Goal: Task Accomplishment & Management: Complete application form

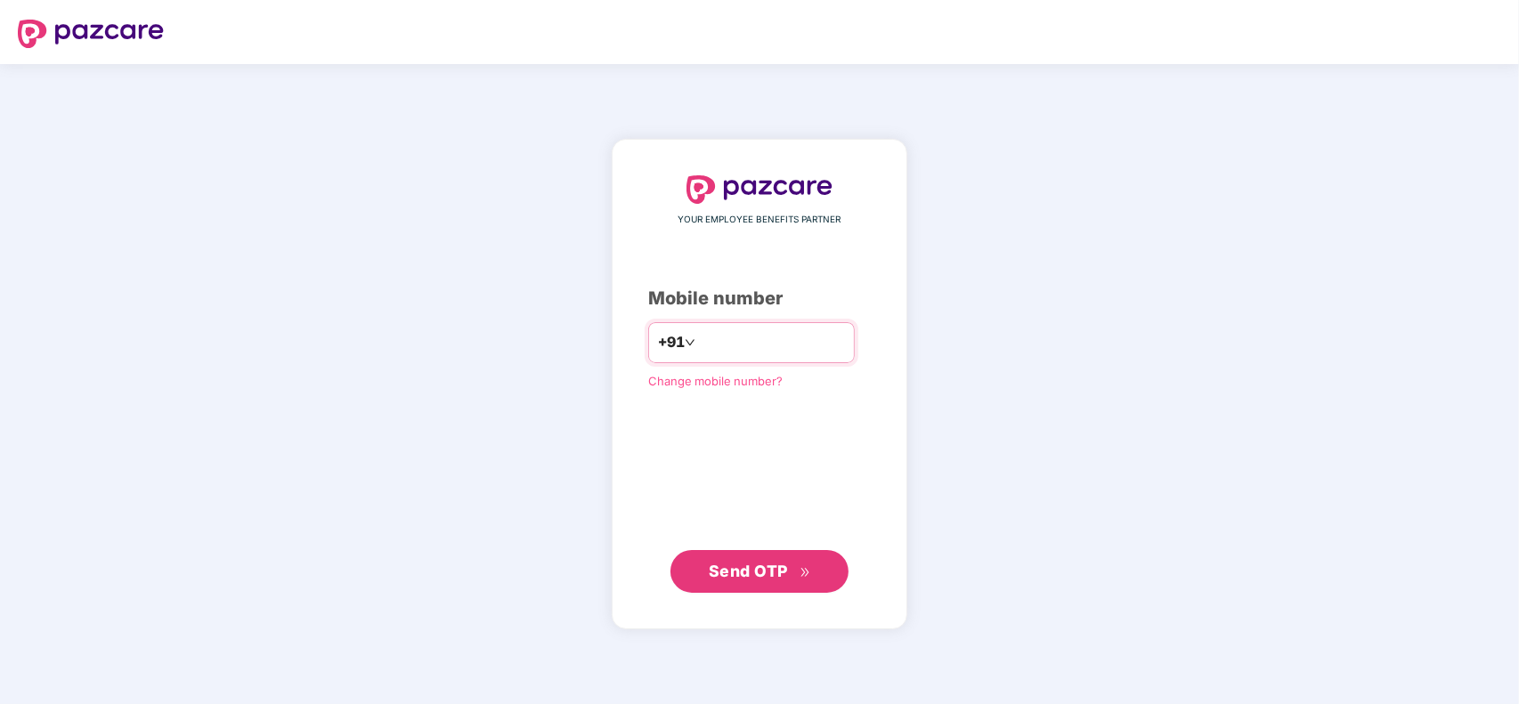
click at [721, 335] on input "number" at bounding box center [772, 343] width 146 height 28
type input "**********"
click at [724, 564] on span "Send OTP" at bounding box center [748, 571] width 79 height 19
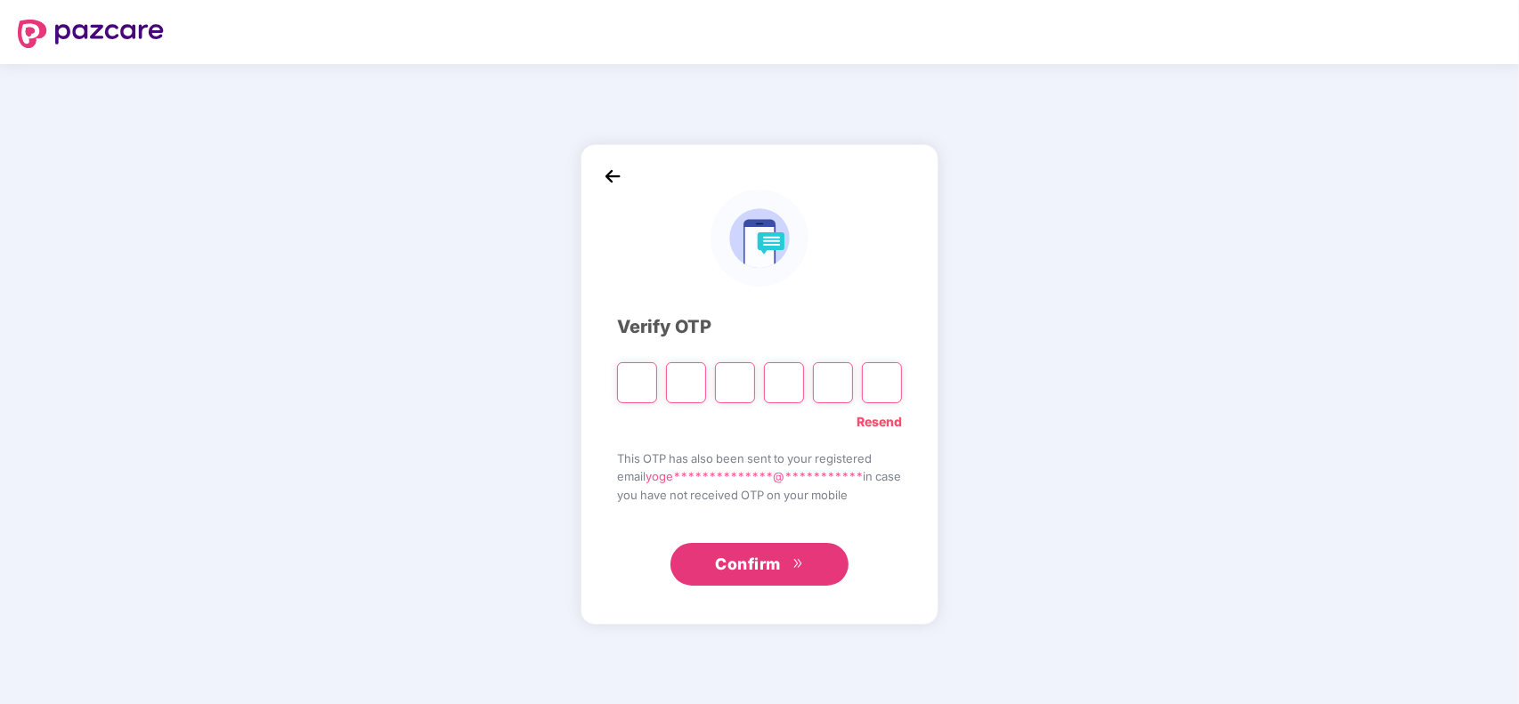
type input "*"
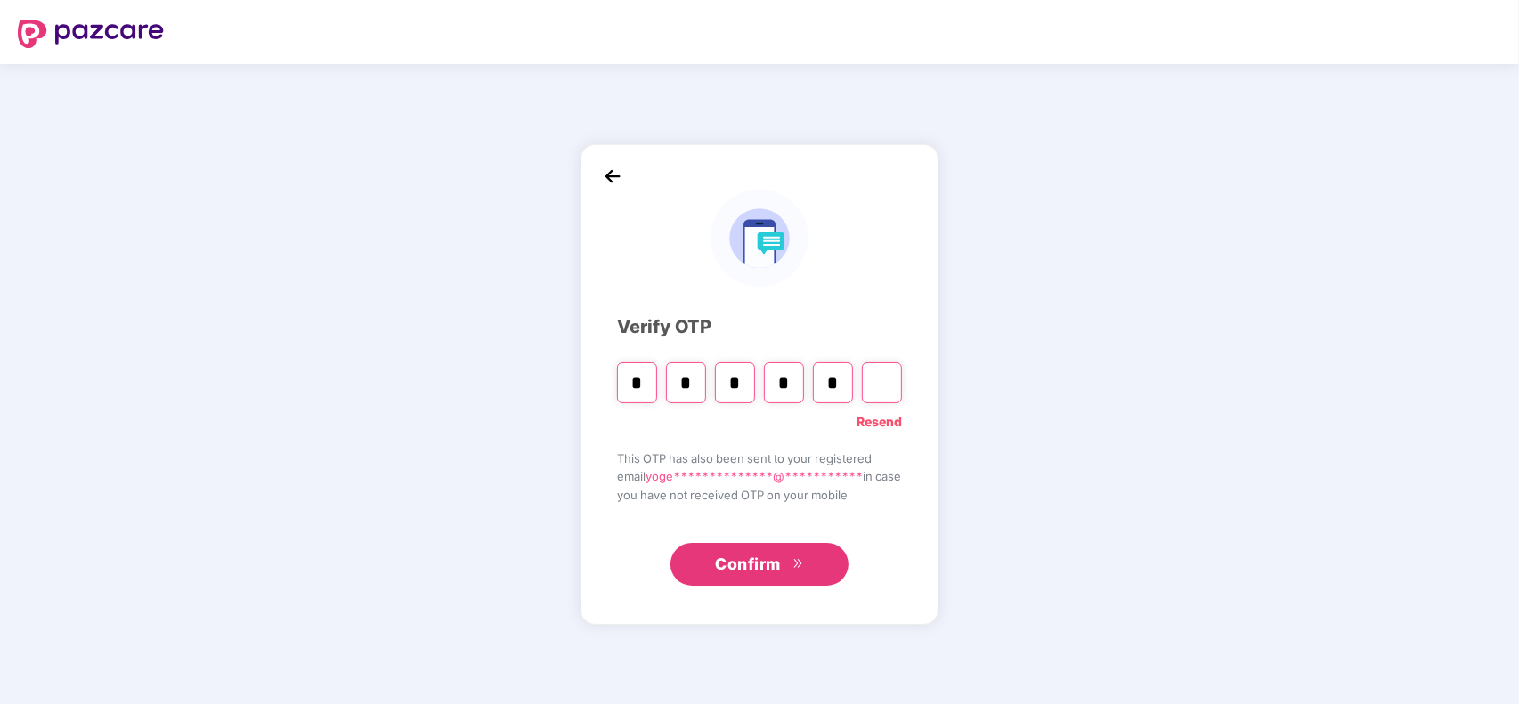
type input "*"
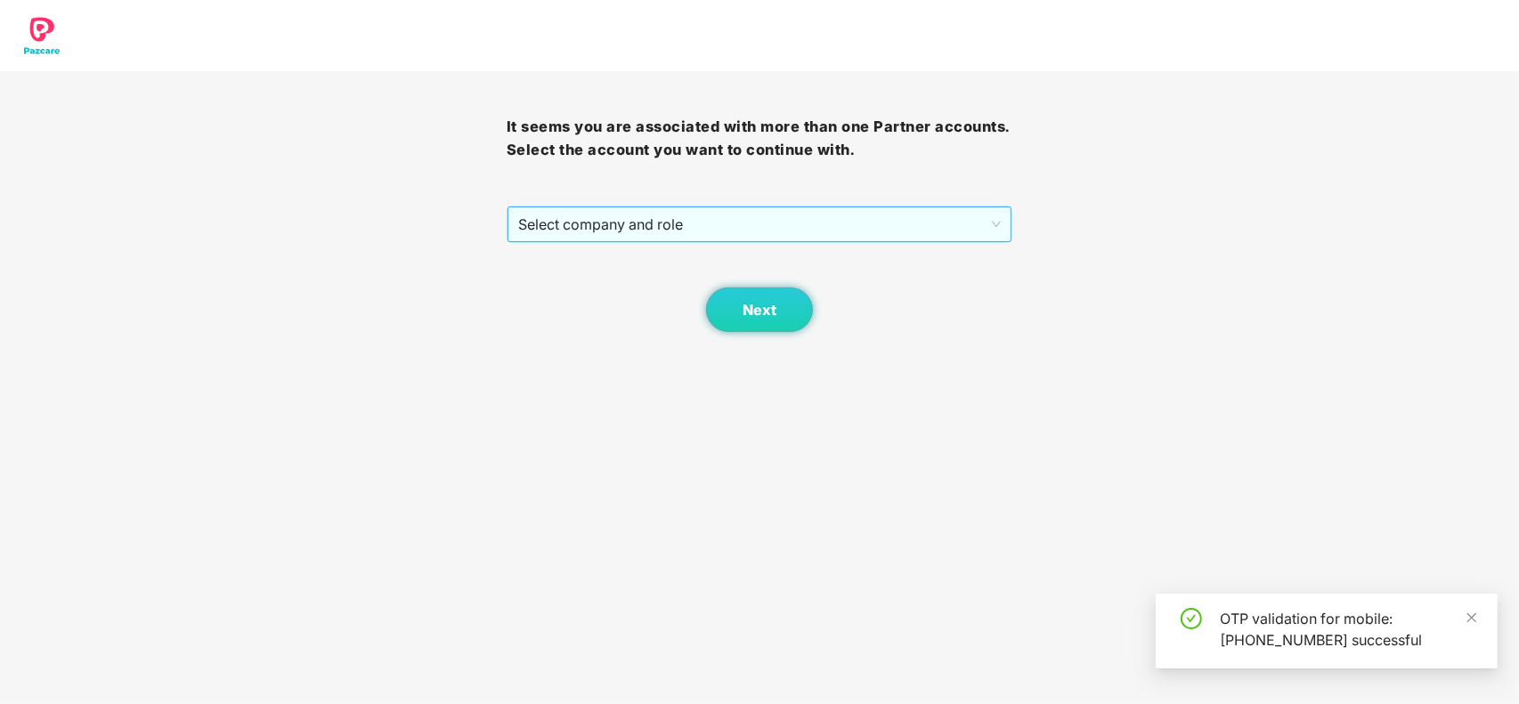
click at [642, 233] on span "Select company and role" at bounding box center [760, 224] width 484 height 34
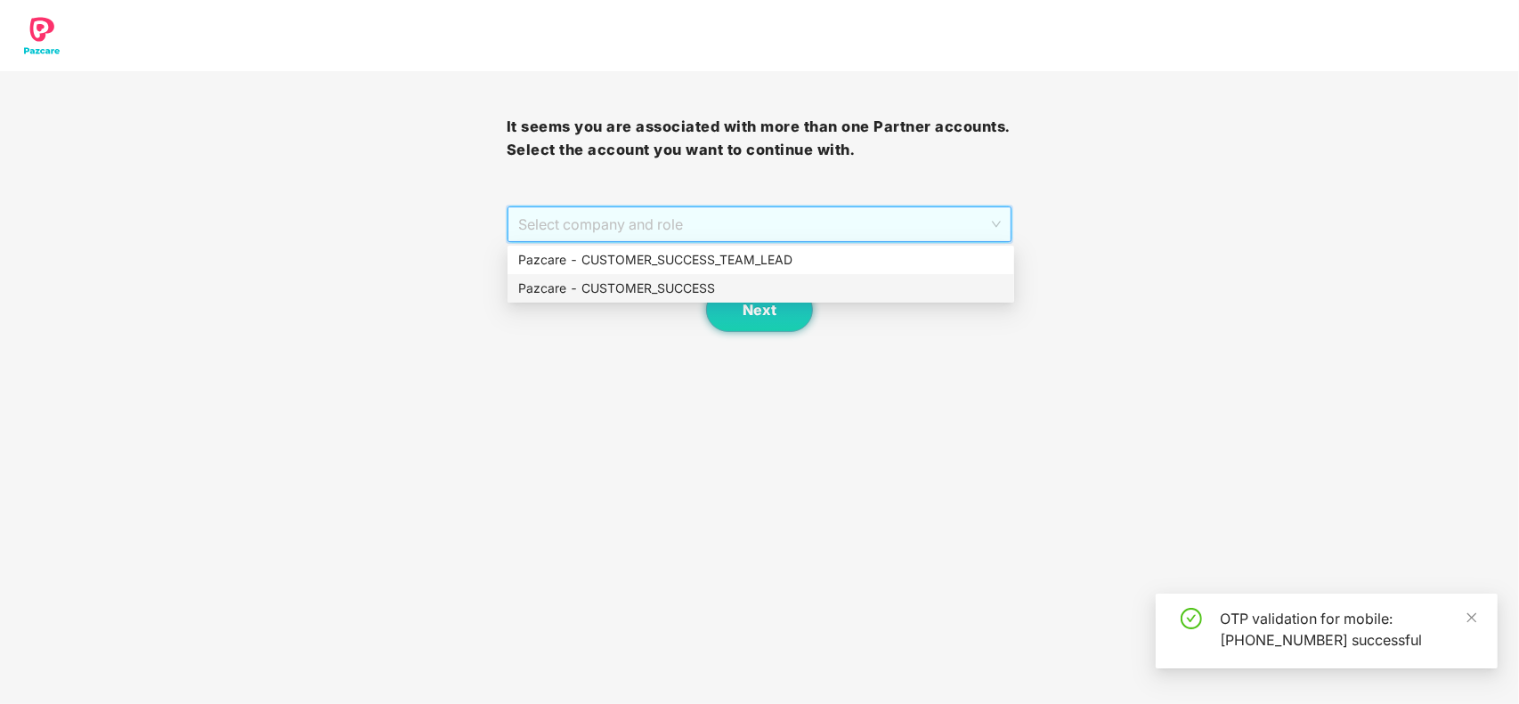
click at [616, 300] on div "Pazcare - CUSTOMER_SUCCESS" at bounding box center [761, 288] width 507 height 28
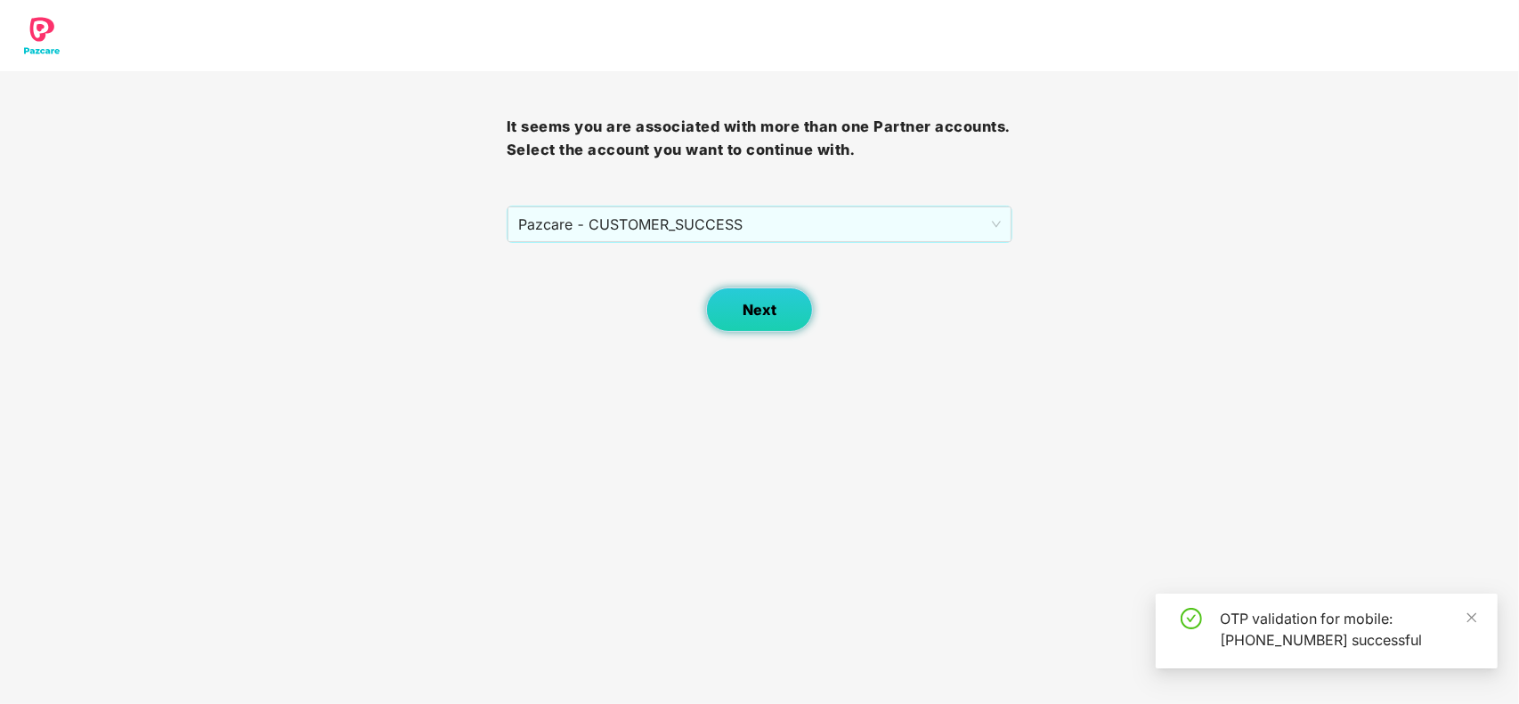
click at [762, 308] on span "Next" at bounding box center [760, 310] width 34 height 17
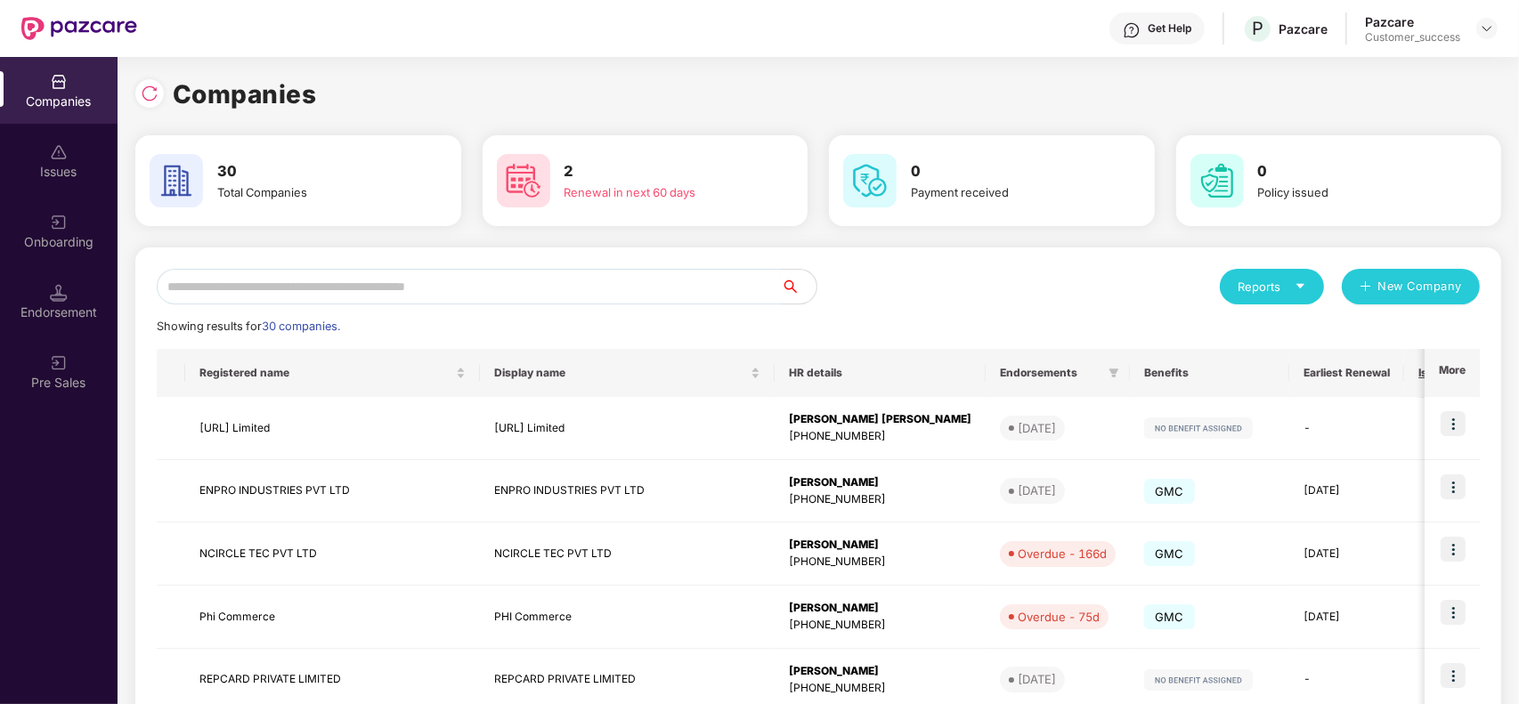
click at [479, 285] on input "text" at bounding box center [469, 287] width 624 height 36
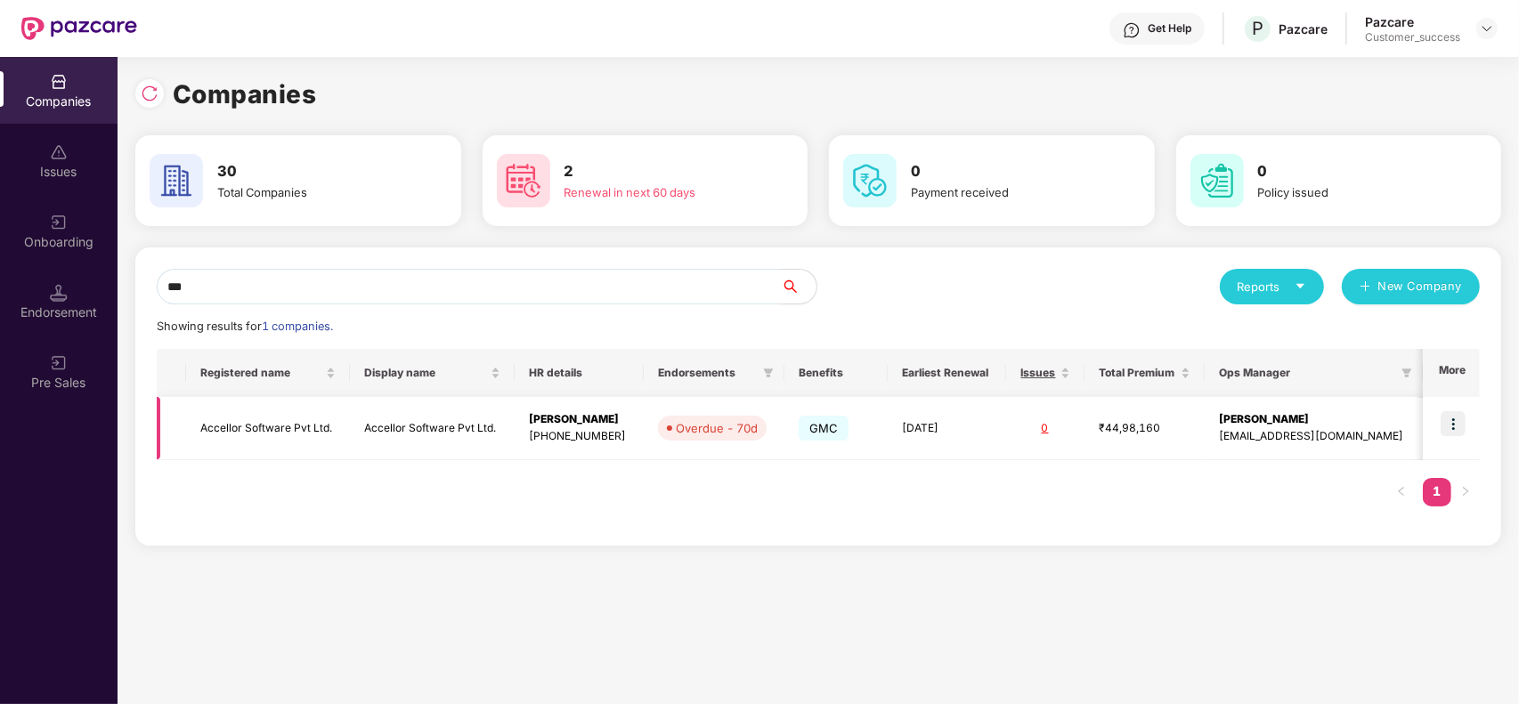
type input "***"
click at [1460, 425] on img at bounding box center [1453, 423] width 25 height 25
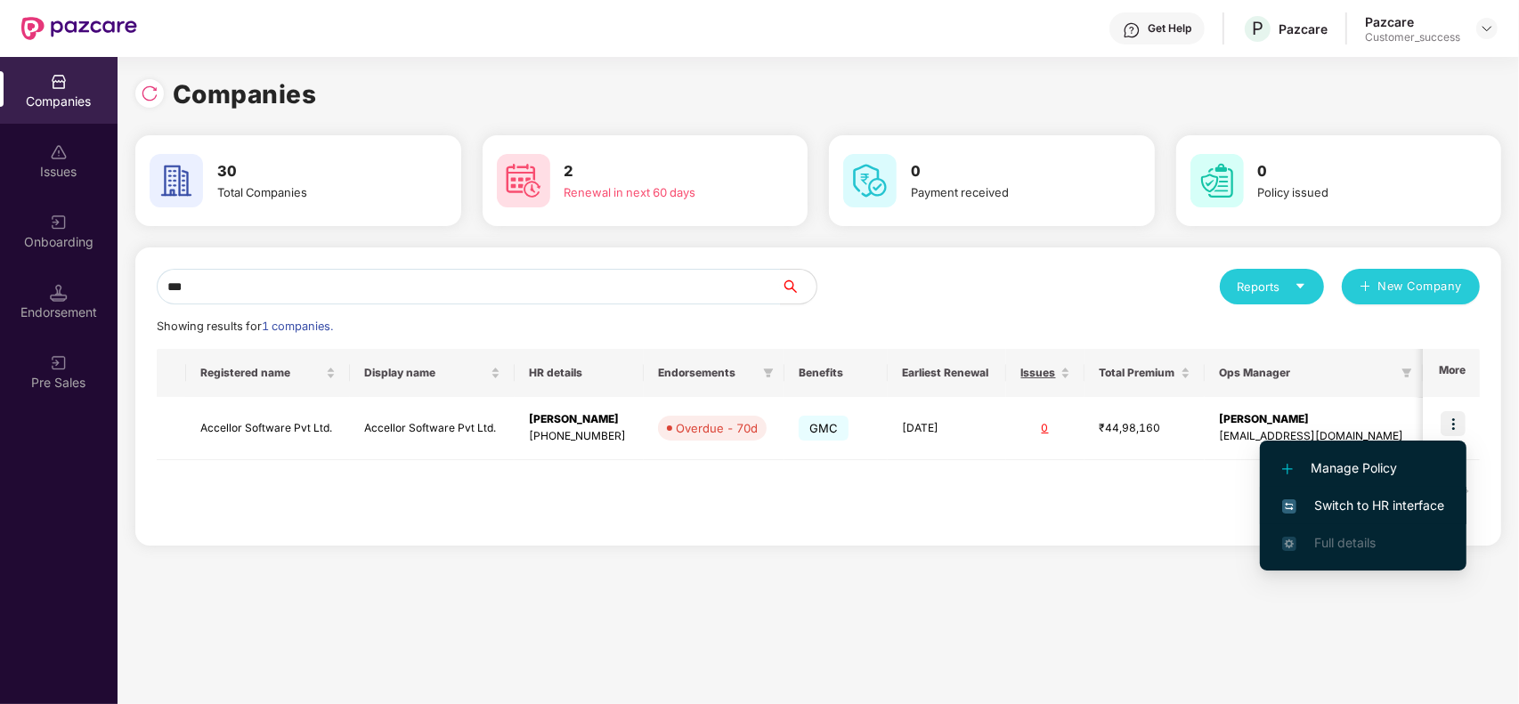
click at [1360, 500] on span "Switch to HR interface" at bounding box center [1363, 506] width 162 height 20
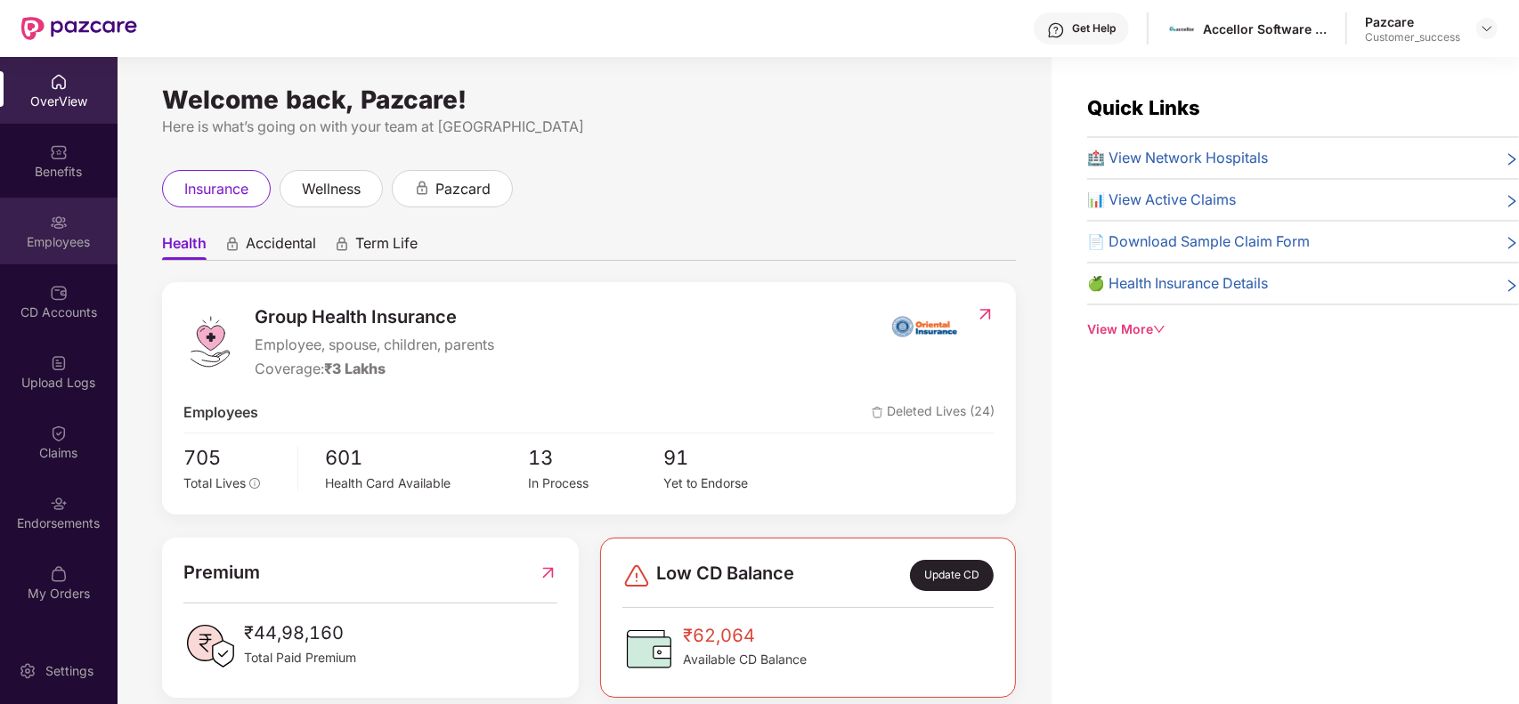
click at [60, 233] on div "Employees" at bounding box center [59, 242] width 118 height 18
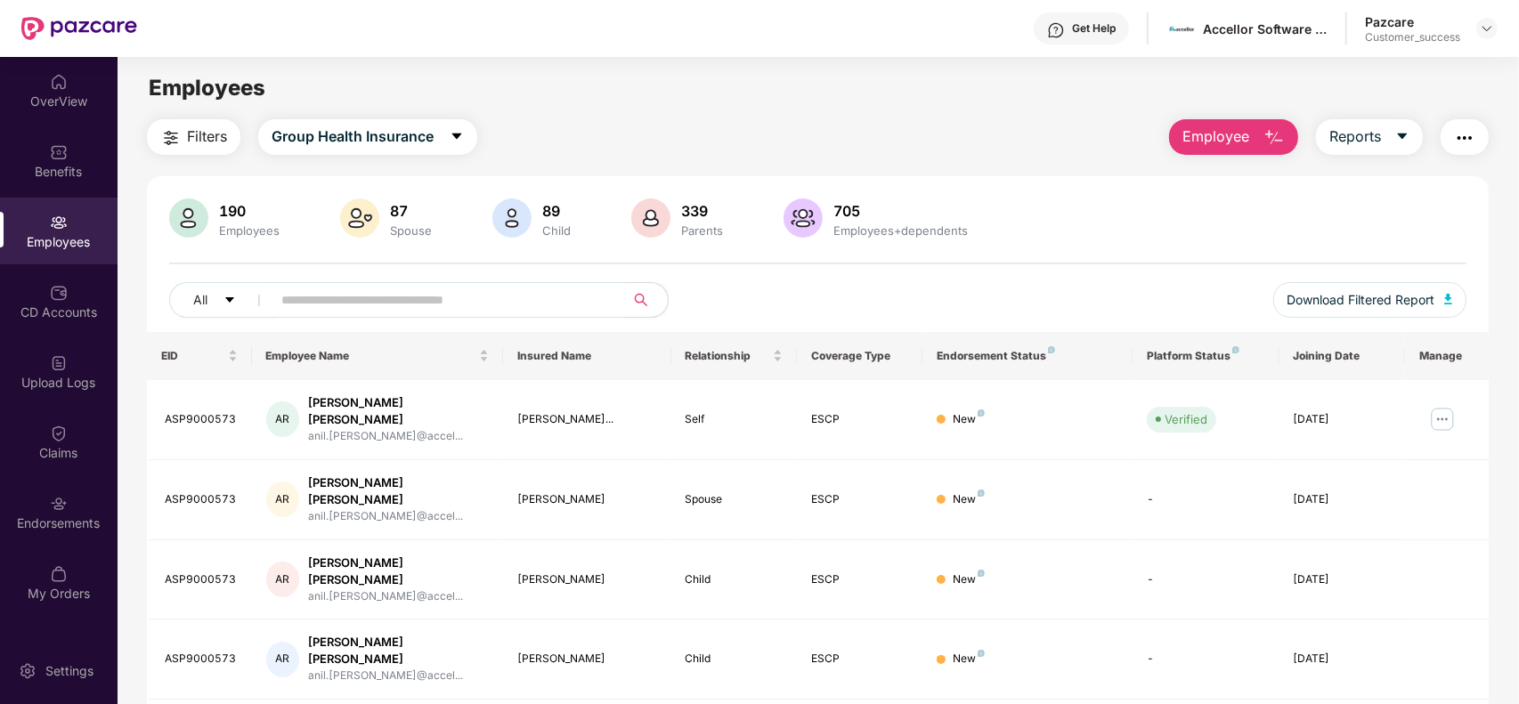
click at [375, 298] on input "text" at bounding box center [441, 300] width 320 height 27
paste input "**********"
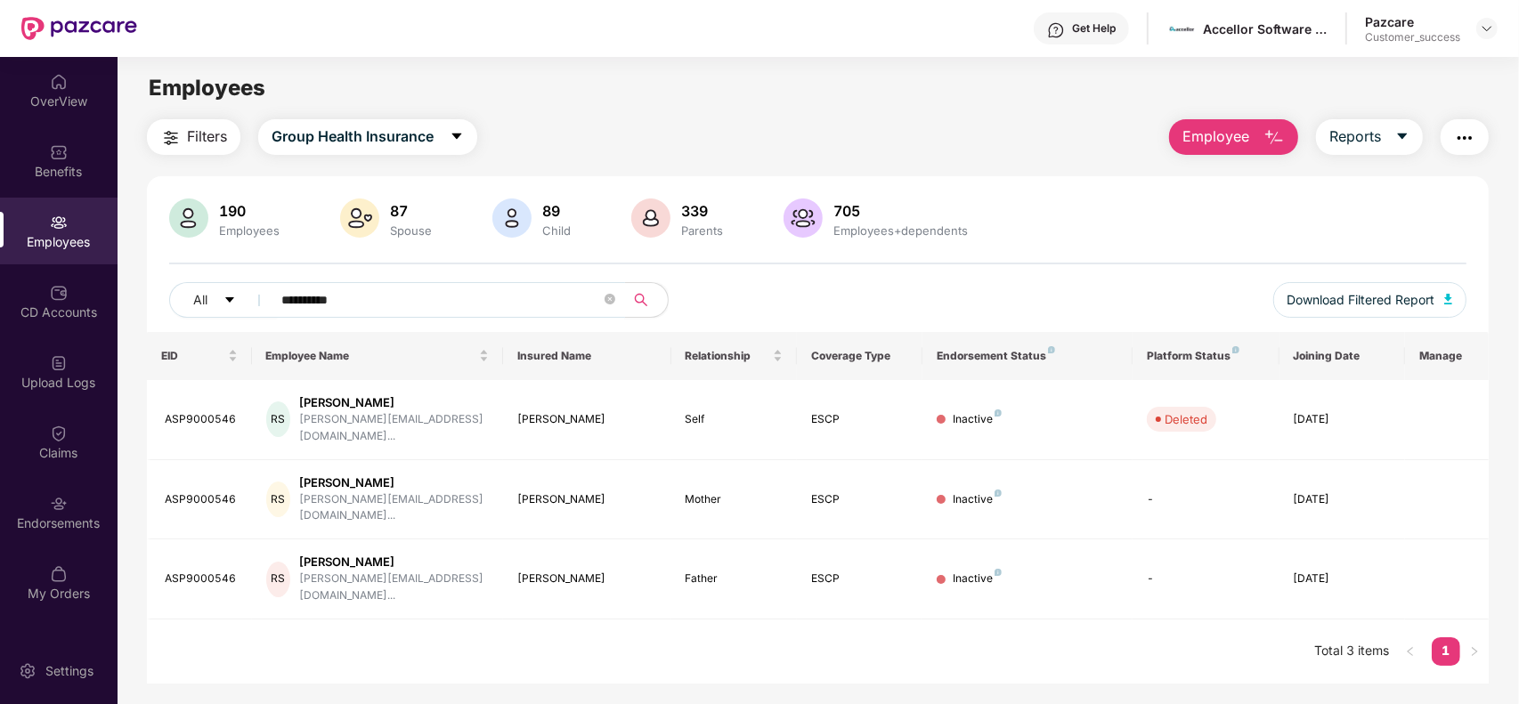
type input "**********"
click at [1489, 31] on img at bounding box center [1487, 28] width 14 height 14
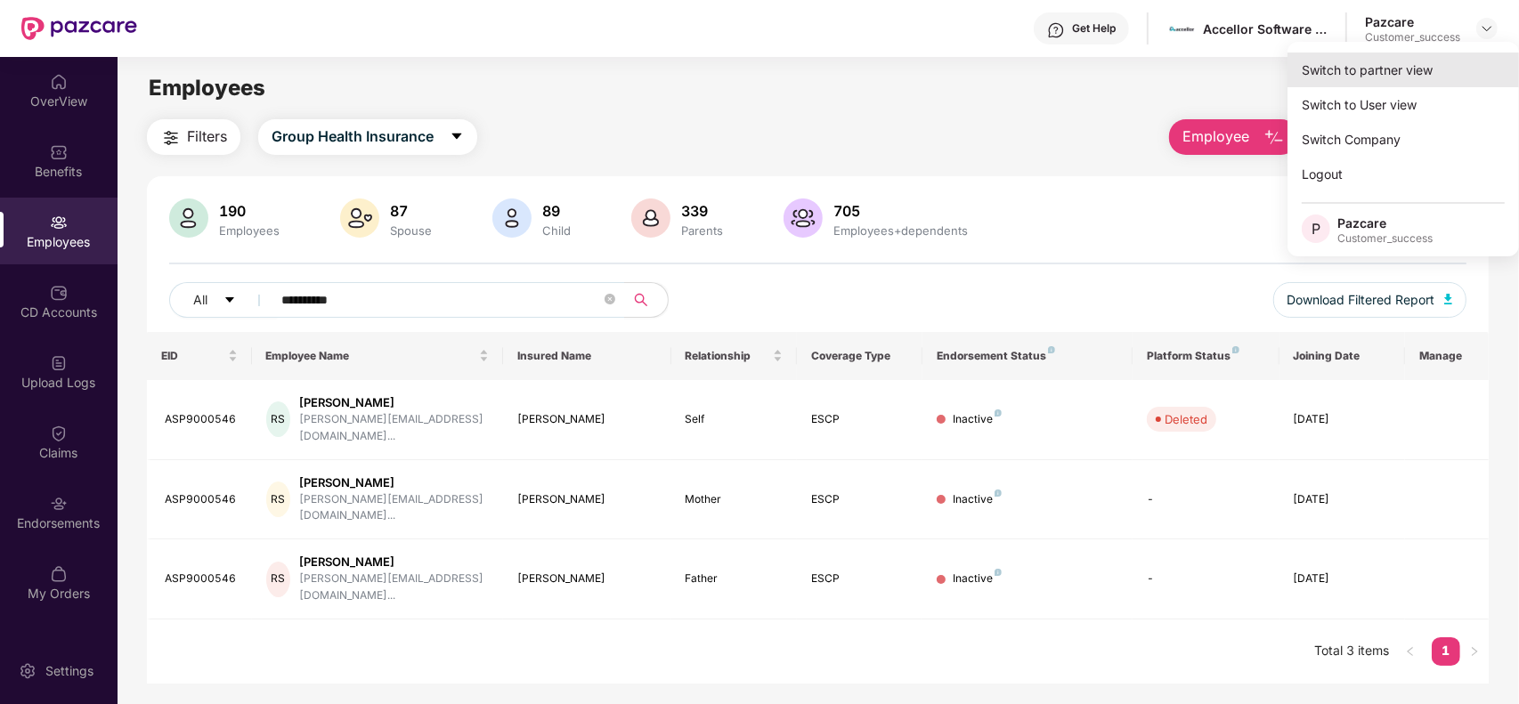
click at [1401, 65] on div "Switch to partner view" at bounding box center [1404, 70] width 232 height 35
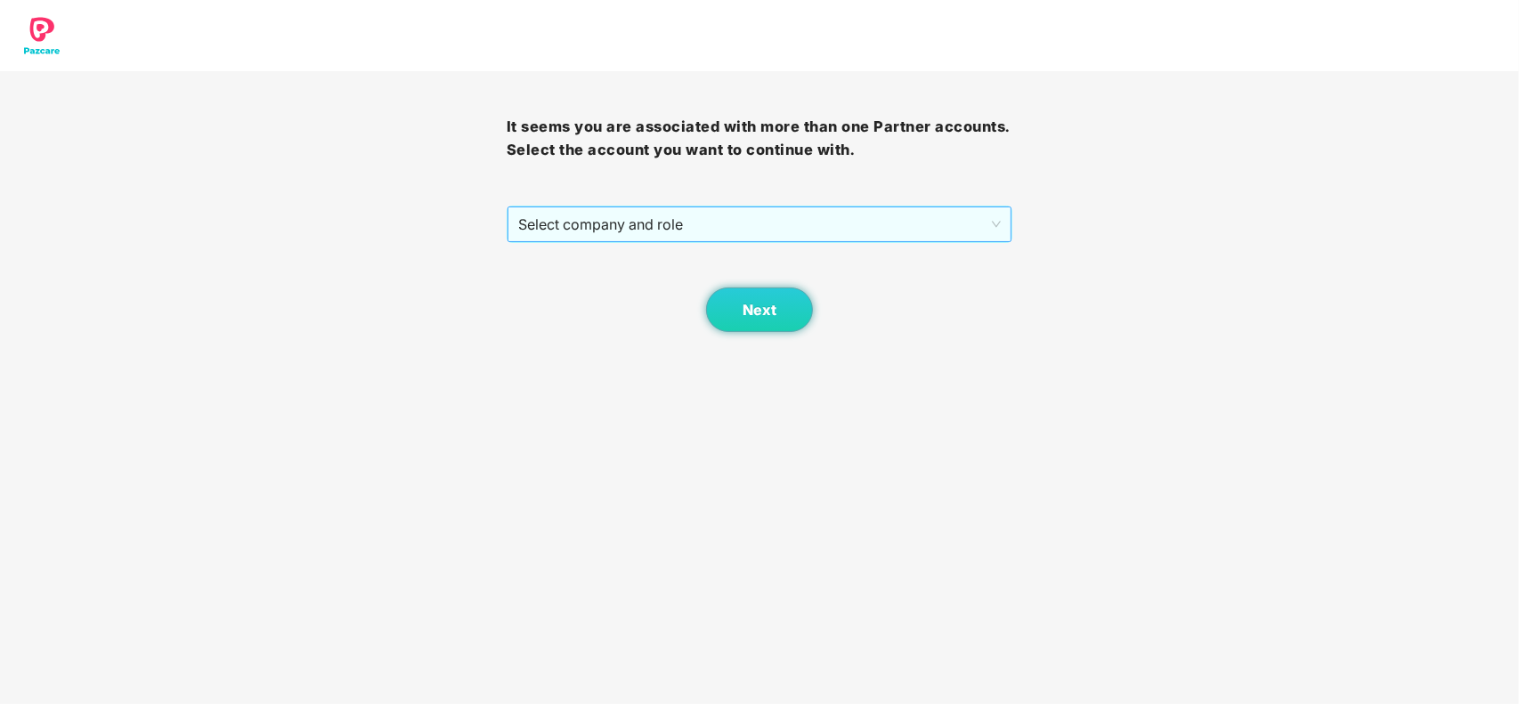
click at [635, 224] on span "Select company and role" at bounding box center [760, 224] width 484 height 34
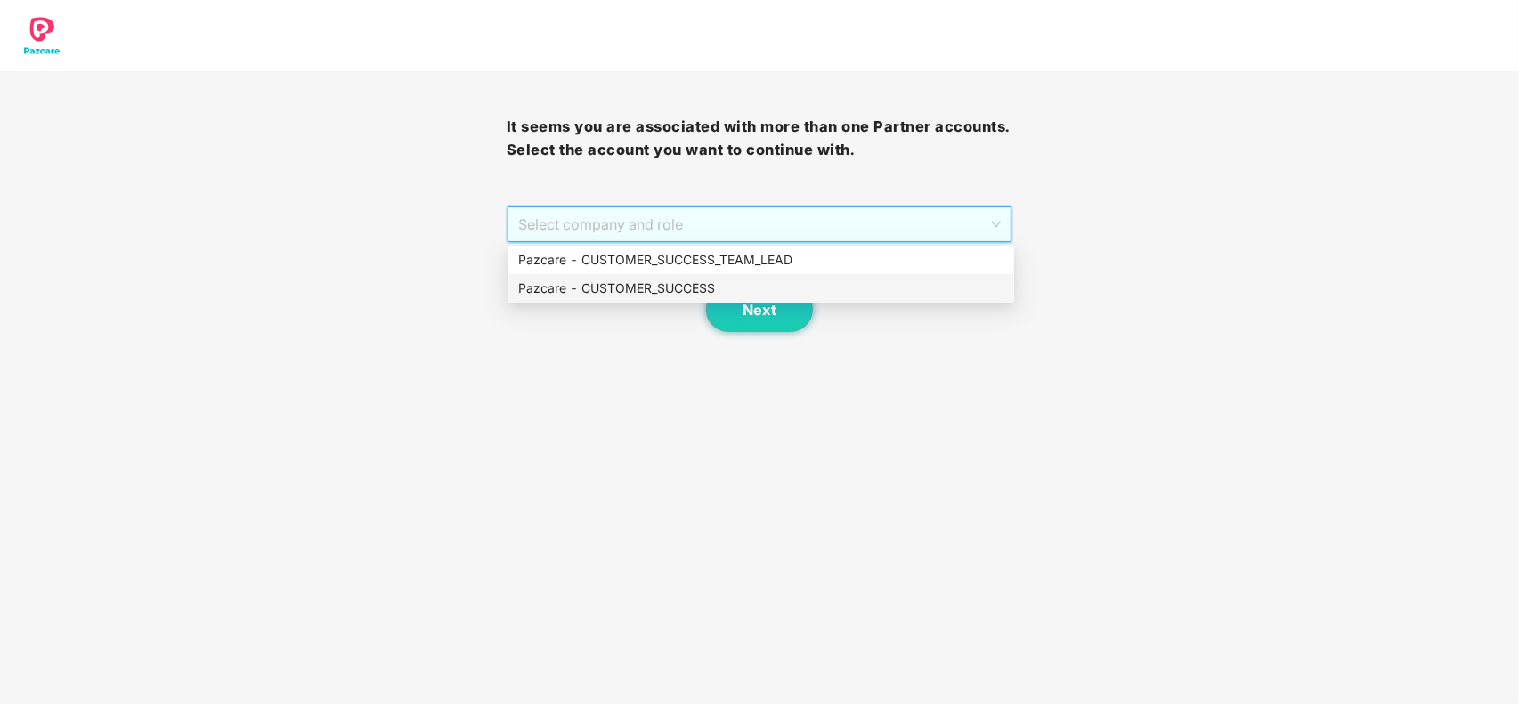
click at [632, 285] on div "Pazcare - CUSTOMER_SUCCESS" at bounding box center [760, 289] width 485 height 20
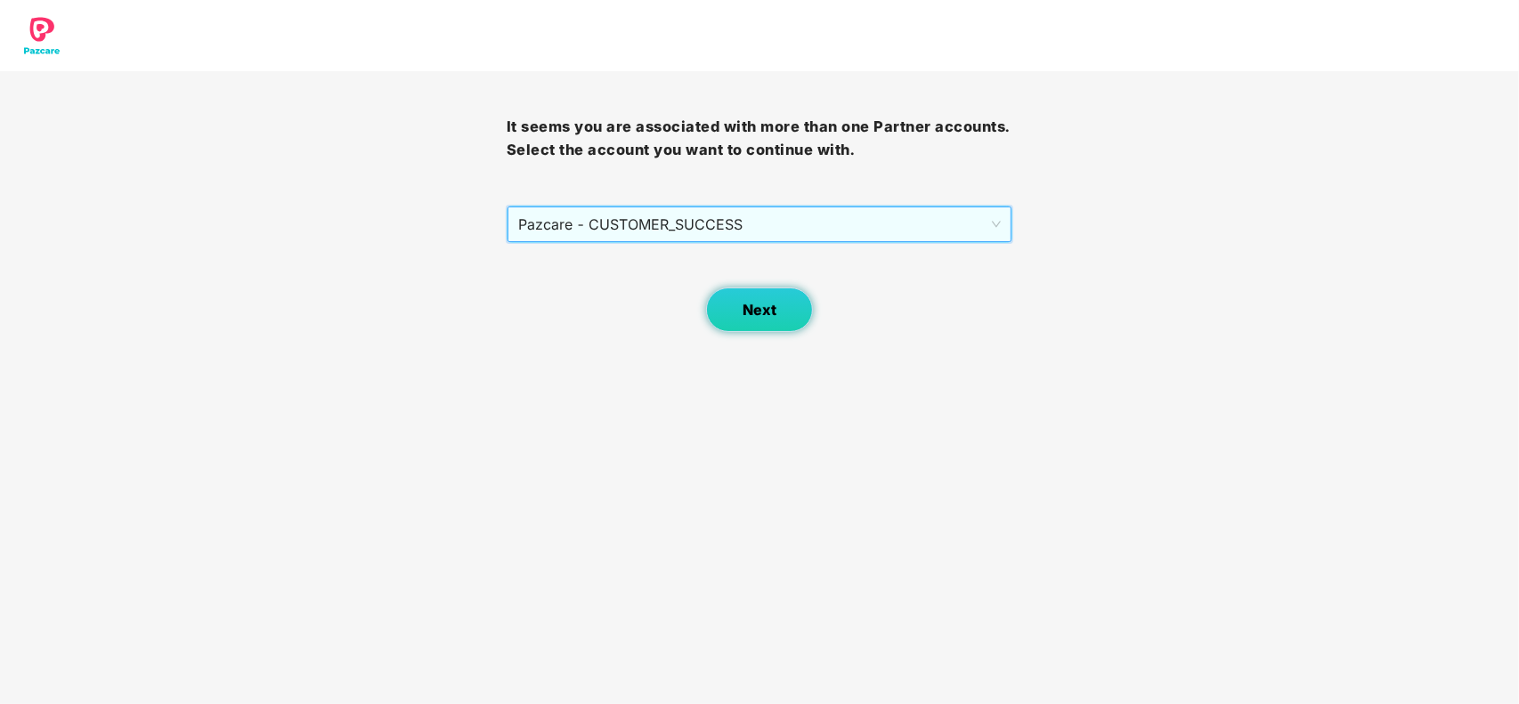
click at [737, 299] on button "Next" at bounding box center [759, 310] width 107 height 45
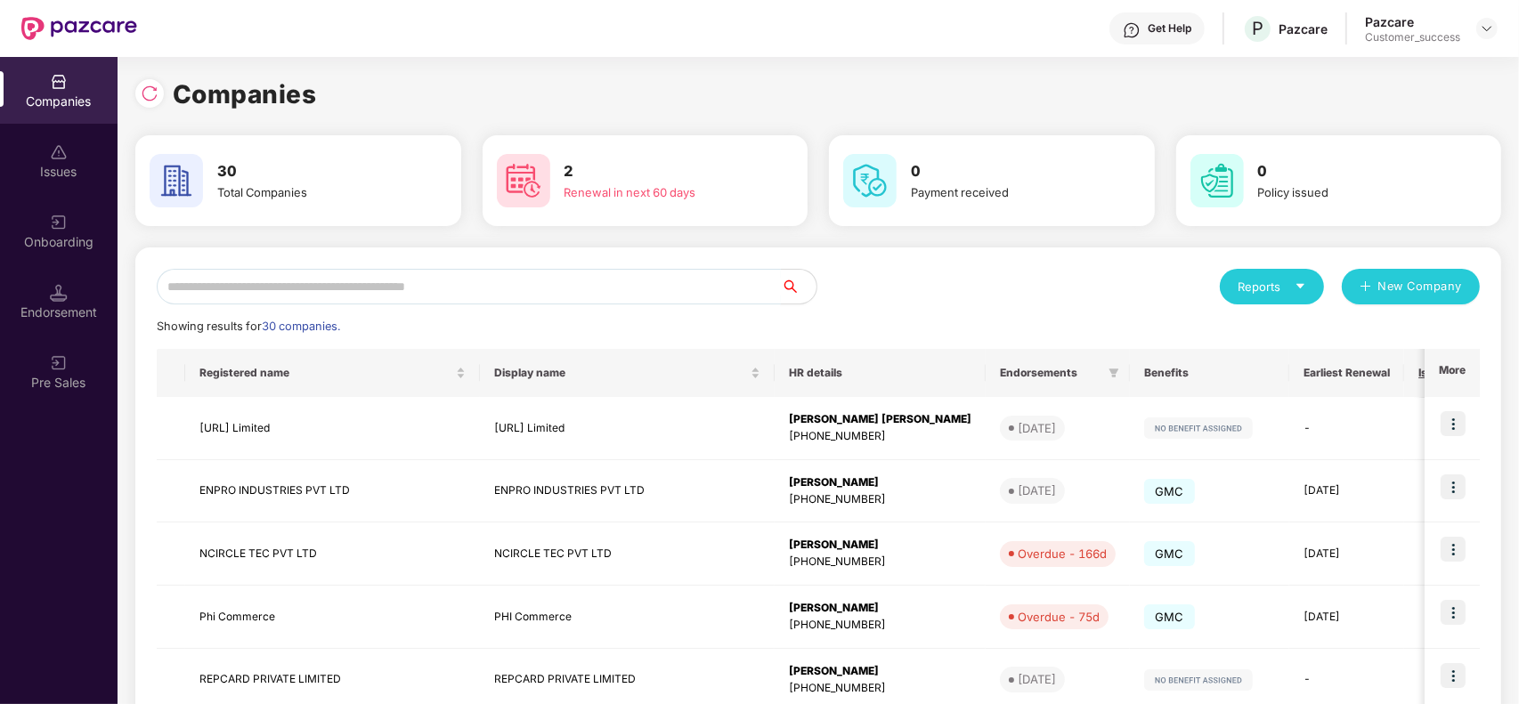
click at [385, 273] on input "text" at bounding box center [469, 287] width 624 height 36
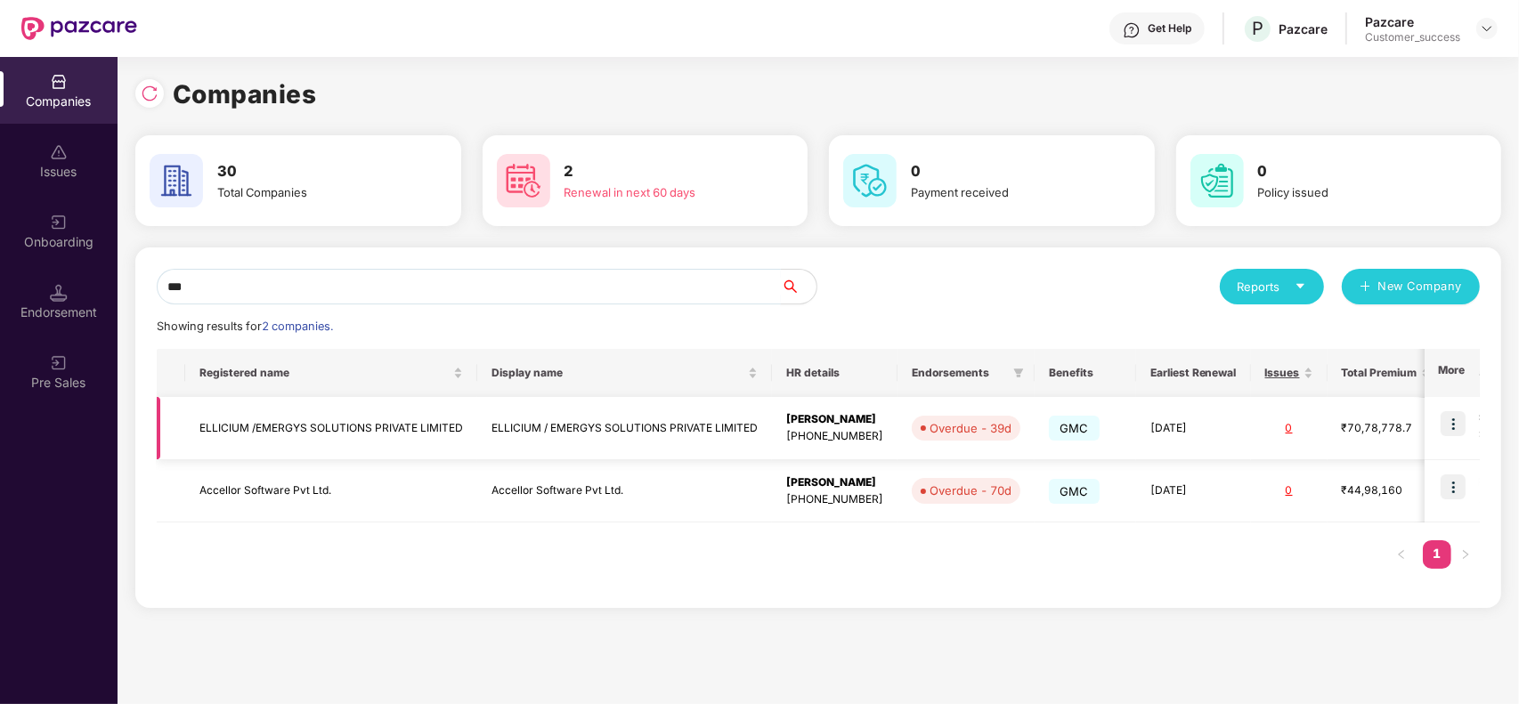
type input "***"
click at [1458, 420] on img at bounding box center [1453, 423] width 25 height 25
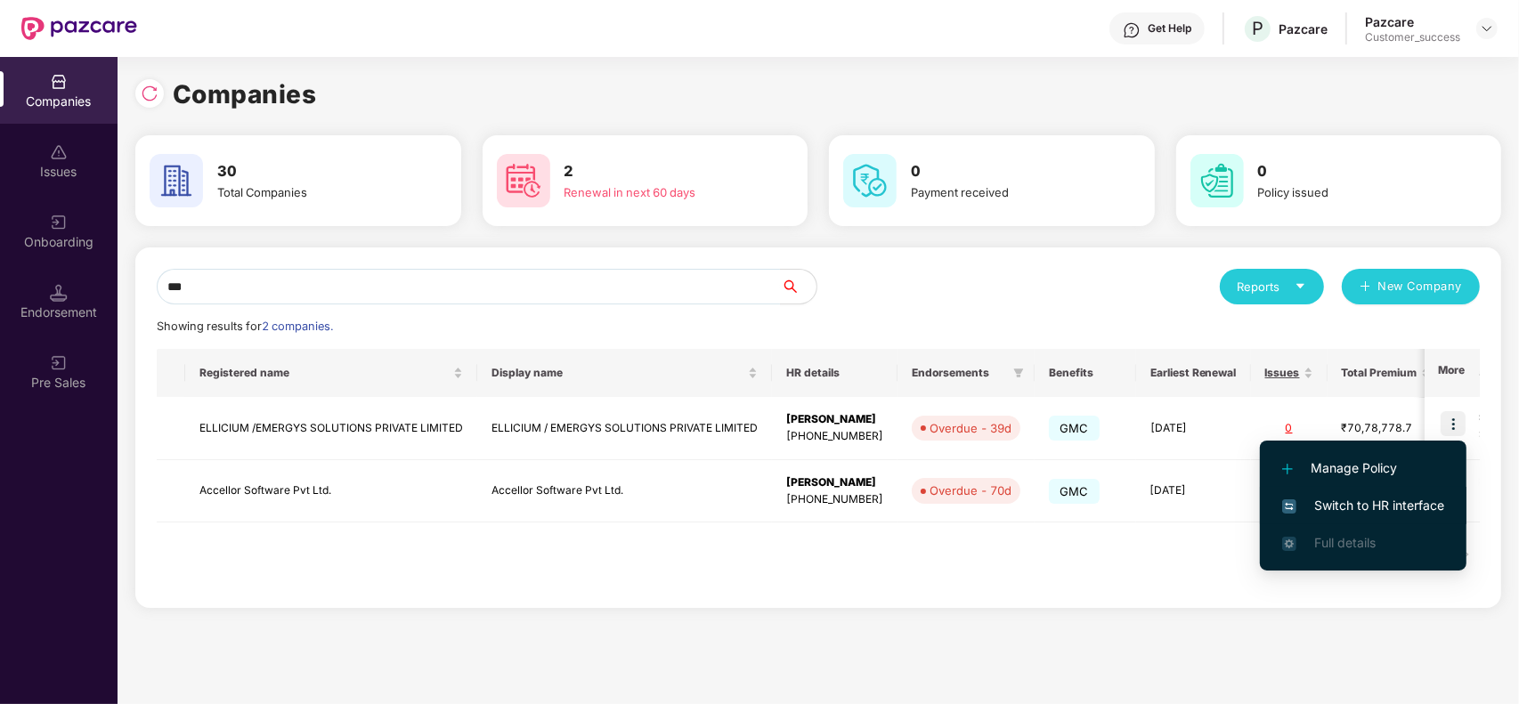
click at [1349, 508] on span "Switch to HR interface" at bounding box center [1363, 506] width 162 height 20
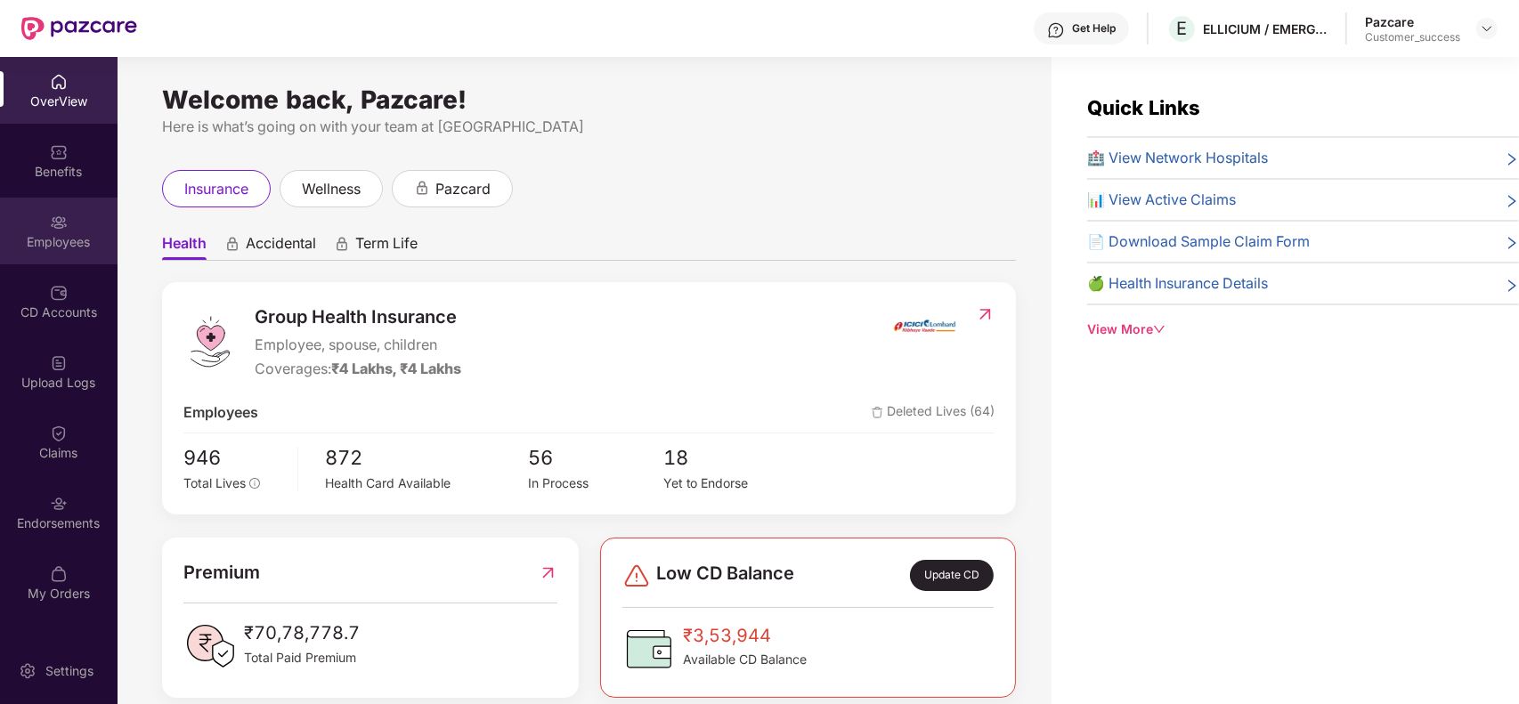
click at [56, 255] on div "Employees" at bounding box center [59, 231] width 118 height 67
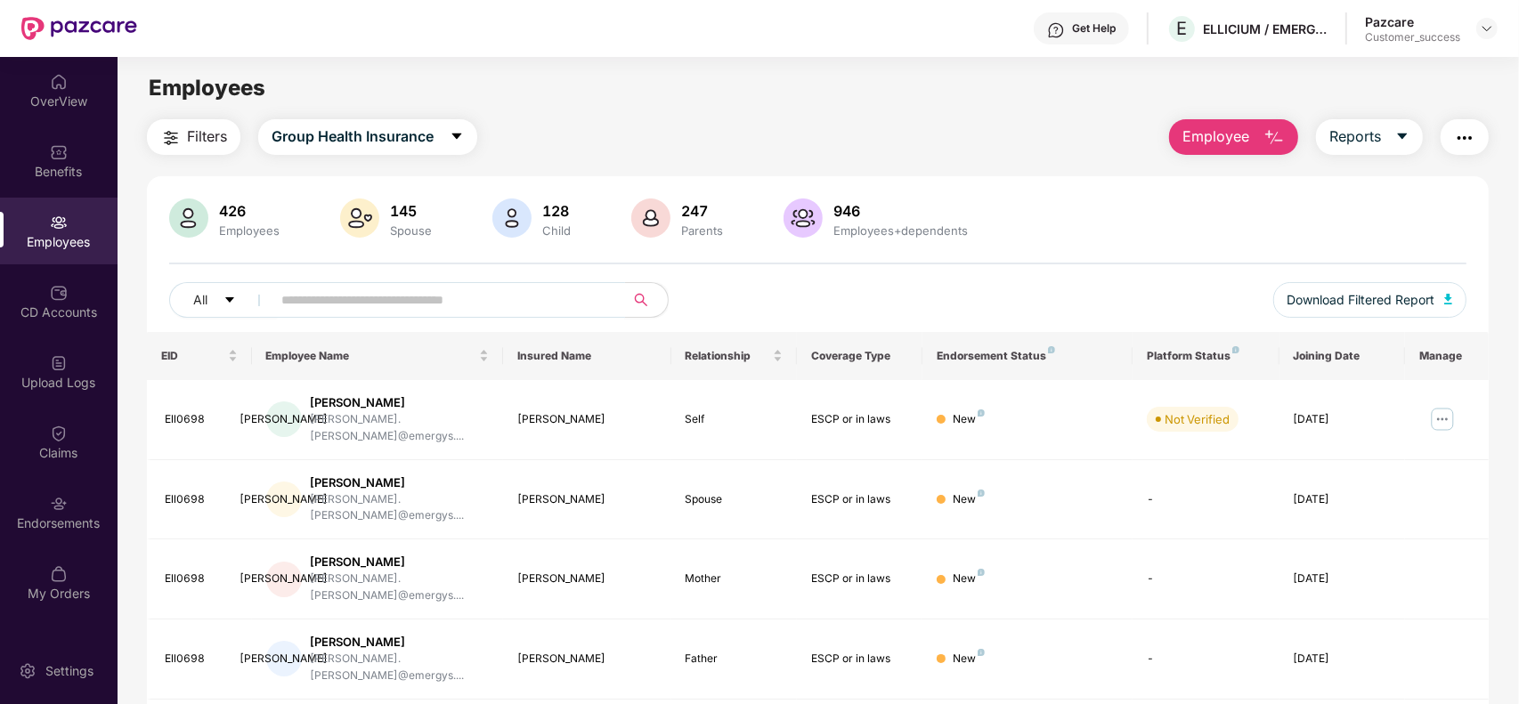
click at [348, 296] on input "text" at bounding box center [441, 300] width 320 height 27
paste input "*******"
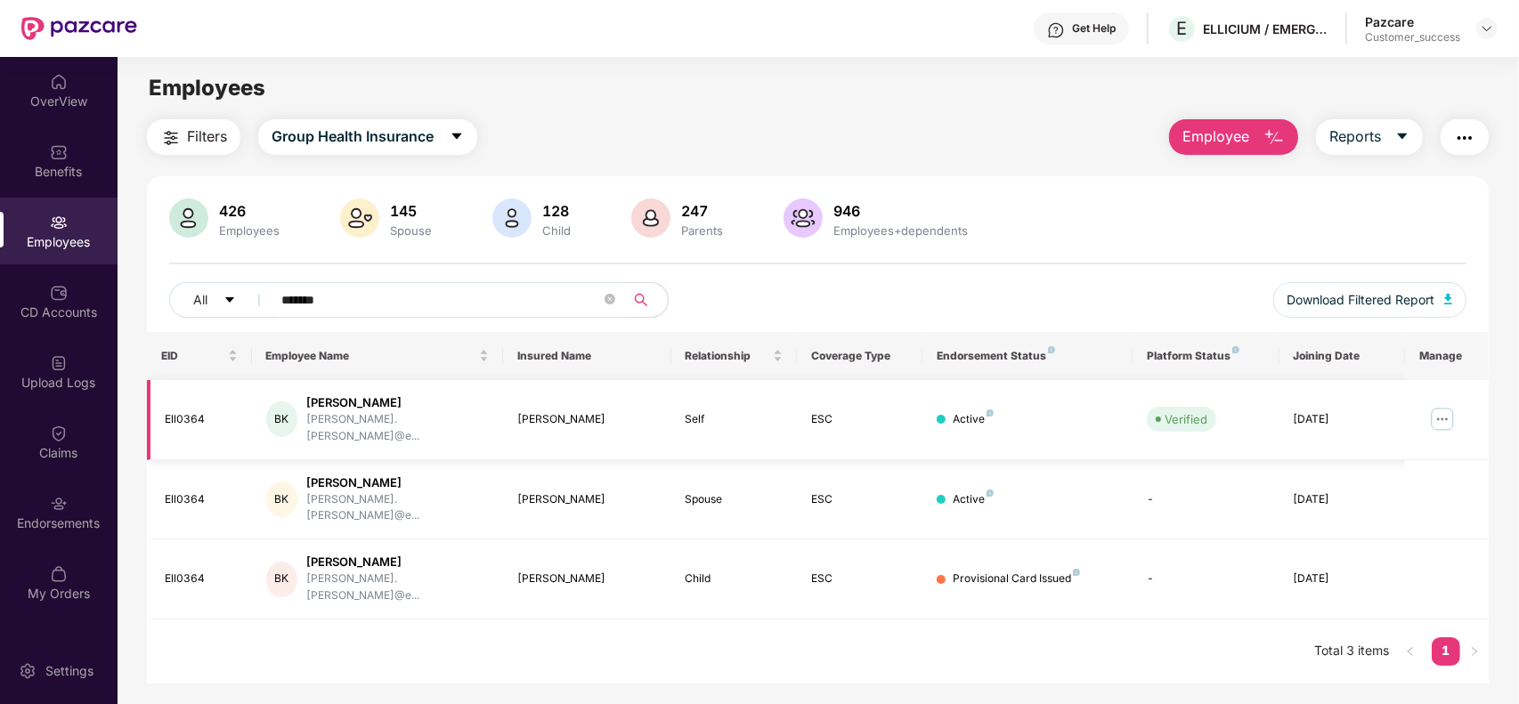
type input "*******"
click at [1443, 419] on img at bounding box center [1442, 419] width 28 height 28
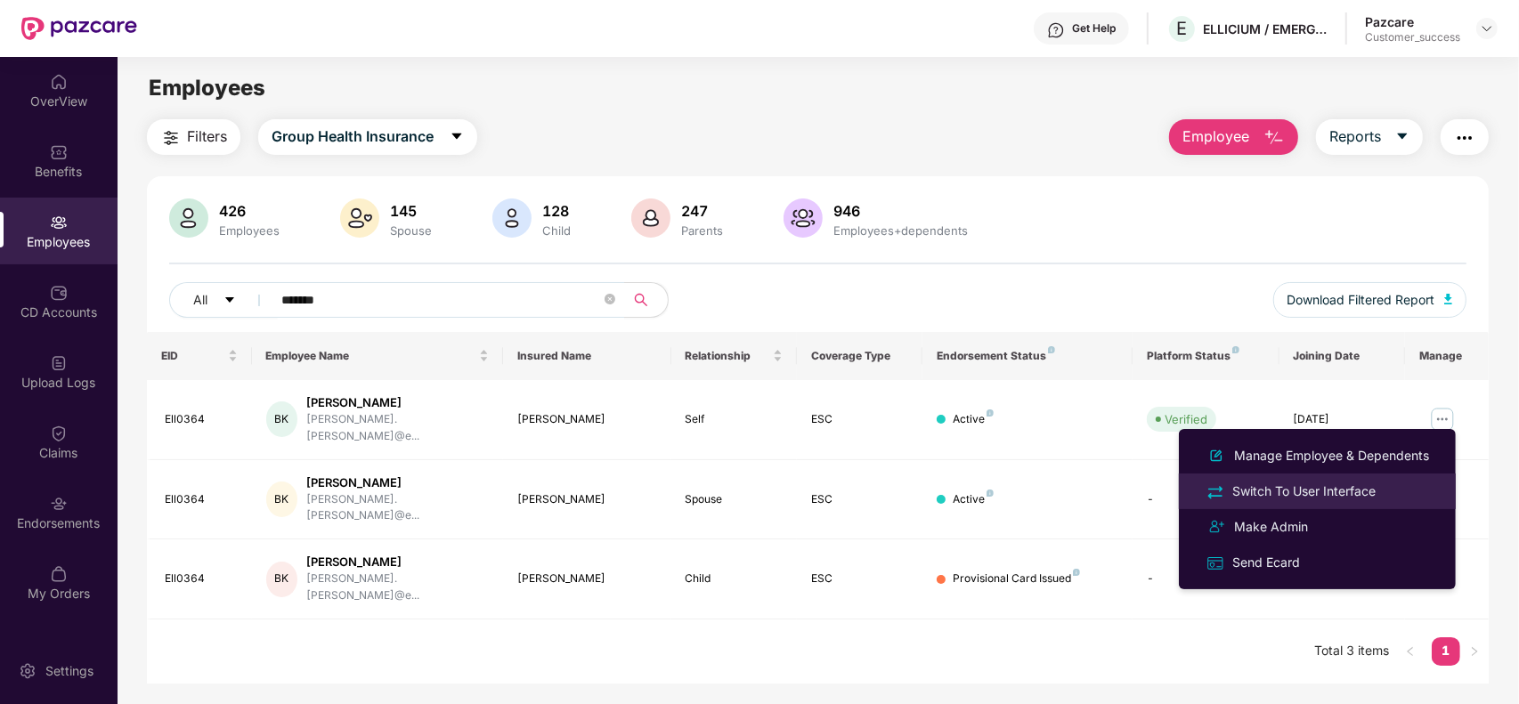
click at [1336, 488] on div "Switch To User Interface" at bounding box center [1304, 492] width 150 height 20
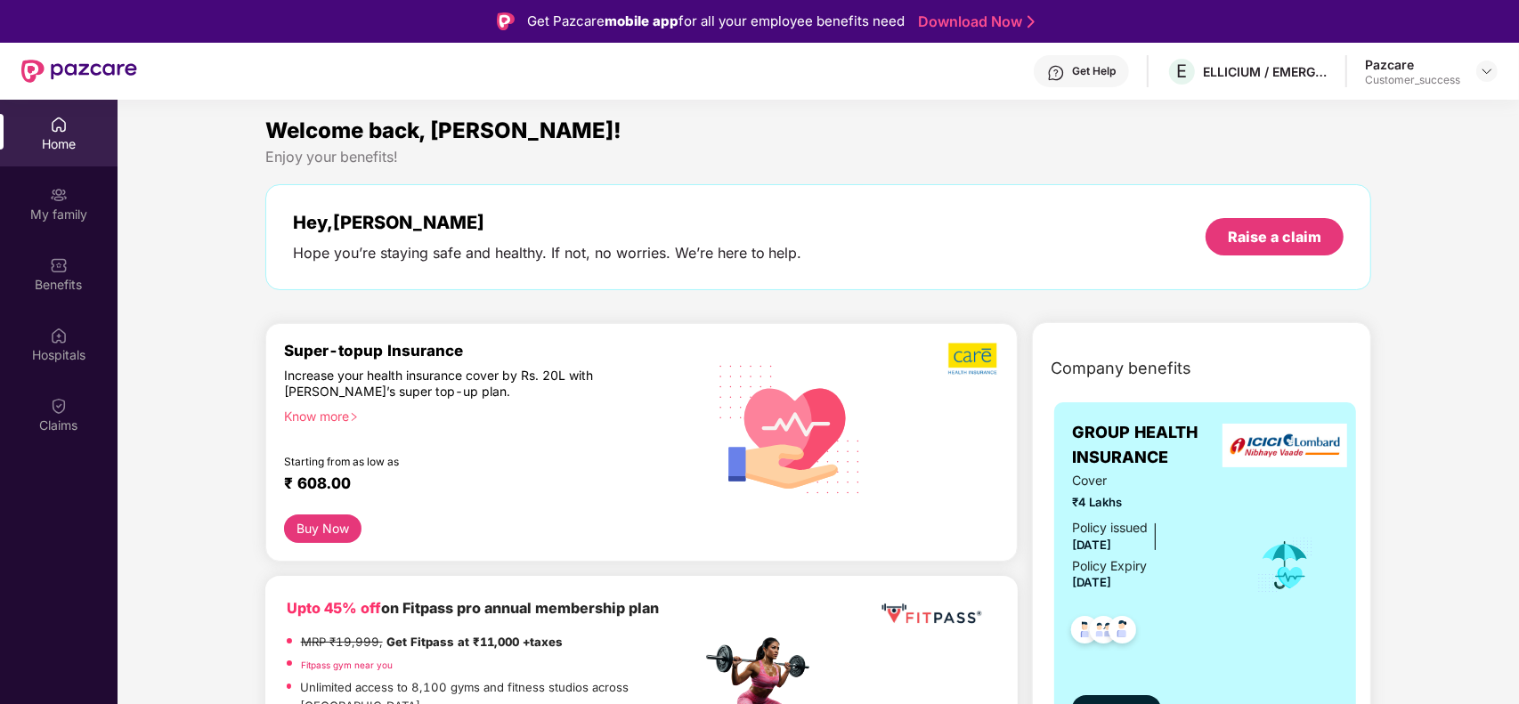
click at [1109, 695] on div "View details" at bounding box center [1205, 694] width 267 height 60
click at [1118, 699] on button "View details" at bounding box center [1116, 709] width 89 height 28
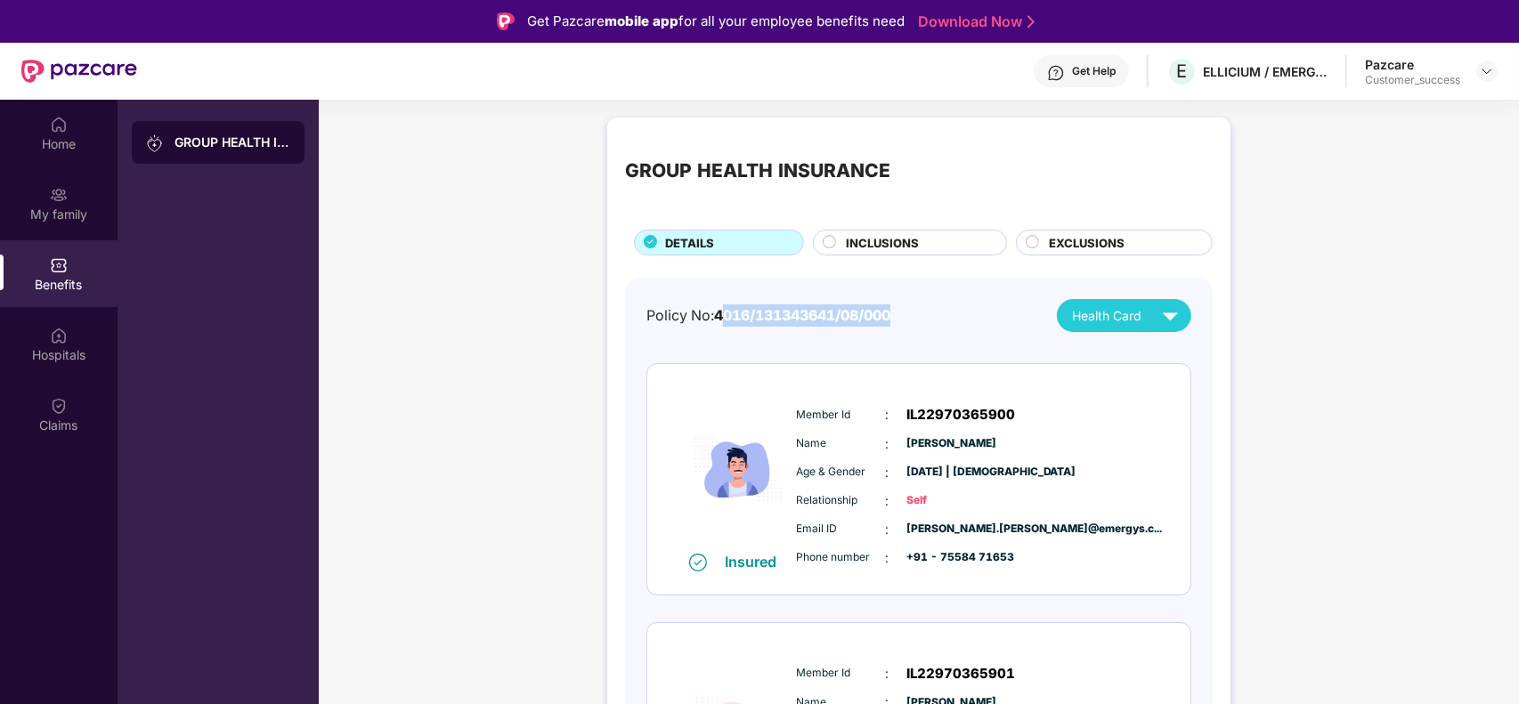
drag, startPoint x: 915, startPoint y: 321, endPoint x: 722, endPoint y: 312, distance: 193.5
click at [722, 312] on div "Policy No: 4016/131343641/08/000 Health Card" at bounding box center [918, 315] width 545 height 33
copy span "4016/131343641/08/000"
click at [73, 219] on div "My family" at bounding box center [59, 215] width 118 height 18
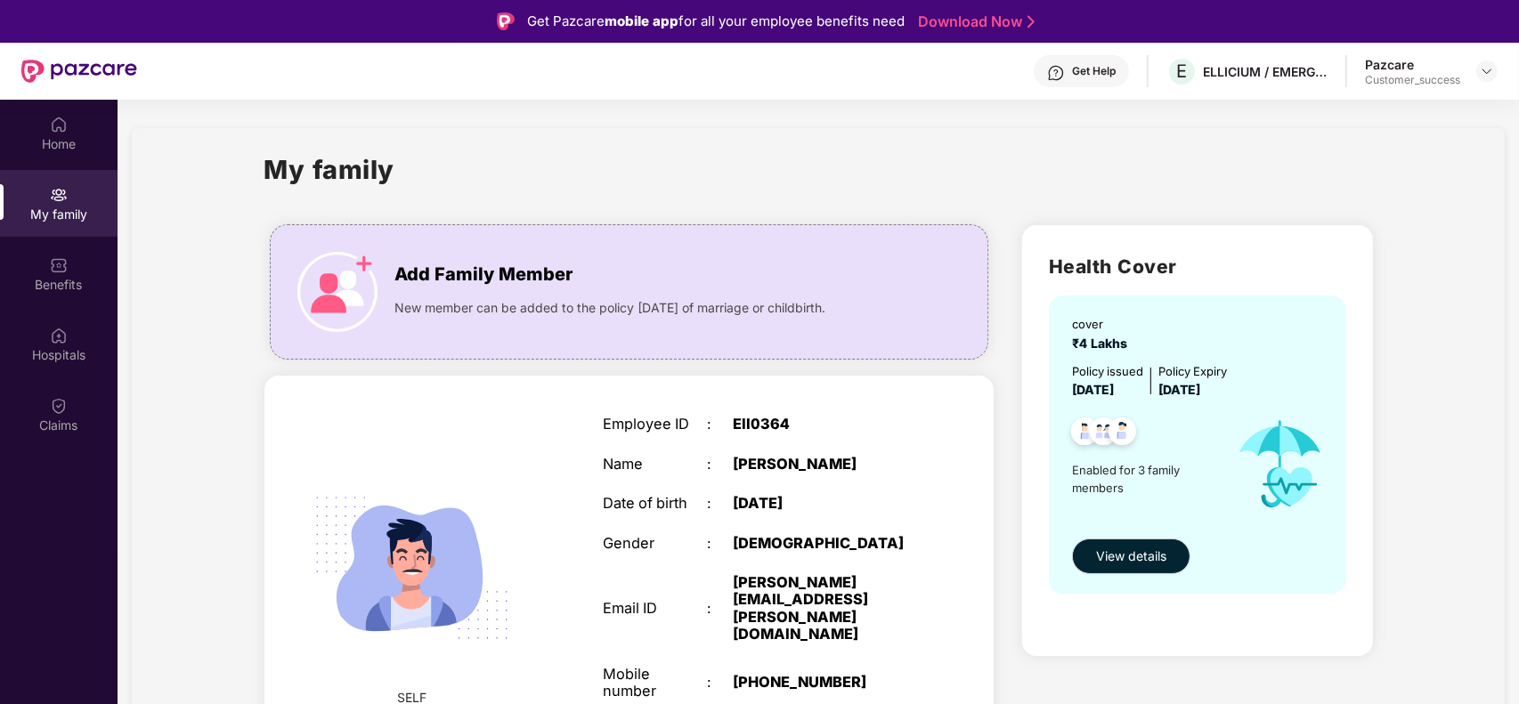
click at [758, 421] on div "Ell0364" at bounding box center [824, 424] width 182 height 17
copy div "Ell0364"
click at [673, 202] on div "My family" at bounding box center [818, 180] width 1109 height 61
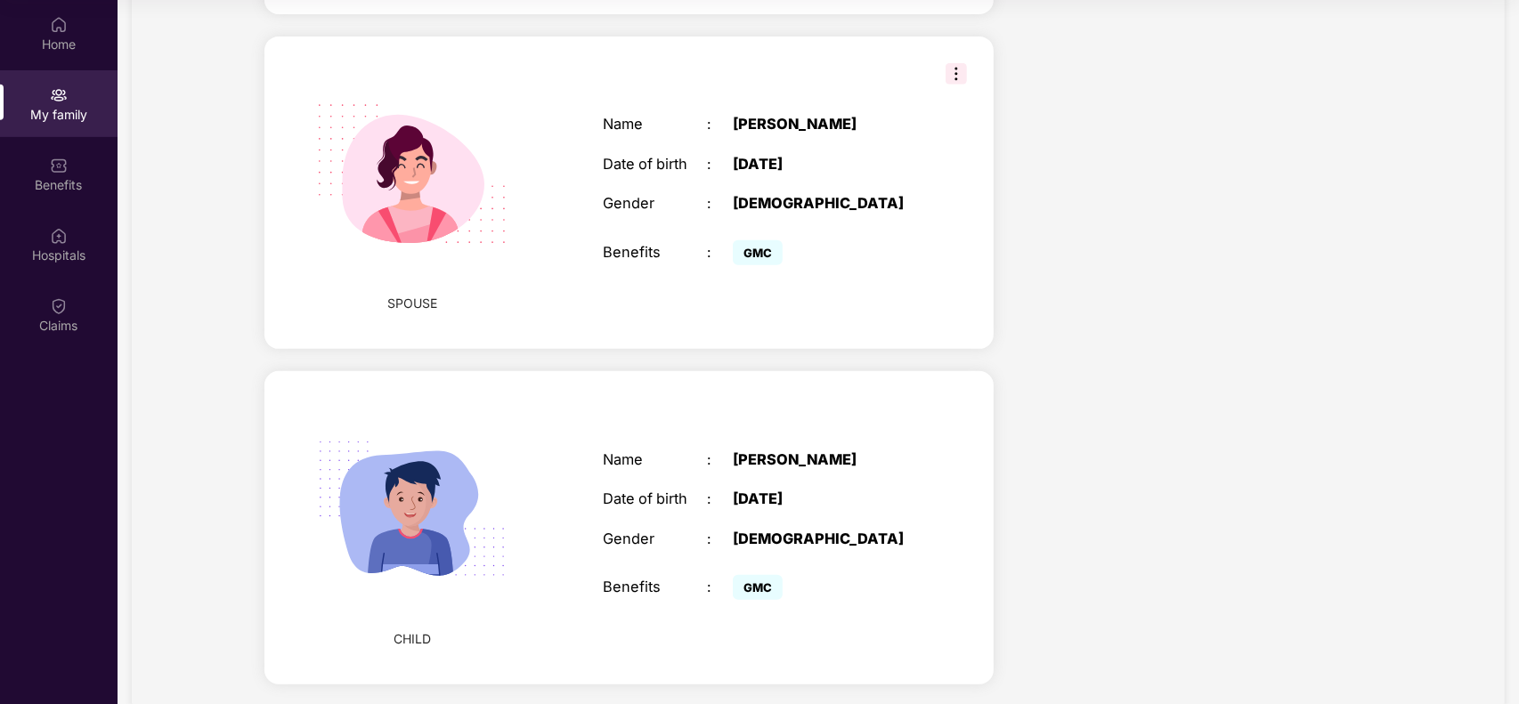
scroll to position [639, 0]
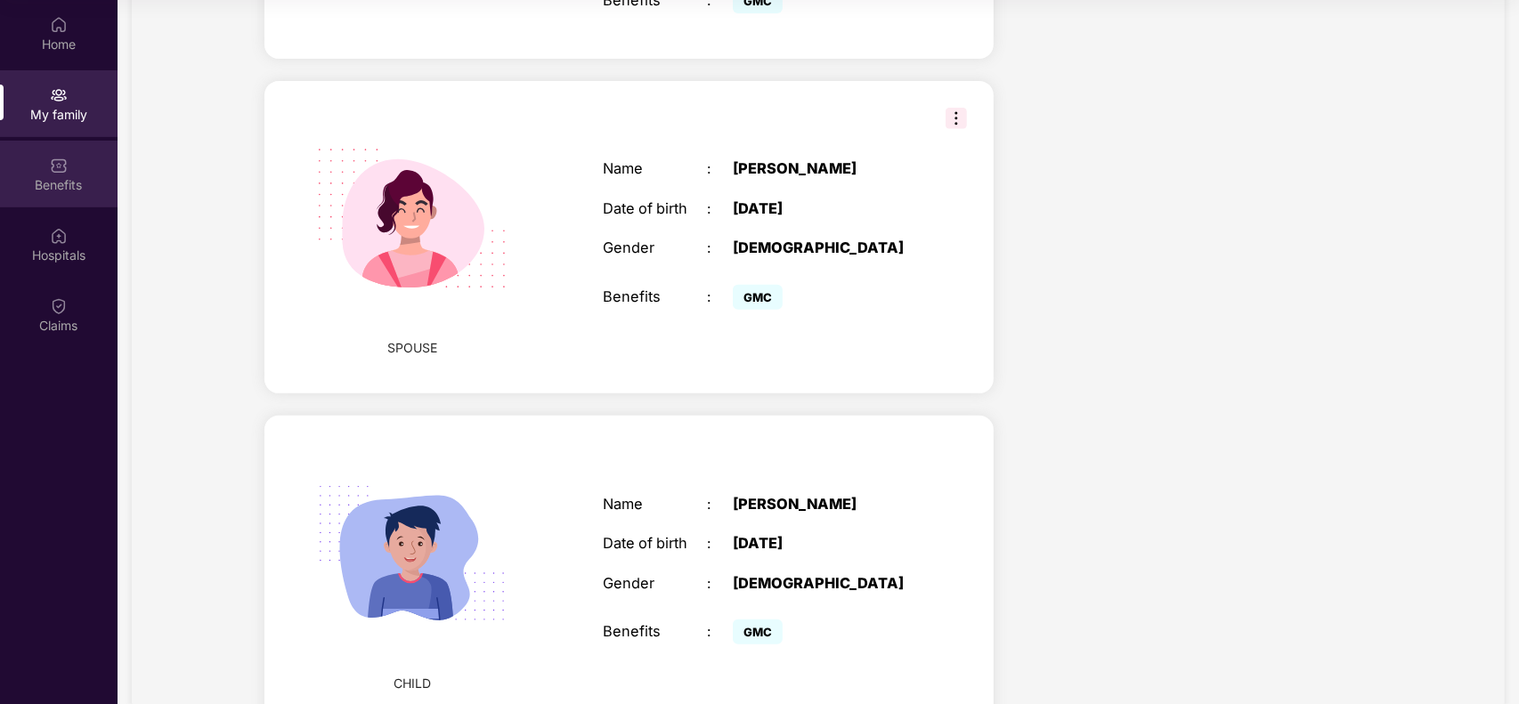
click at [72, 178] on div "Benefits" at bounding box center [59, 185] width 118 height 18
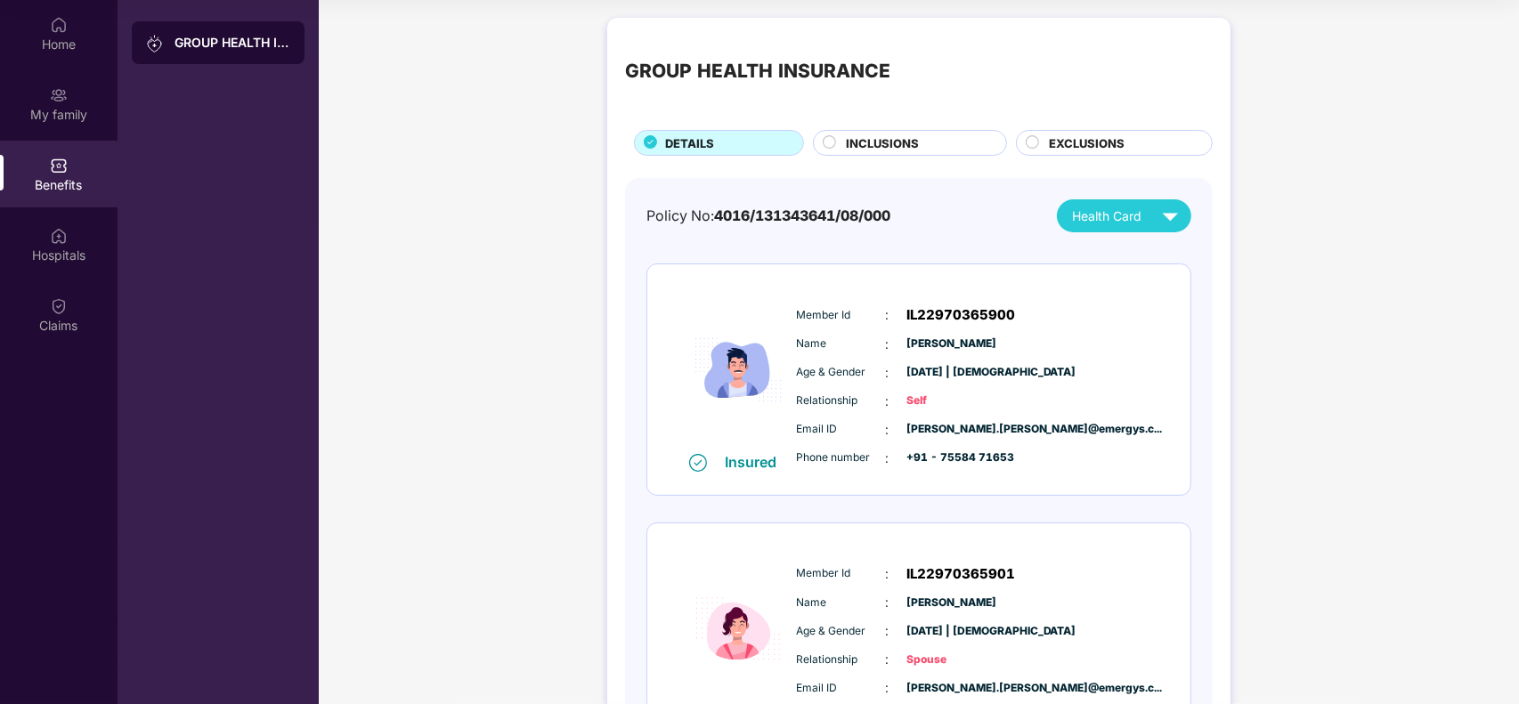
click at [938, 77] on div "GROUP HEALTH INSURANCE" at bounding box center [919, 72] width 588 height 73
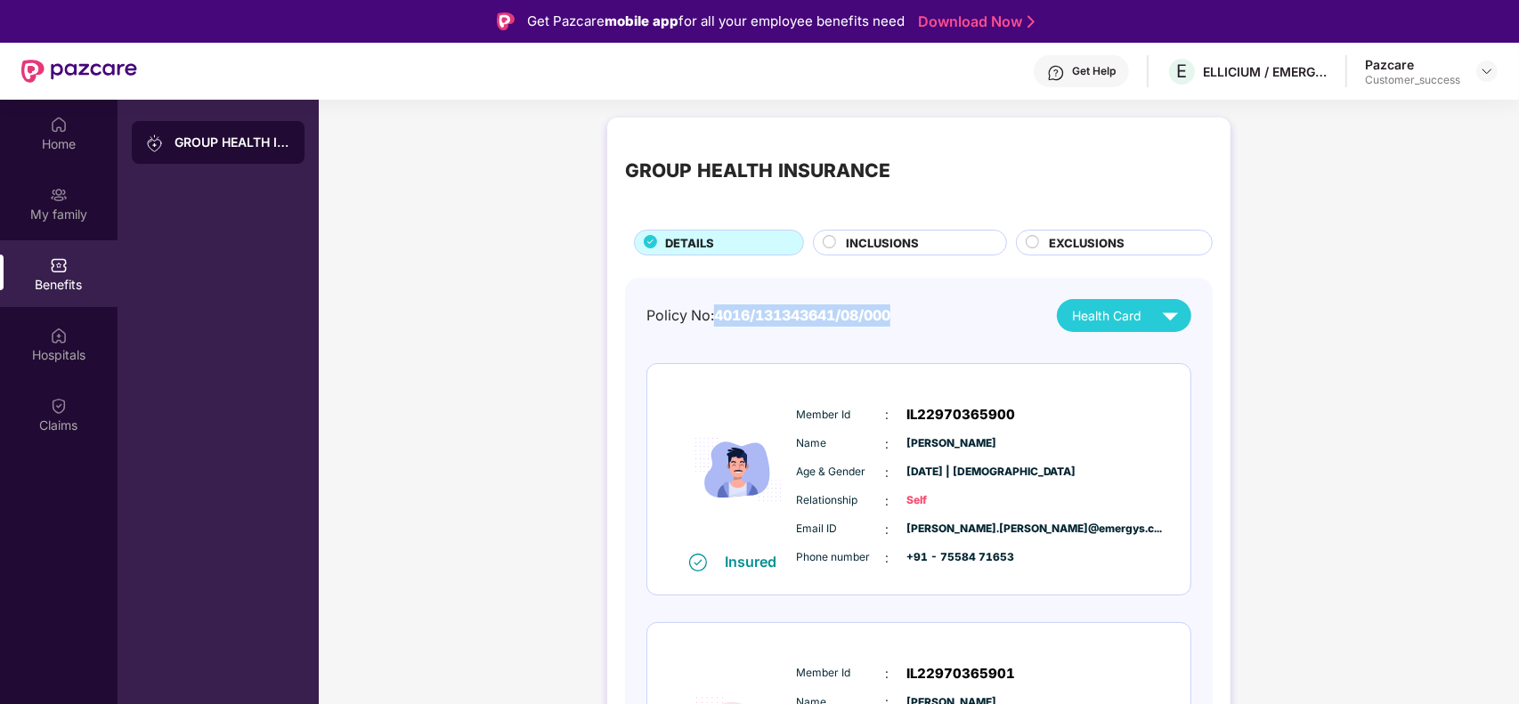
drag, startPoint x: 911, startPoint y: 317, endPoint x: 717, endPoint y: 312, distance: 194.2
click at [717, 312] on div "Policy No: 4016/131343641/08/000 Health Card" at bounding box center [918, 315] width 545 height 33
copy span "4016/131343641/08/000"
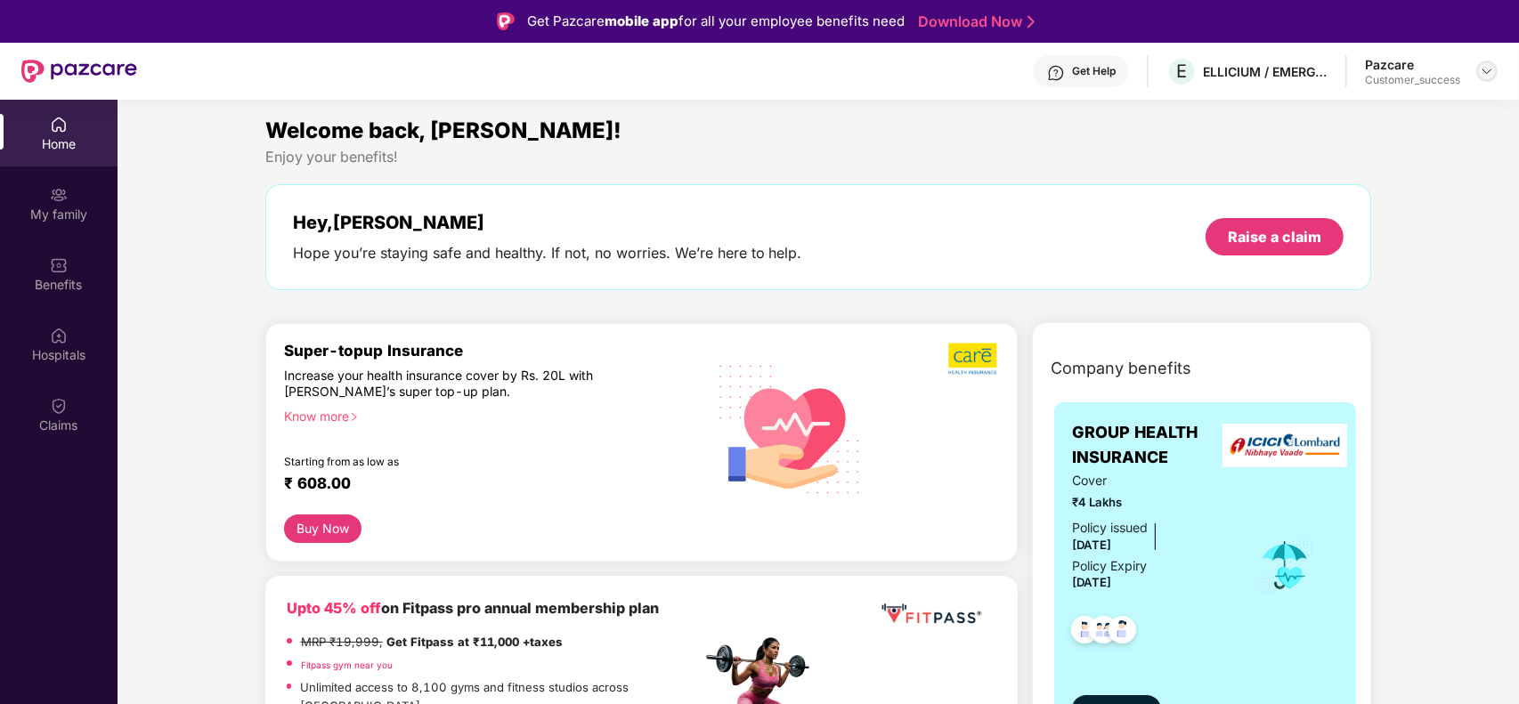
click at [1478, 73] on div at bounding box center [1486, 71] width 21 height 21
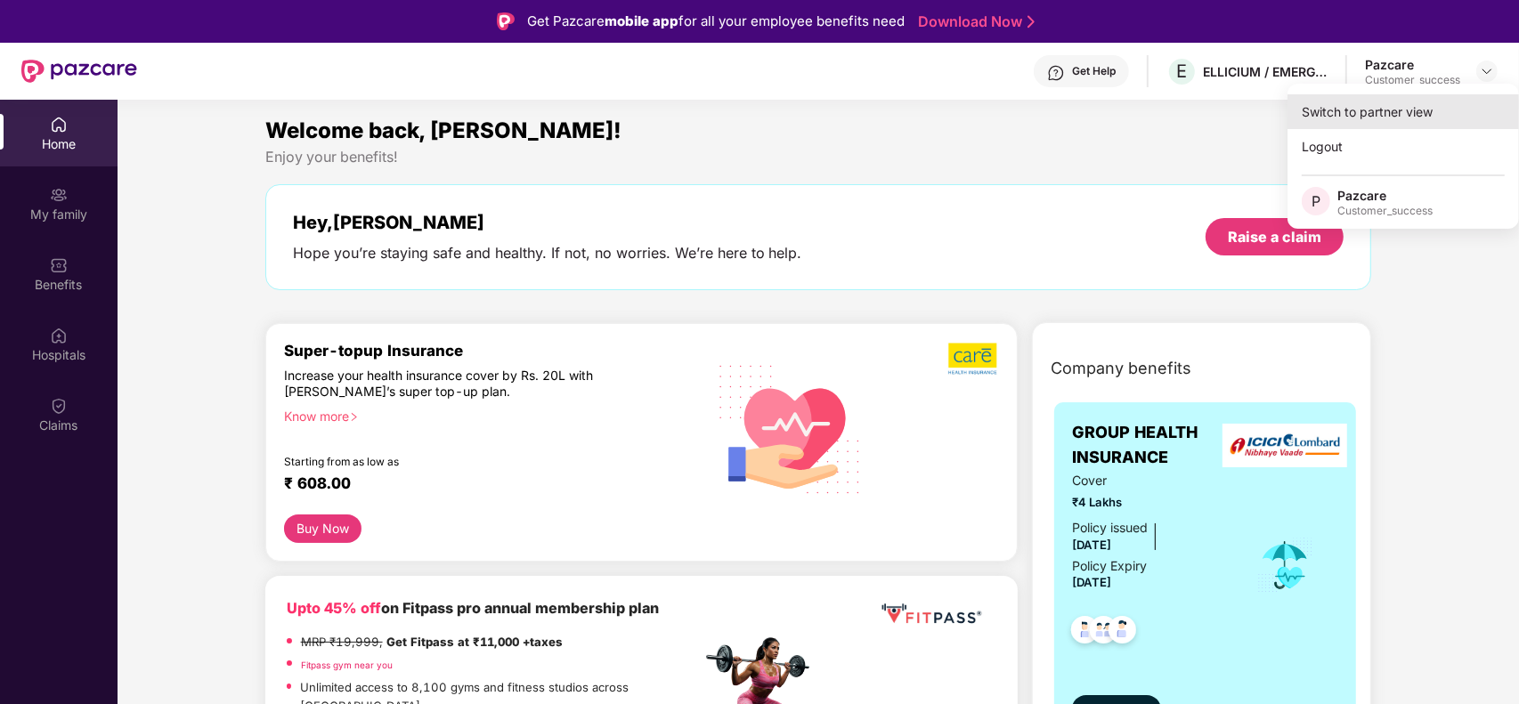
click at [1390, 104] on div "Switch to partner view" at bounding box center [1404, 111] width 232 height 35
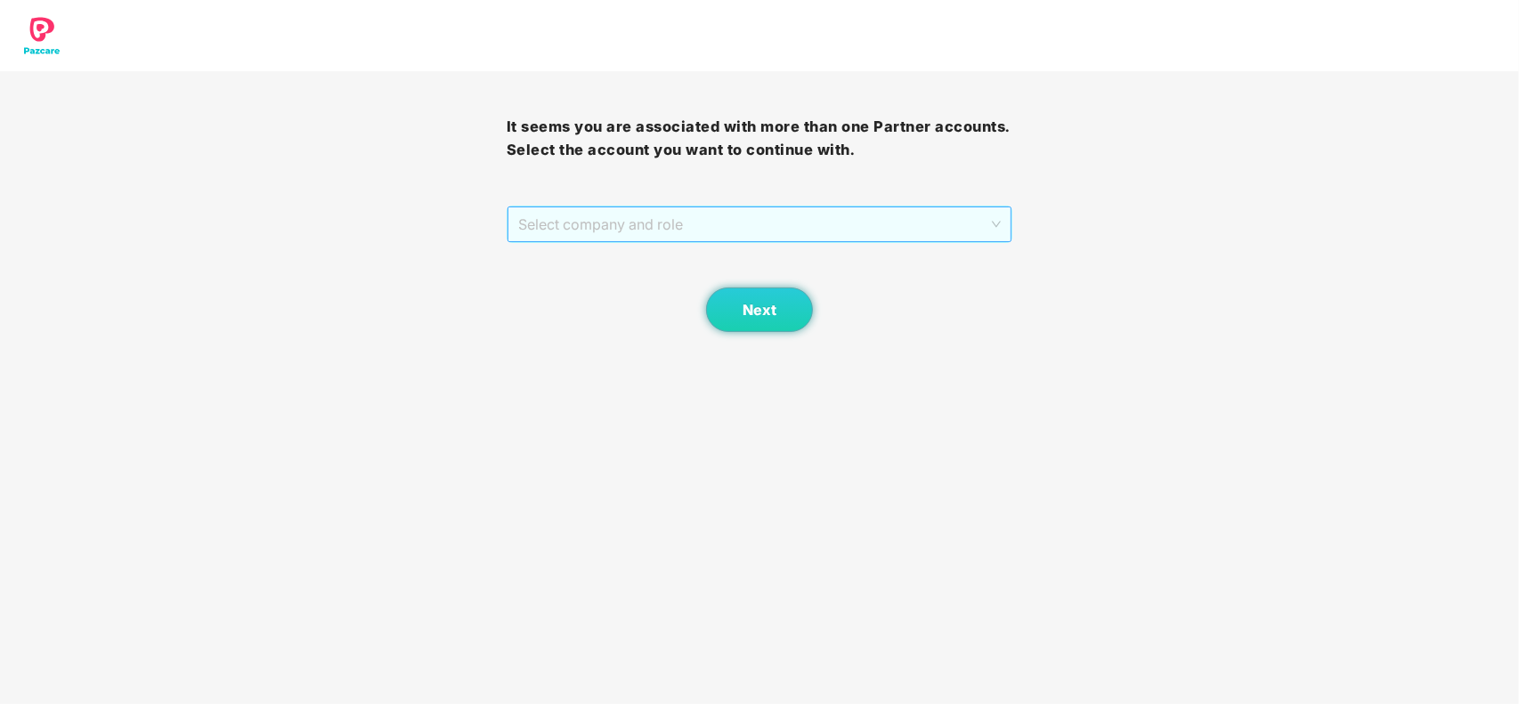
click at [726, 224] on span "Select company and role" at bounding box center [760, 224] width 484 height 34
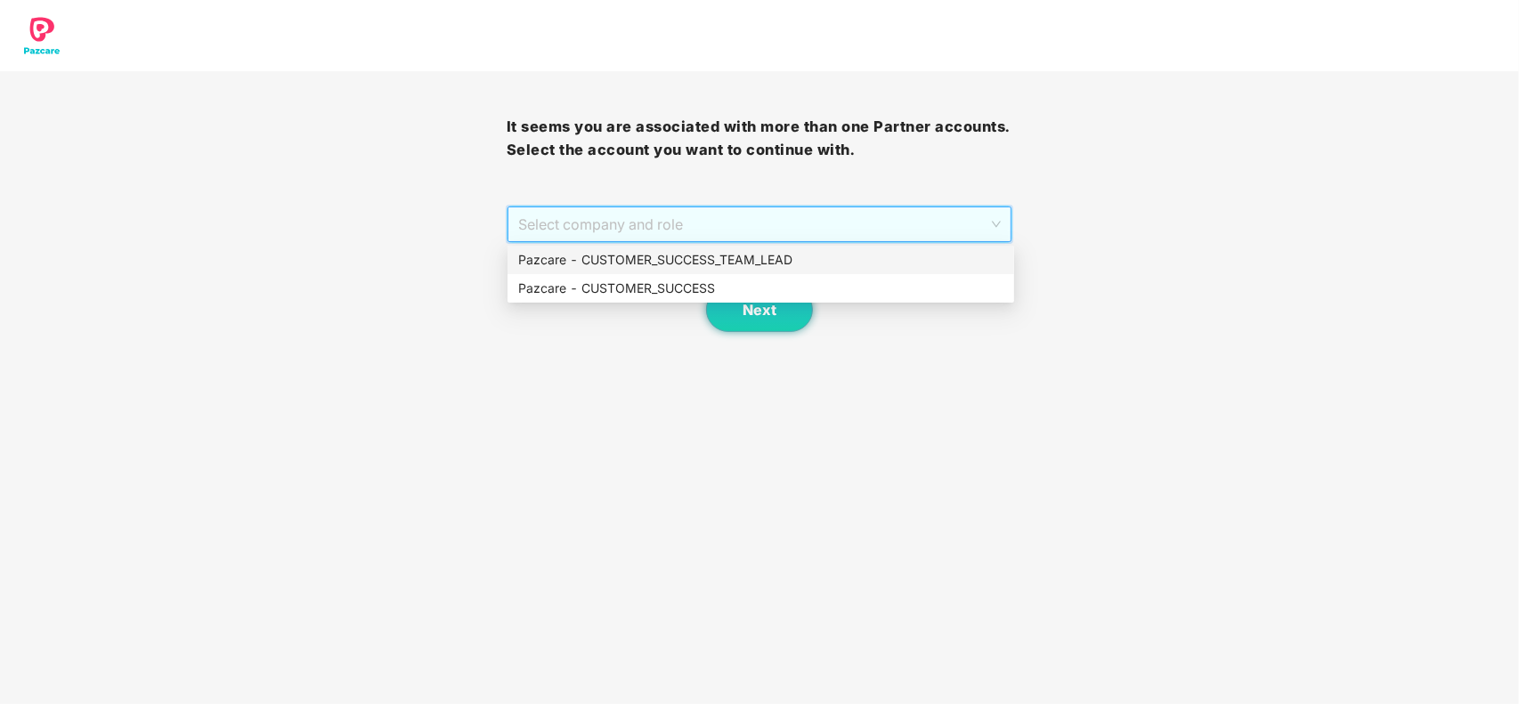
click at [693, 274] on div "Pazcare - CUSTOMER_SUCCESS" at bounding box center [761, 288] width 507 height 28
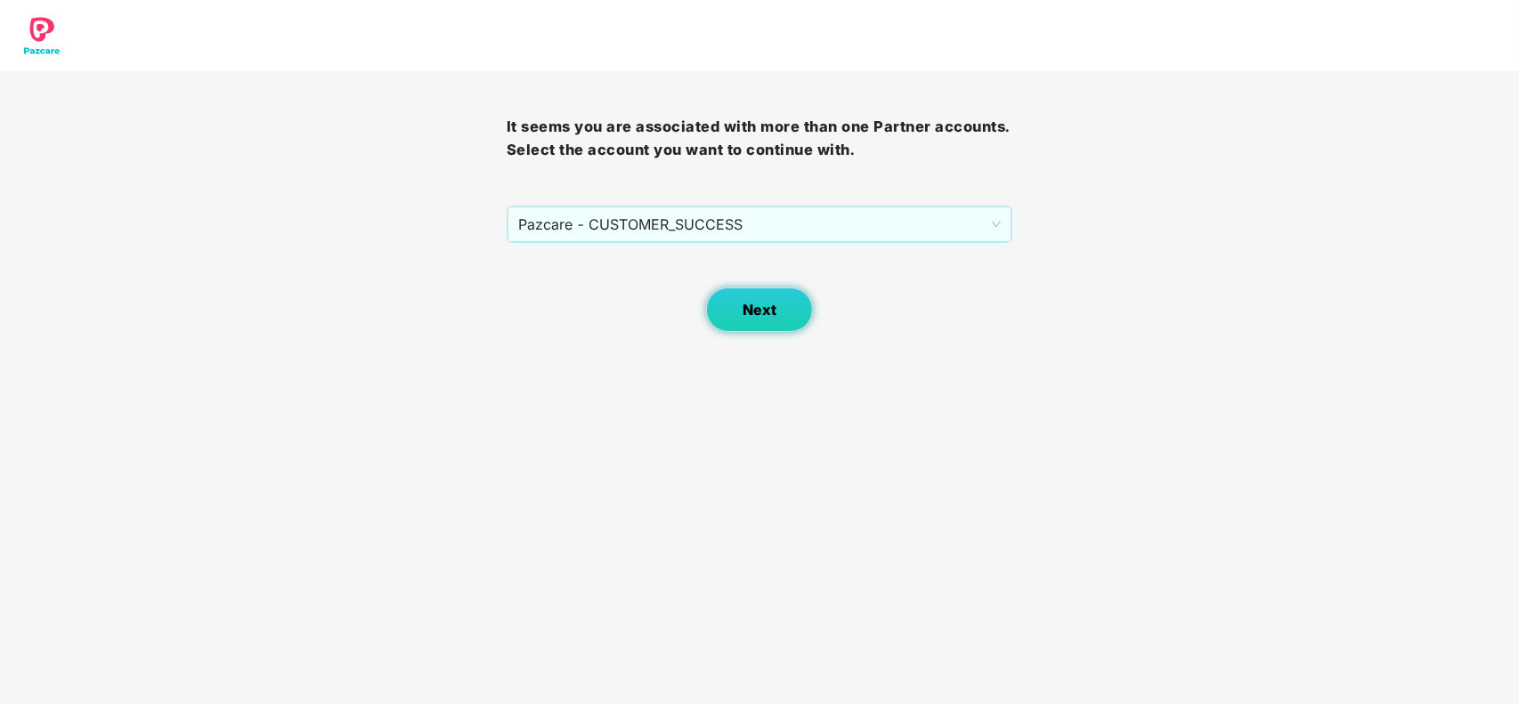
click at [744, 317] on span "Next" at bounding box center [760, 310] width 34 height 17
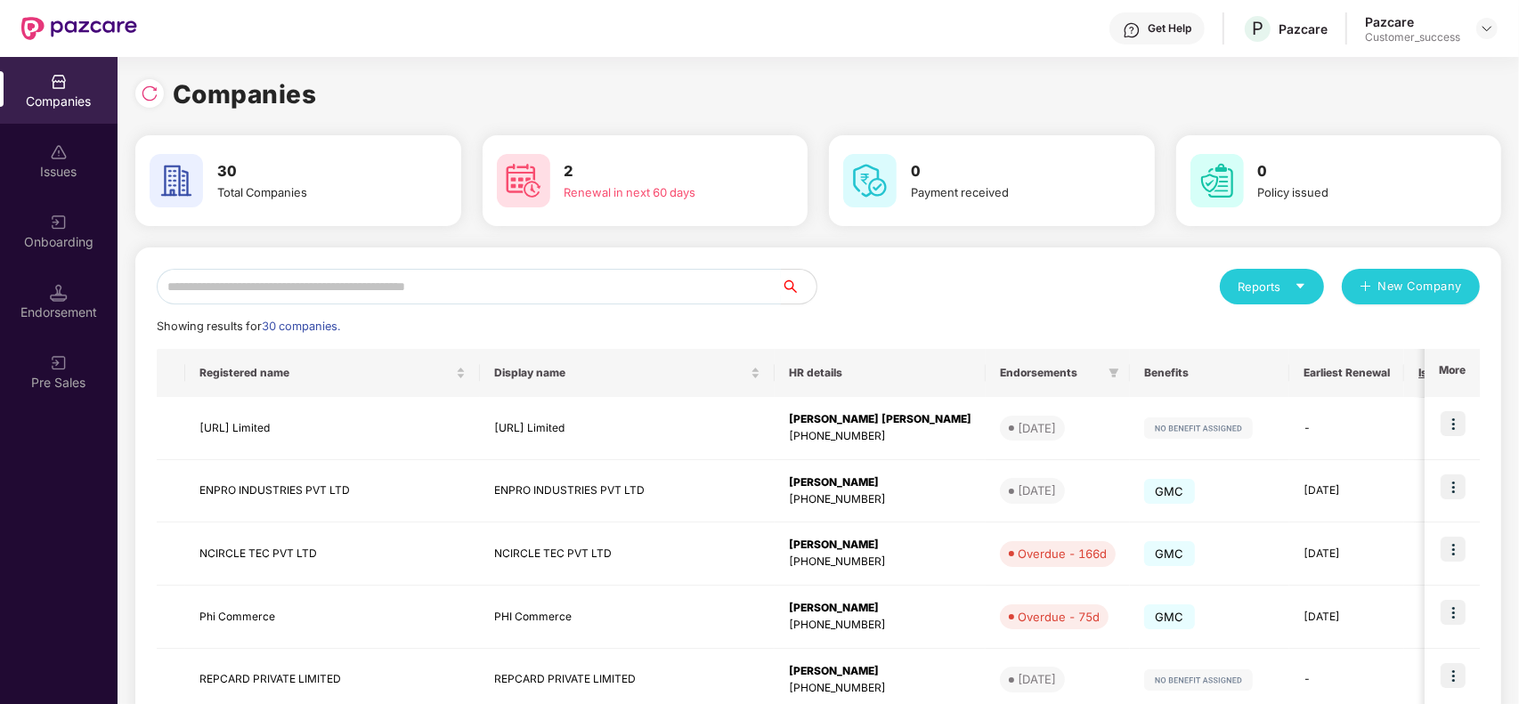
click at [378, 285] on input "text" at bounding box center [469, 287] width 624 height 36
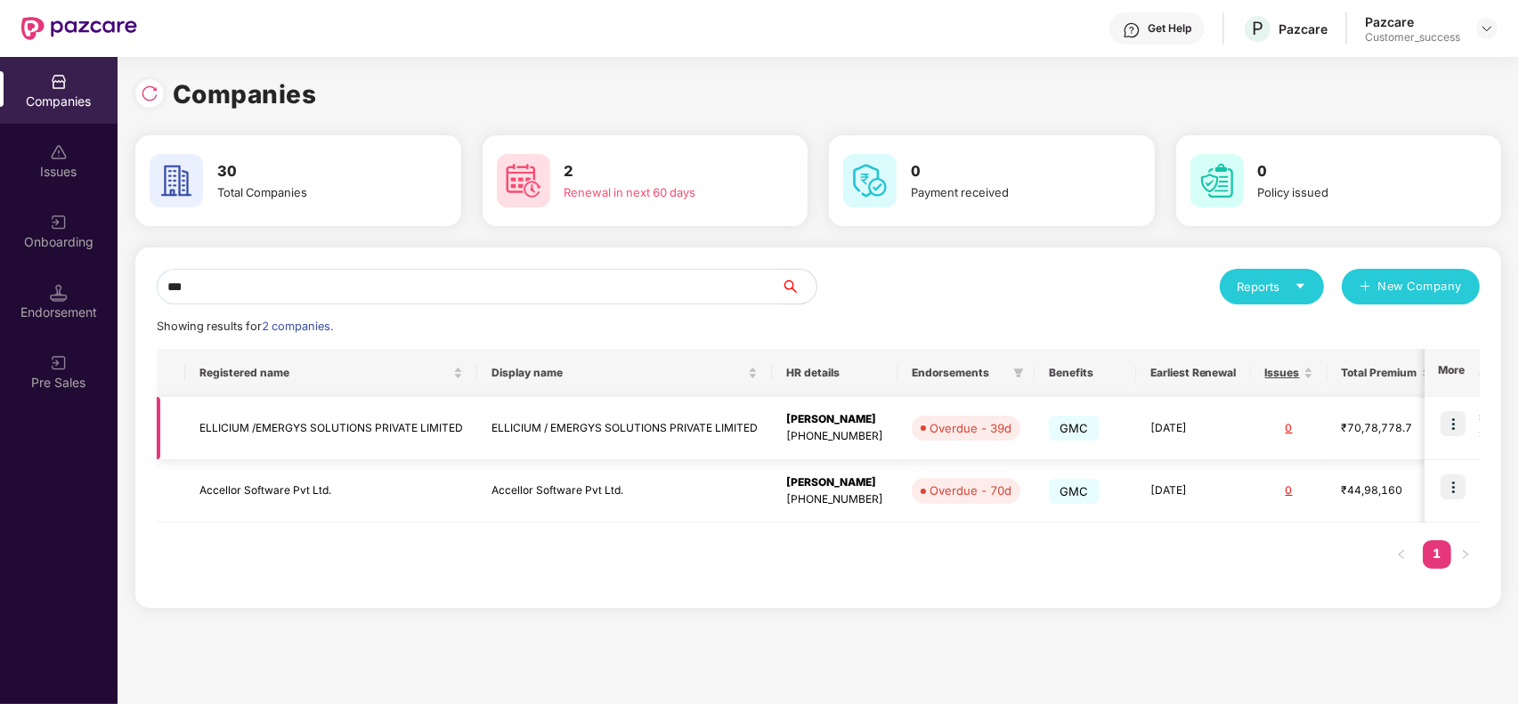
type input "***"
click at [1448, 423] on img at bounding box center [1453, 423] width 25 height 25
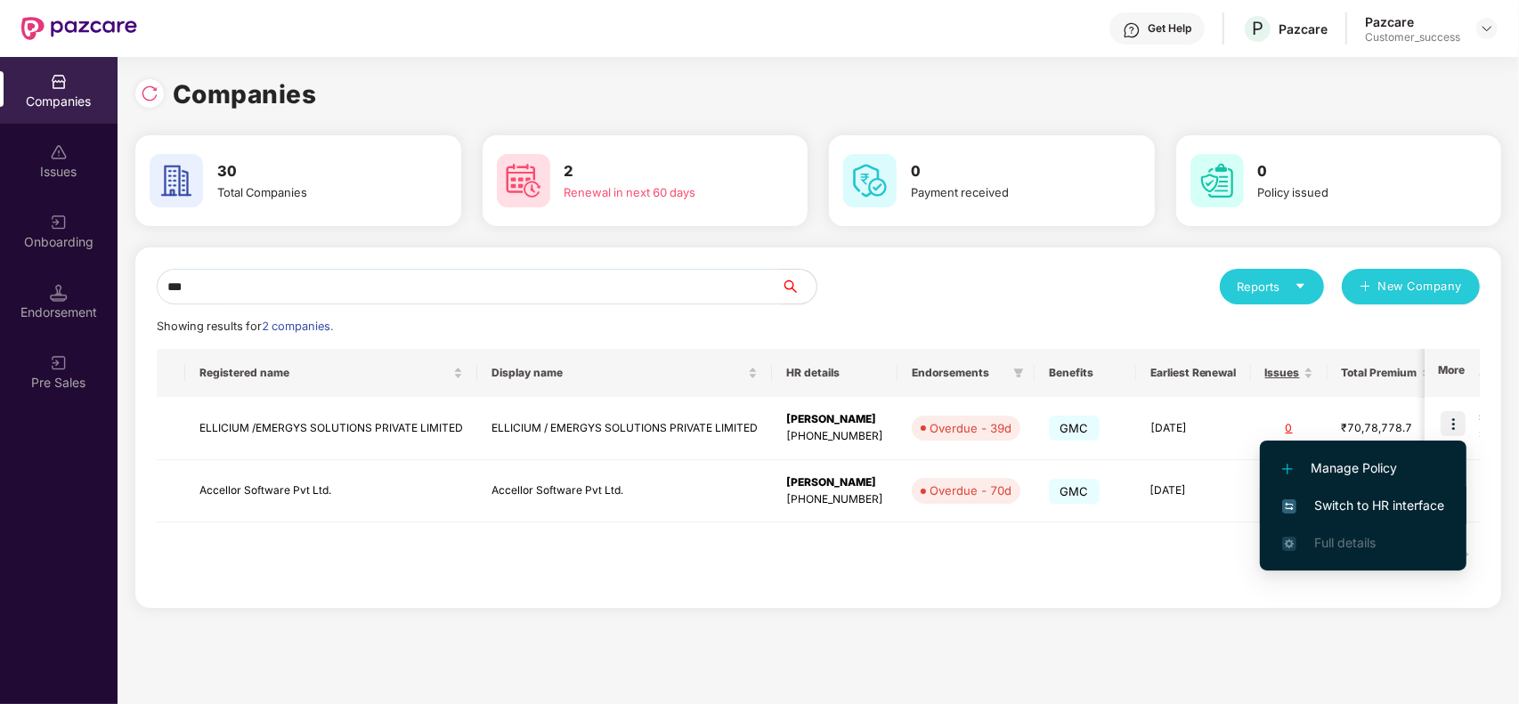
click at [1338, 506] on span "Switch to HR interface" at bounding box center [1363, 506] width 162 height 20
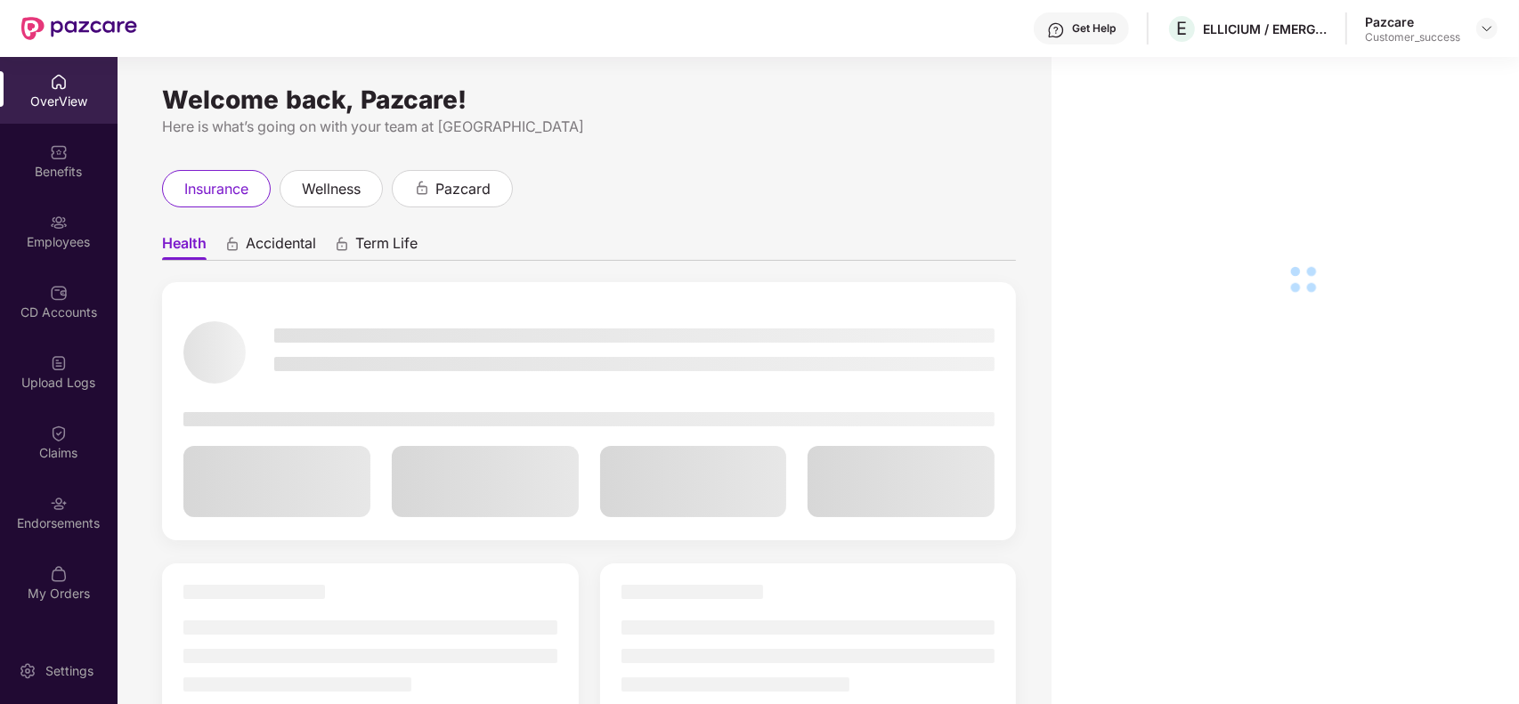
click at [67, 224] on img at bounding box center [59, 223] width 18 height 18
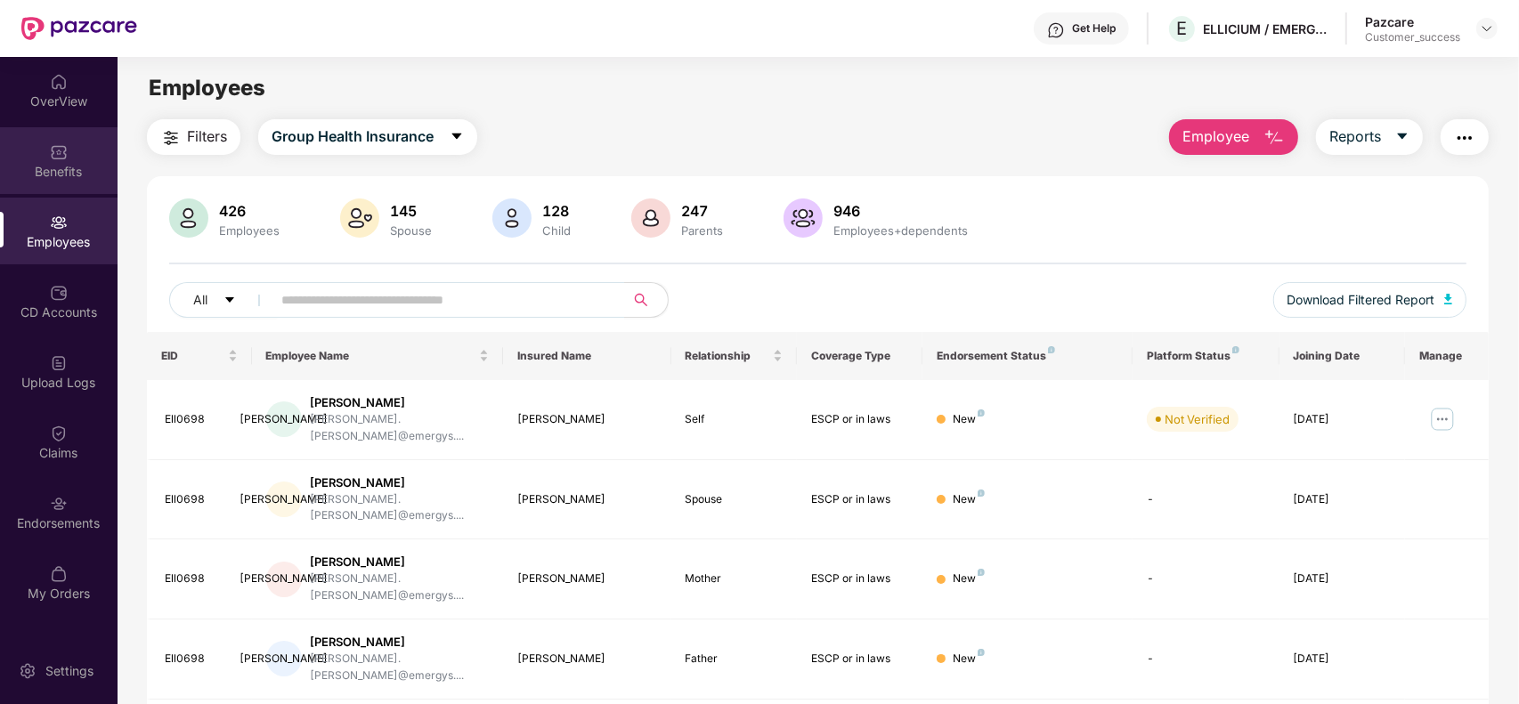
click at [37, 166] on div "Benefits" at bounding box center [59, 172] width 118 height 18
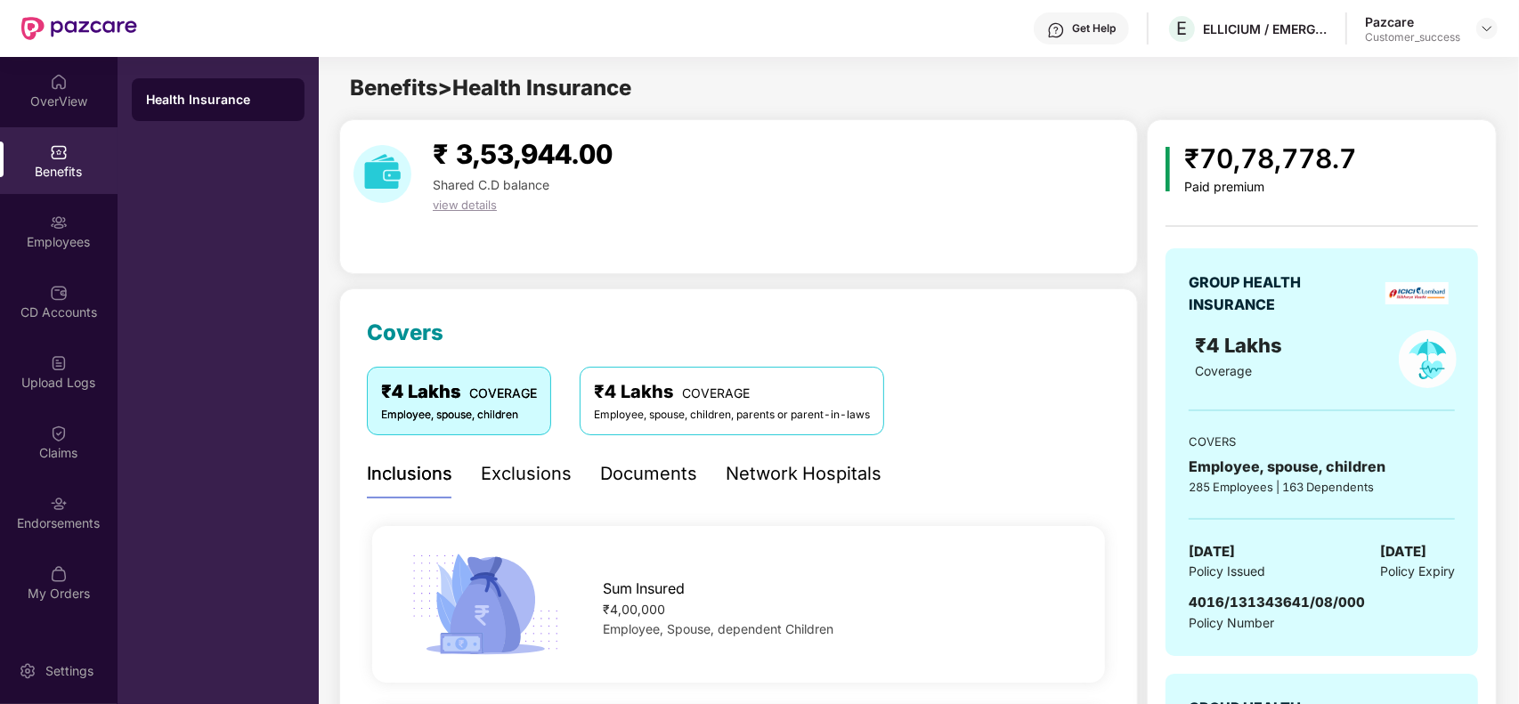
click at [1296, 389] on div "GROUP HEALTH INSURANCE ₹4 Lakhs Coverage COVERS Employee, spouse, children 285 …" at bounding box center [1322, 452] width 313 height 408
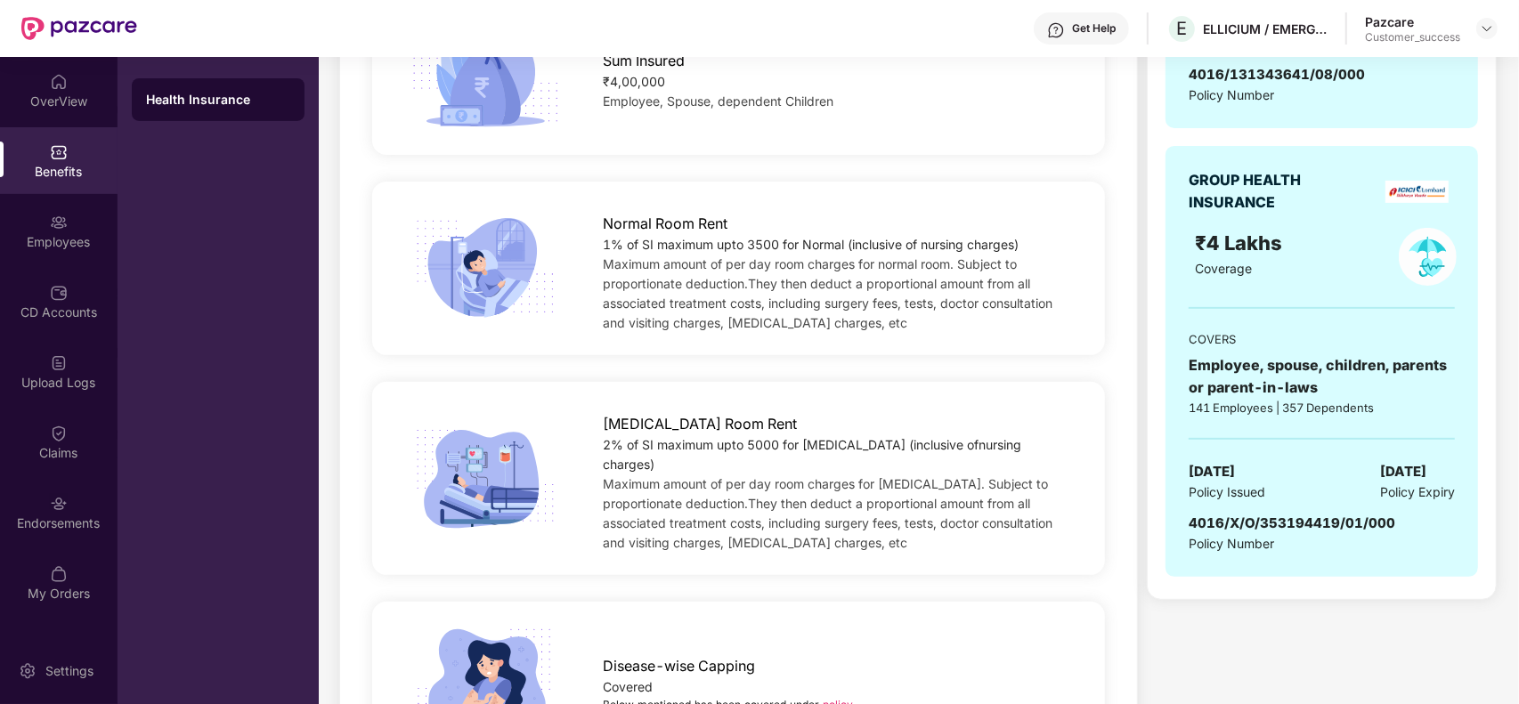
scroll to position [579, 0]
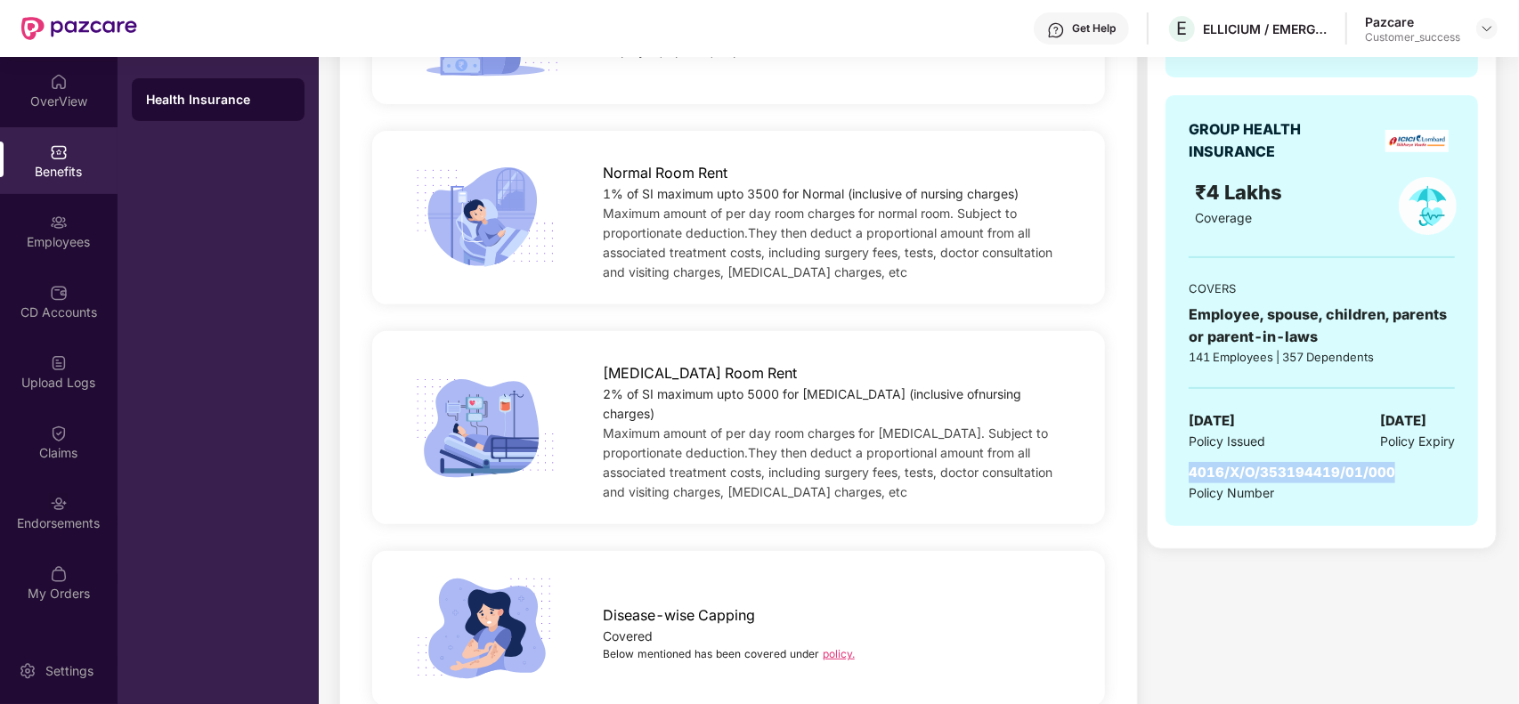
drag, startPoint x: 1409, startPoint y: 472, endPoint x: 1185, endPoint y: 473, distance: 223.5
click at [1185, 473] on div "GROUP HEALTH INSURANCE ₹4 Lakhs Coverage COVERS Employee, spouse, children, par…" at bounding box center [1322, 310] width 313 height 431
copy span "4016/X/O/353194419/01/000"
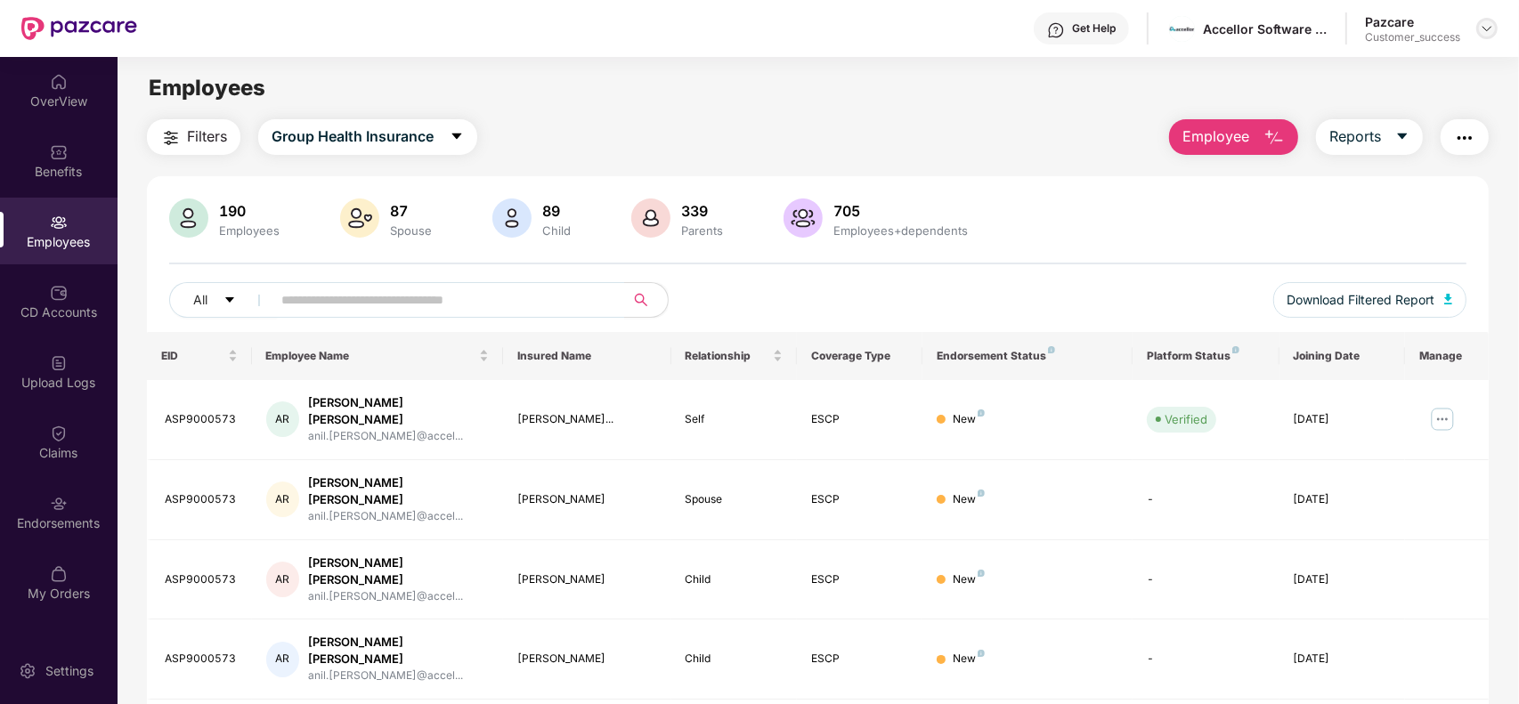
click at [1476, 25] on div at bounding box center [1486, 28] width 21 height 21
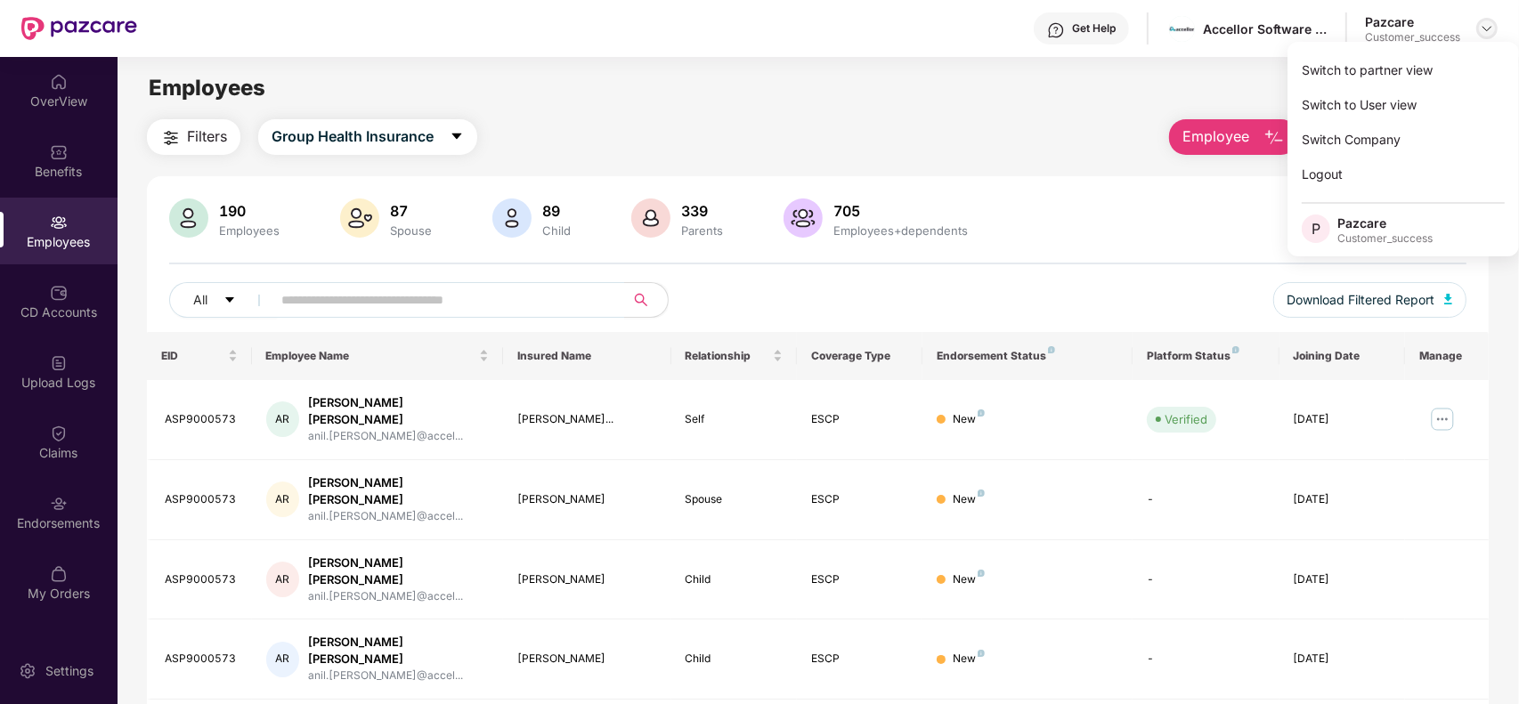
click at [1483, 28] on img at bounding box center [1487, 28] width 14 height 14
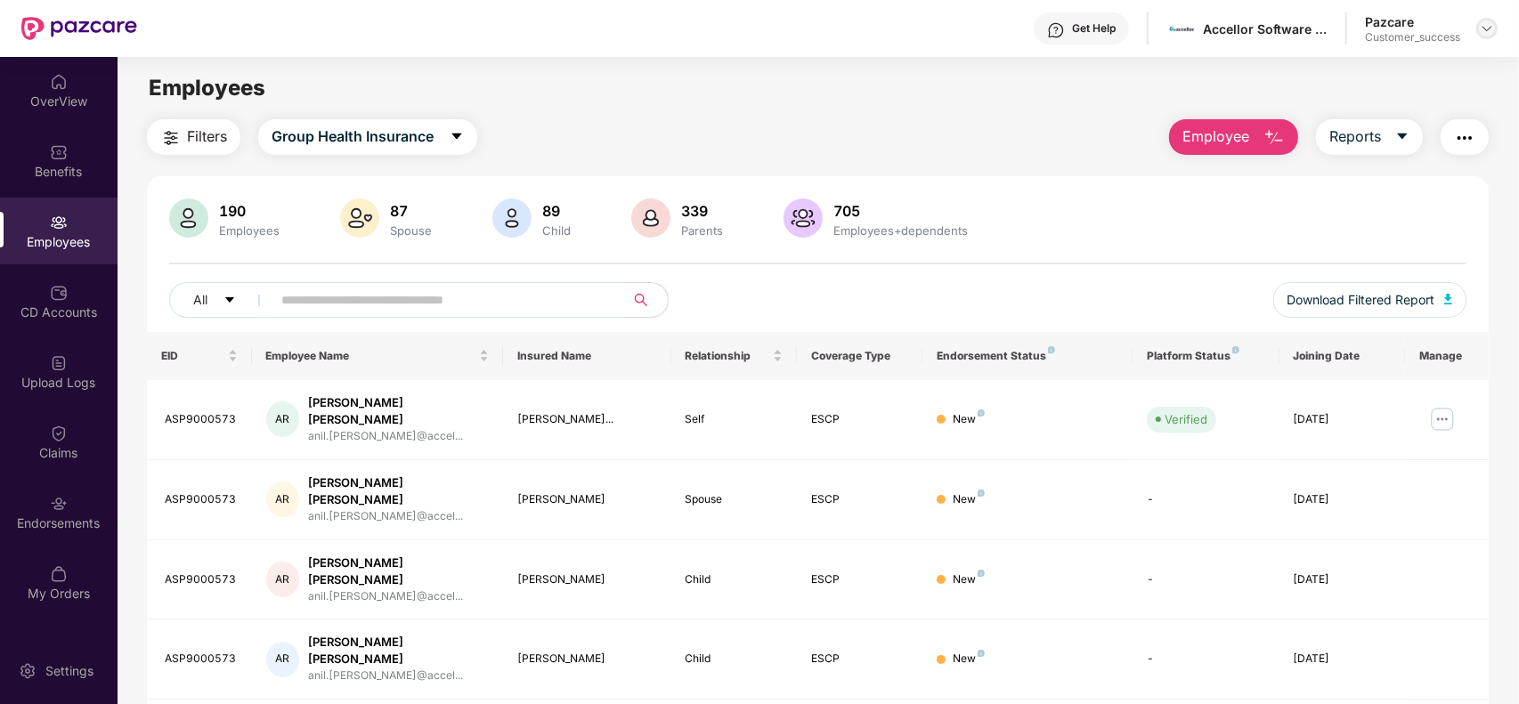
click at [1483, 32] on img at bounding box center [1487, 28] width 14 height 14
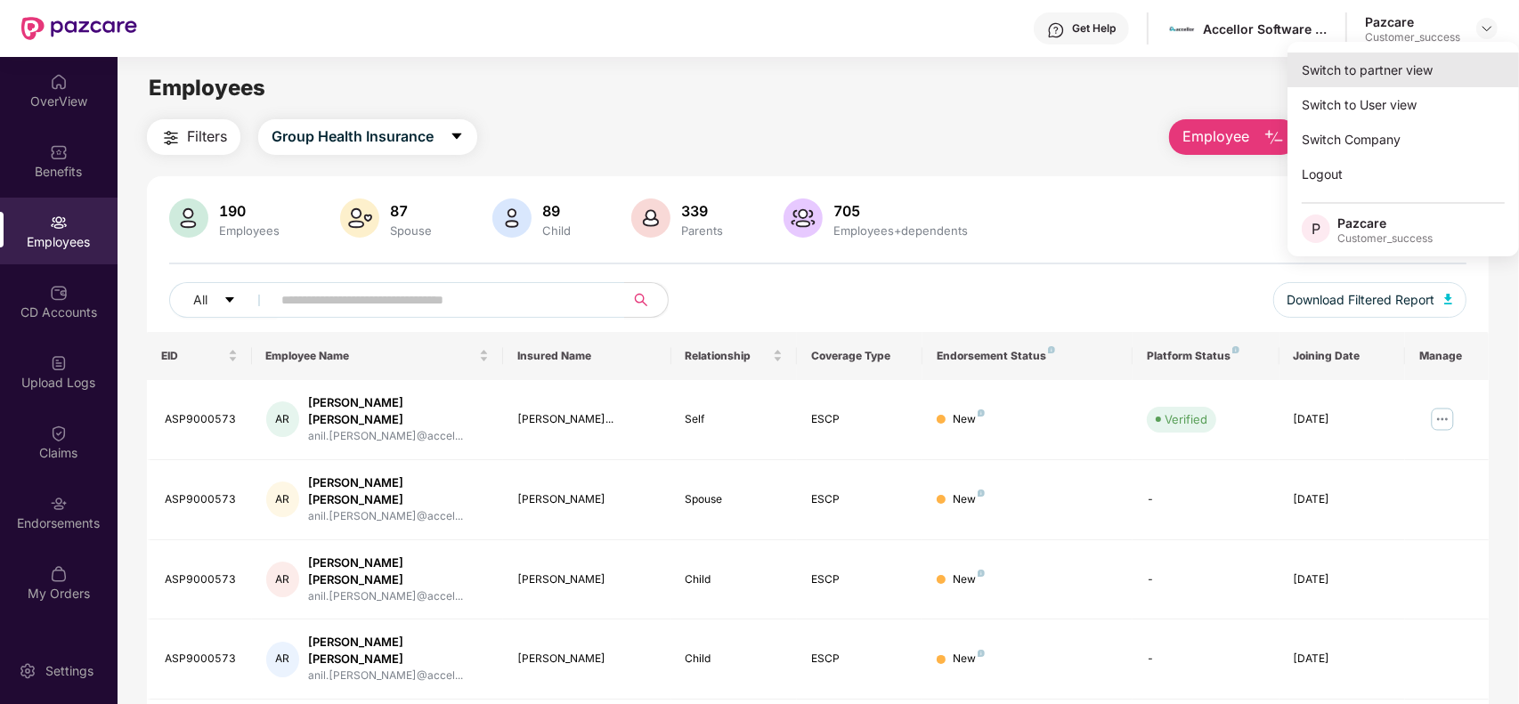
click at [1364, 82] on div "Switch to partner view" at bounding box center [1404, 70] width 232 height 35
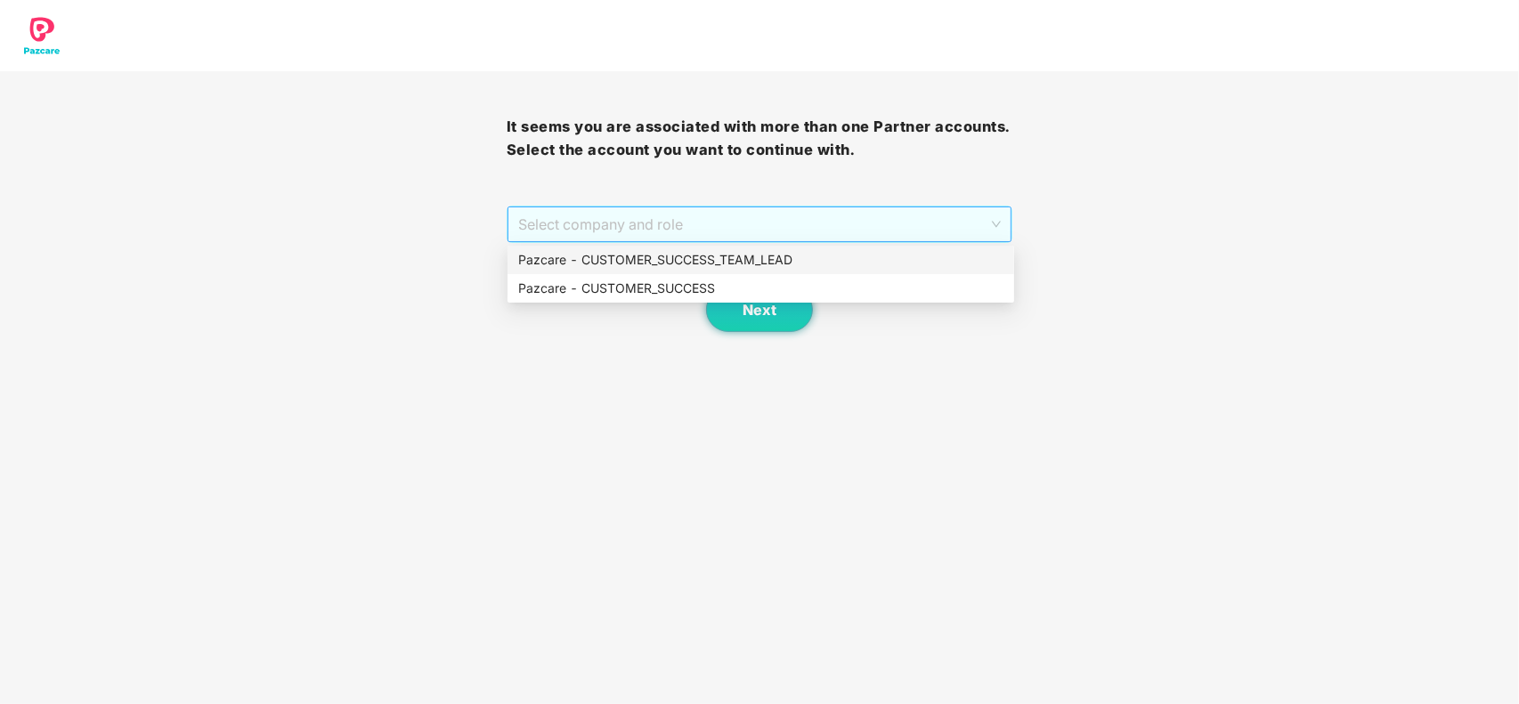
click at [665, 233] on span "Select company and role" at bounding box center [760, 224] width 484 height 34
click at [646, 295] on div "Pazcare - CUSTOMER_SUCCESS" at bounding box center [760, 289] width 485 height 20
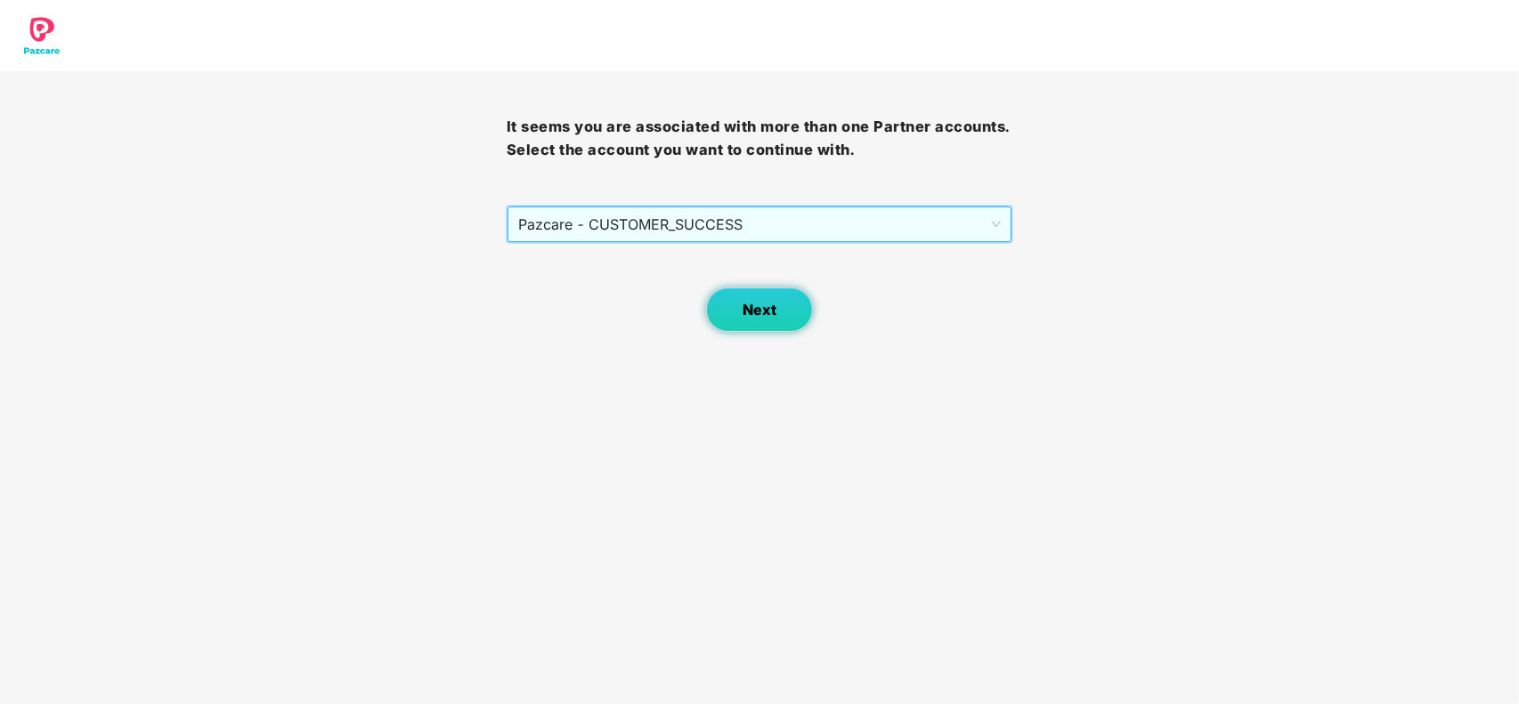
click at [746, 319] on button "Next" at bounding box center [759, 310] width 107 height 45
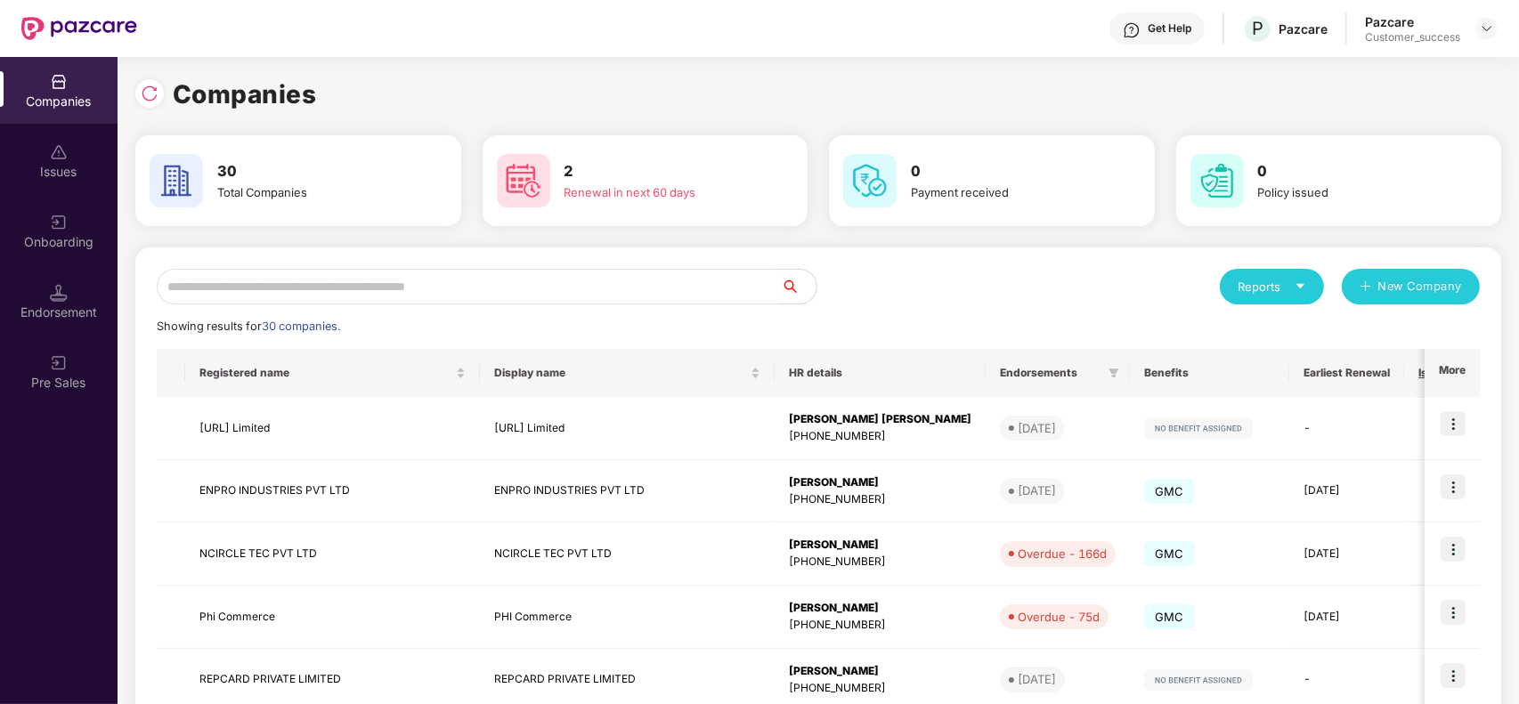
click at [553, 289] on input "text" at bounding box center [469, 287] width 624 height 36
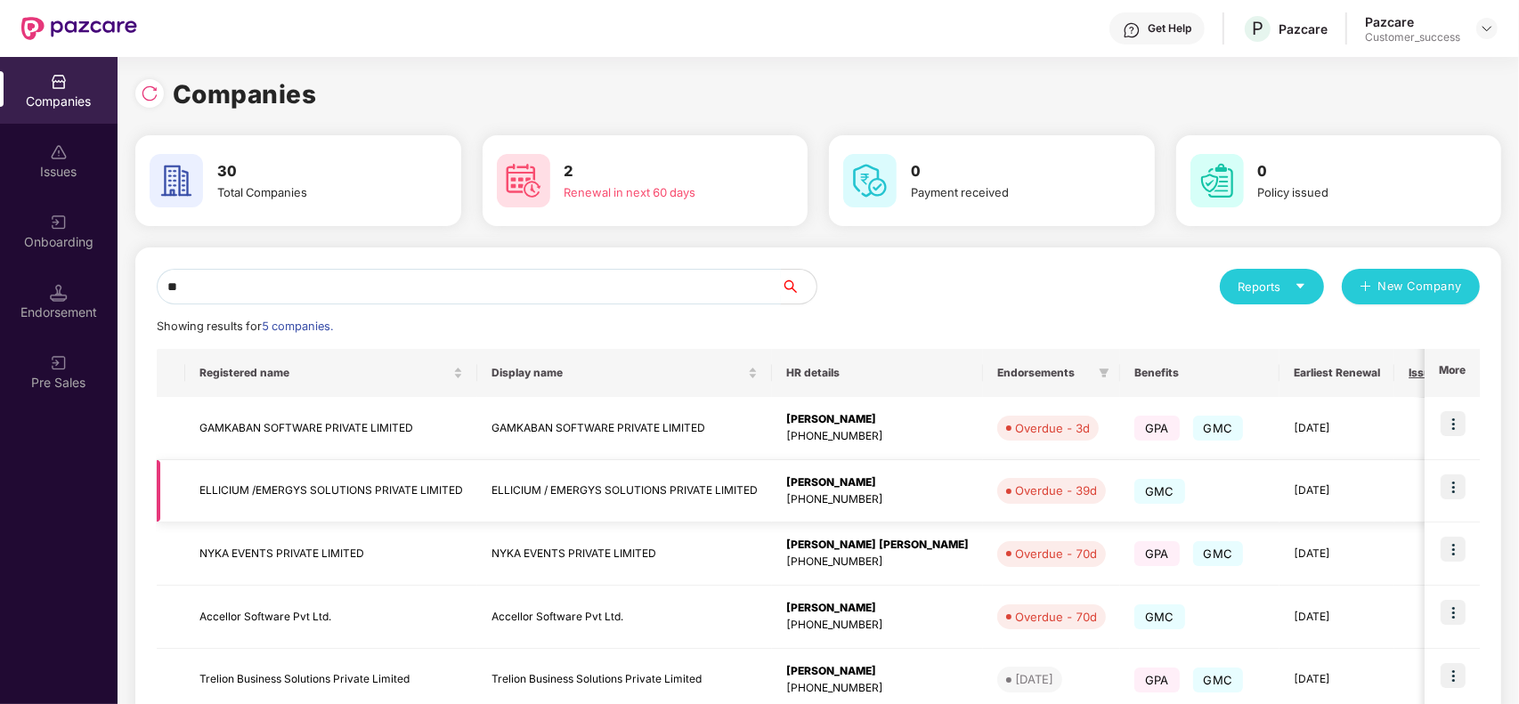
type input "**"
click at [1444, 479] on img at bounding box center [1453, 487] width 25 height 25
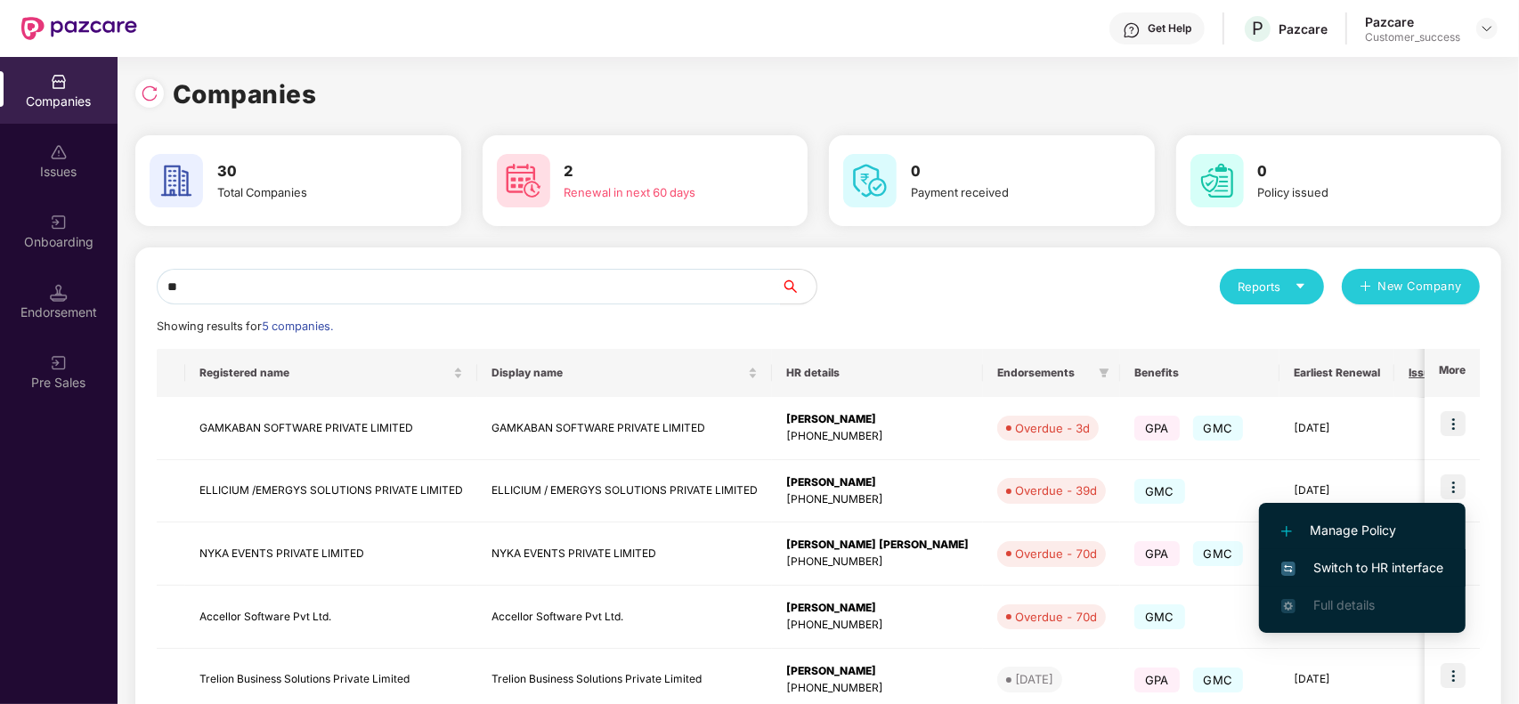
click at [1380, 564] on span "Switch to HR interface" at bounding box center [1362, 568] width 162 height 20
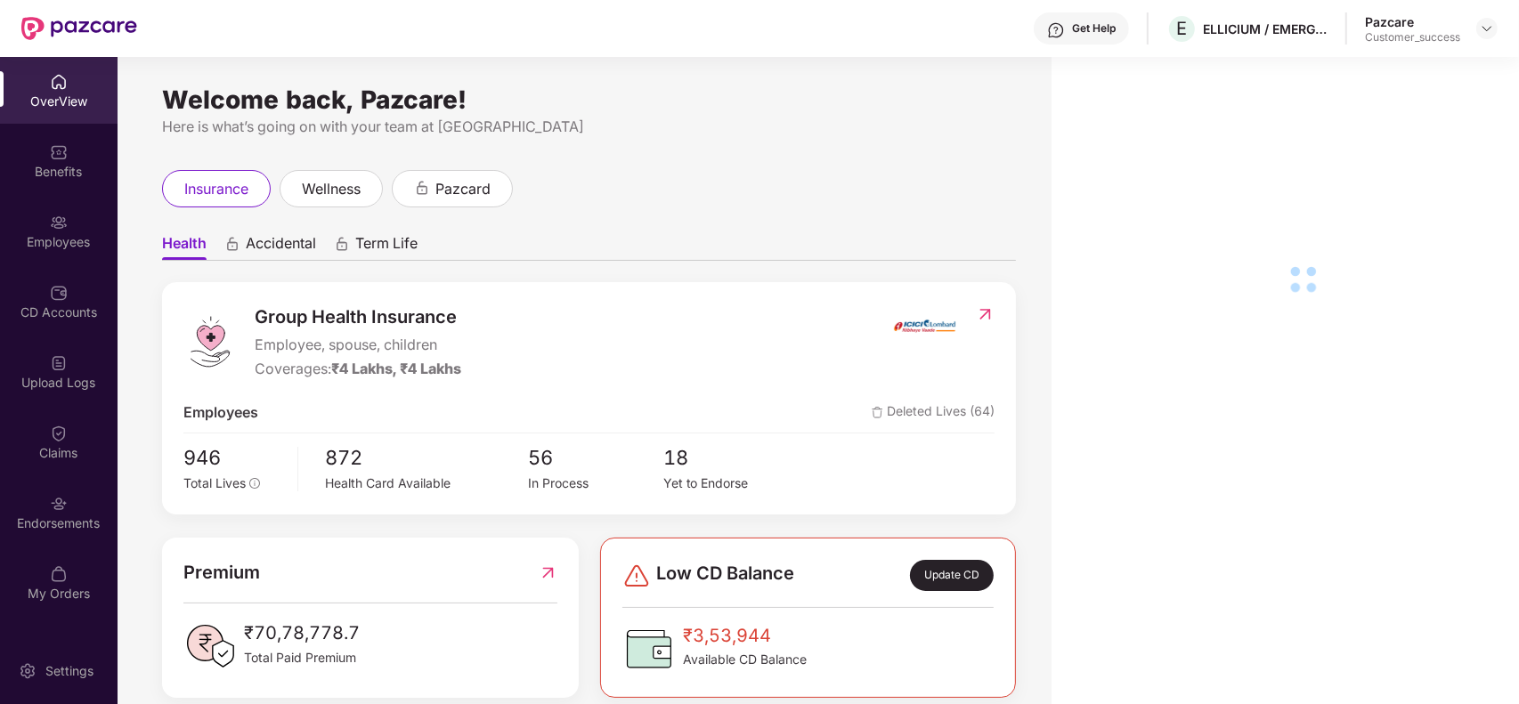
click at [55, 240] on div "Employees" at bounding box center [59, 242] width 118 height 18
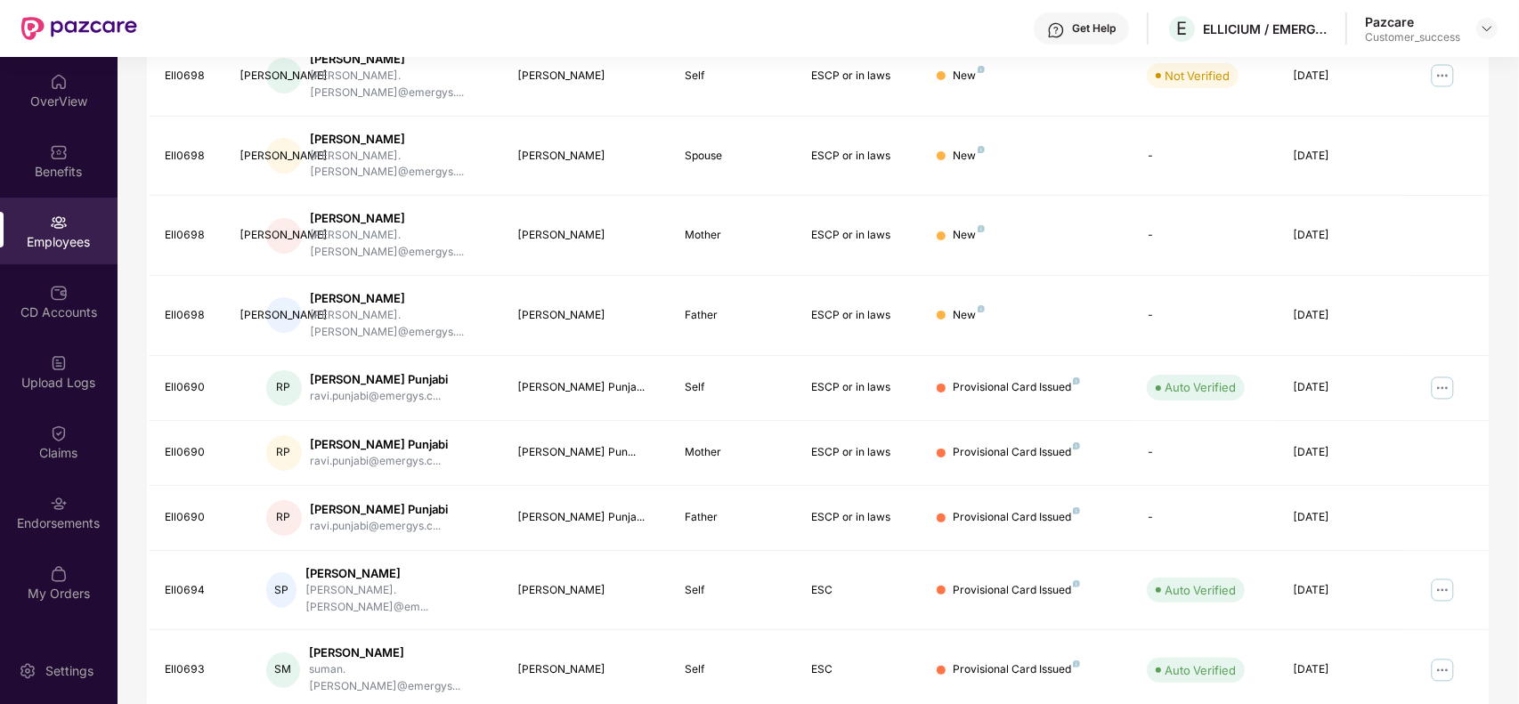
scroll to position [392, 0]
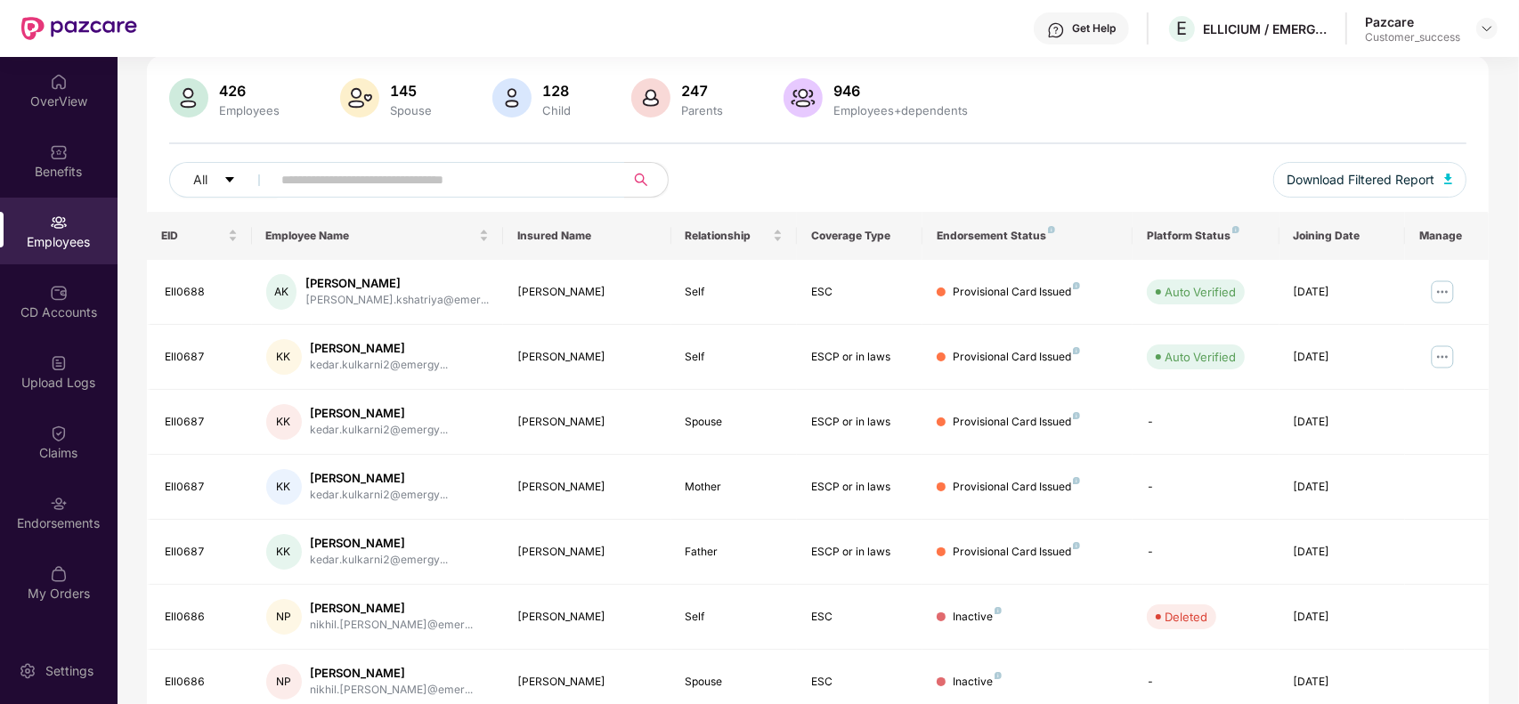
scroll to position [0, 0]
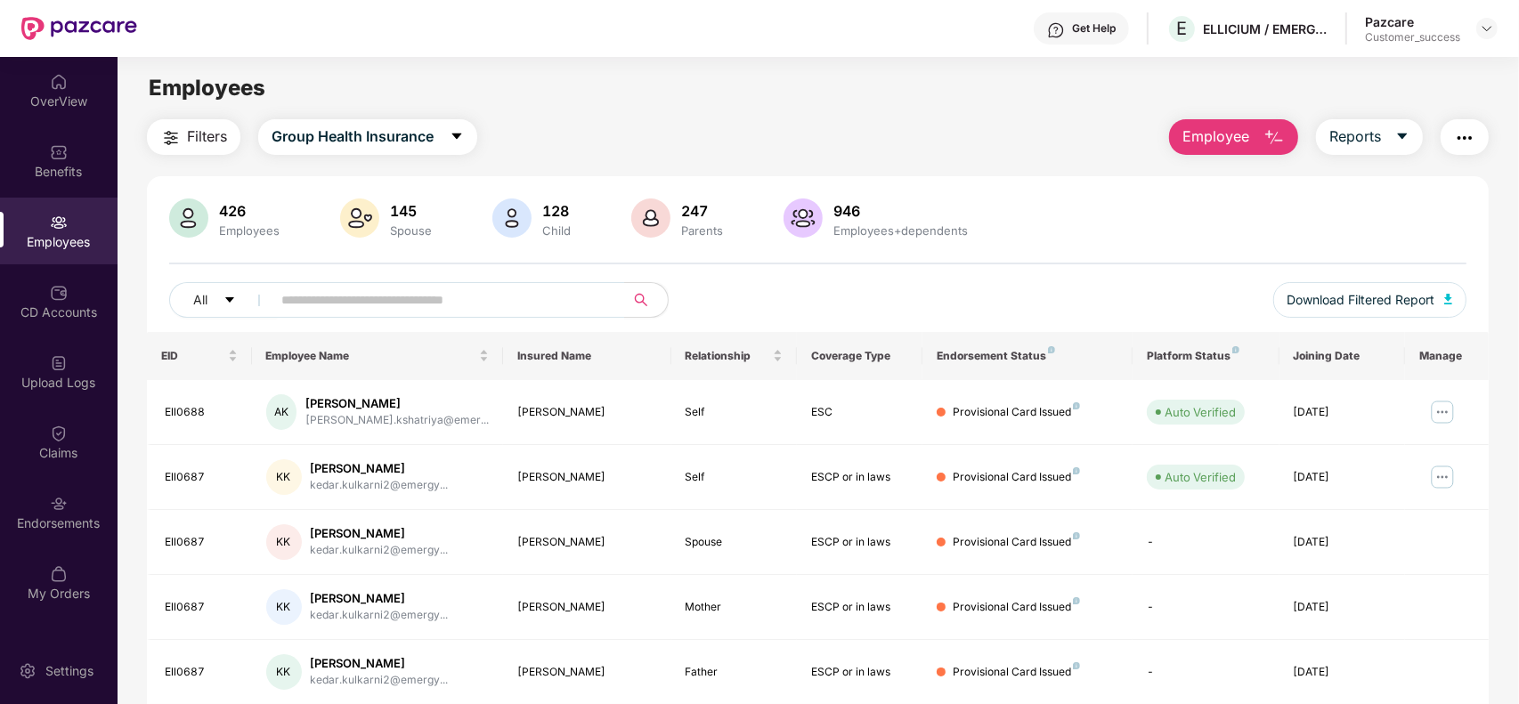
click at [246, 224] on div "Employees" at bounding box center [249, 231] width 68 height 14
click at [1487, 28] on img at bounding box center [1487, 28] width 14 height 14
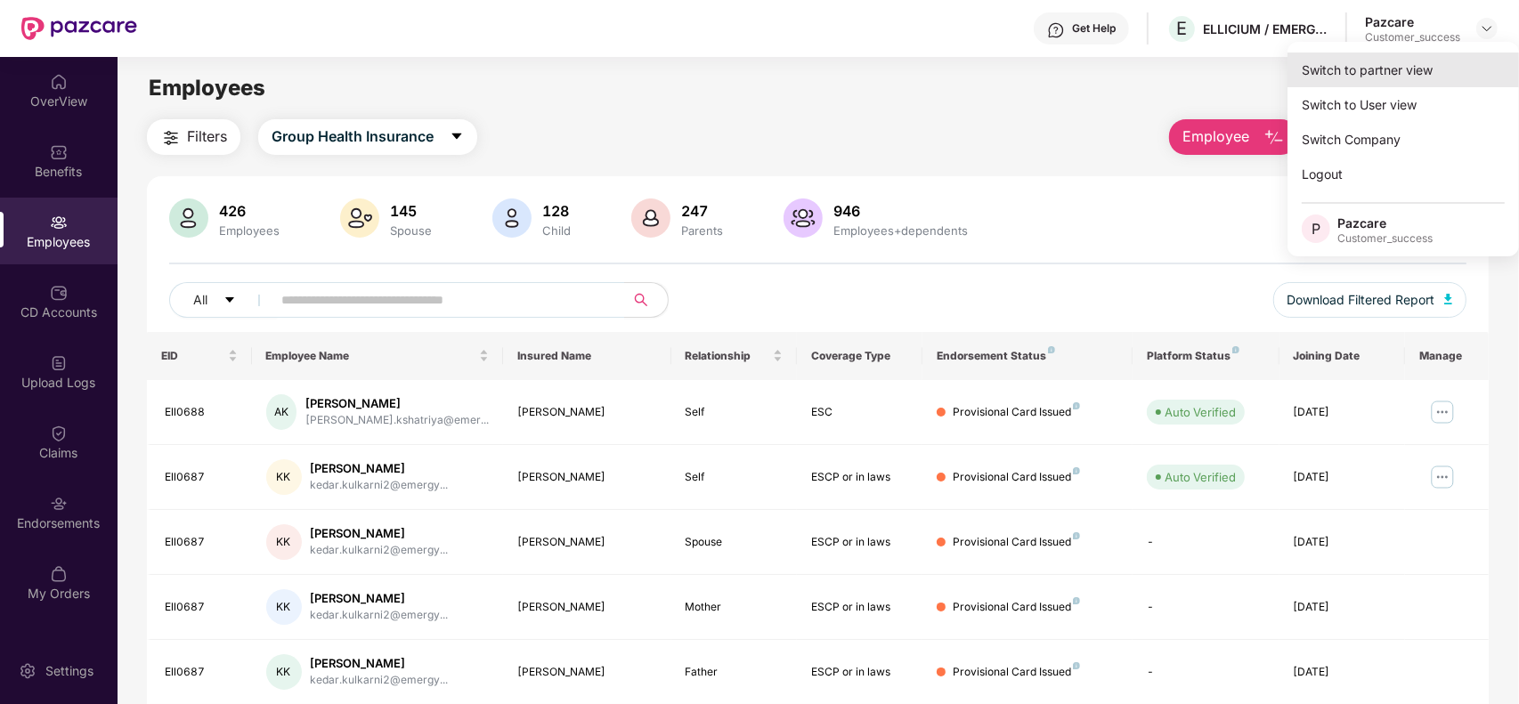
click at [1359, 77] on div "Switch to partner view" at bounding box center [1404, 70] width 232 height 35
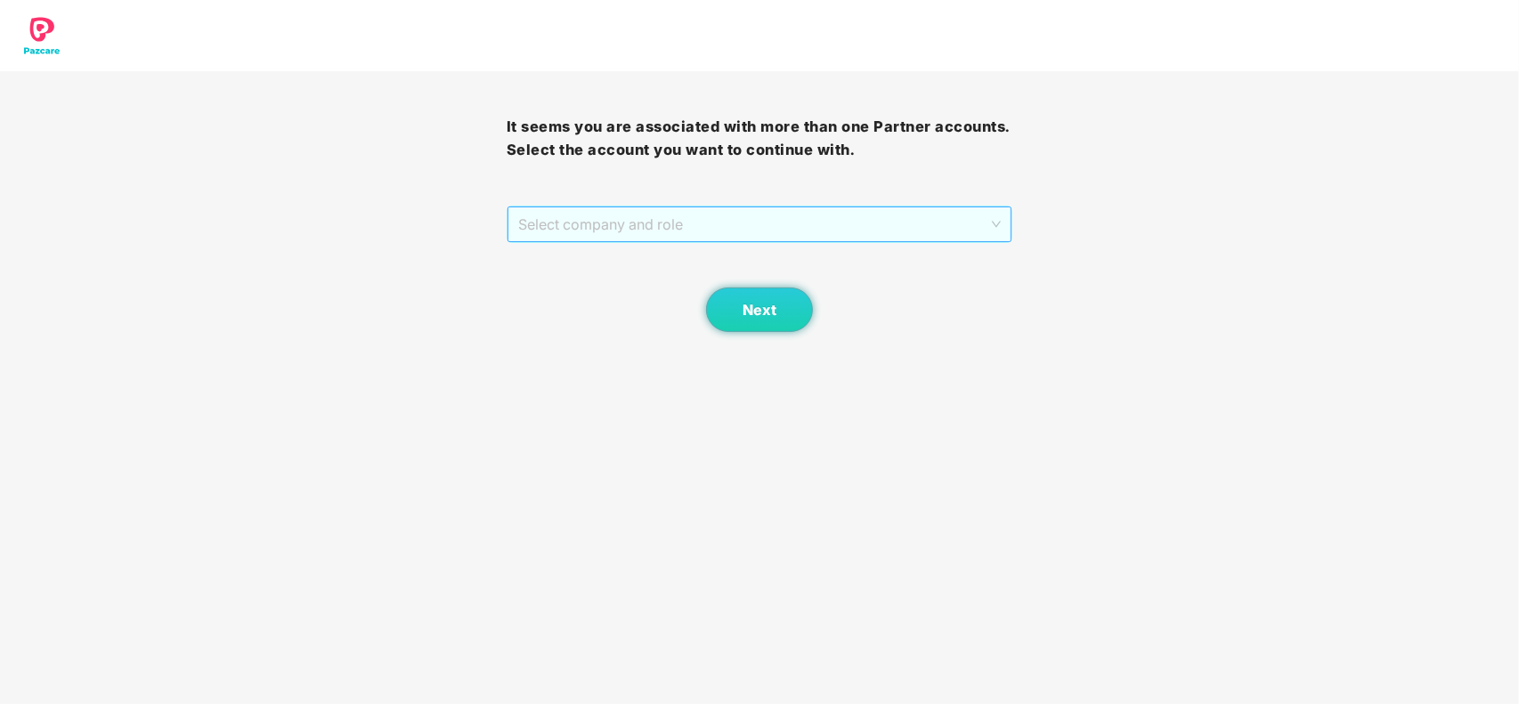
click at [691, 241] on span "Select company and role" at bounding box center [760, 224] width 484 height 34
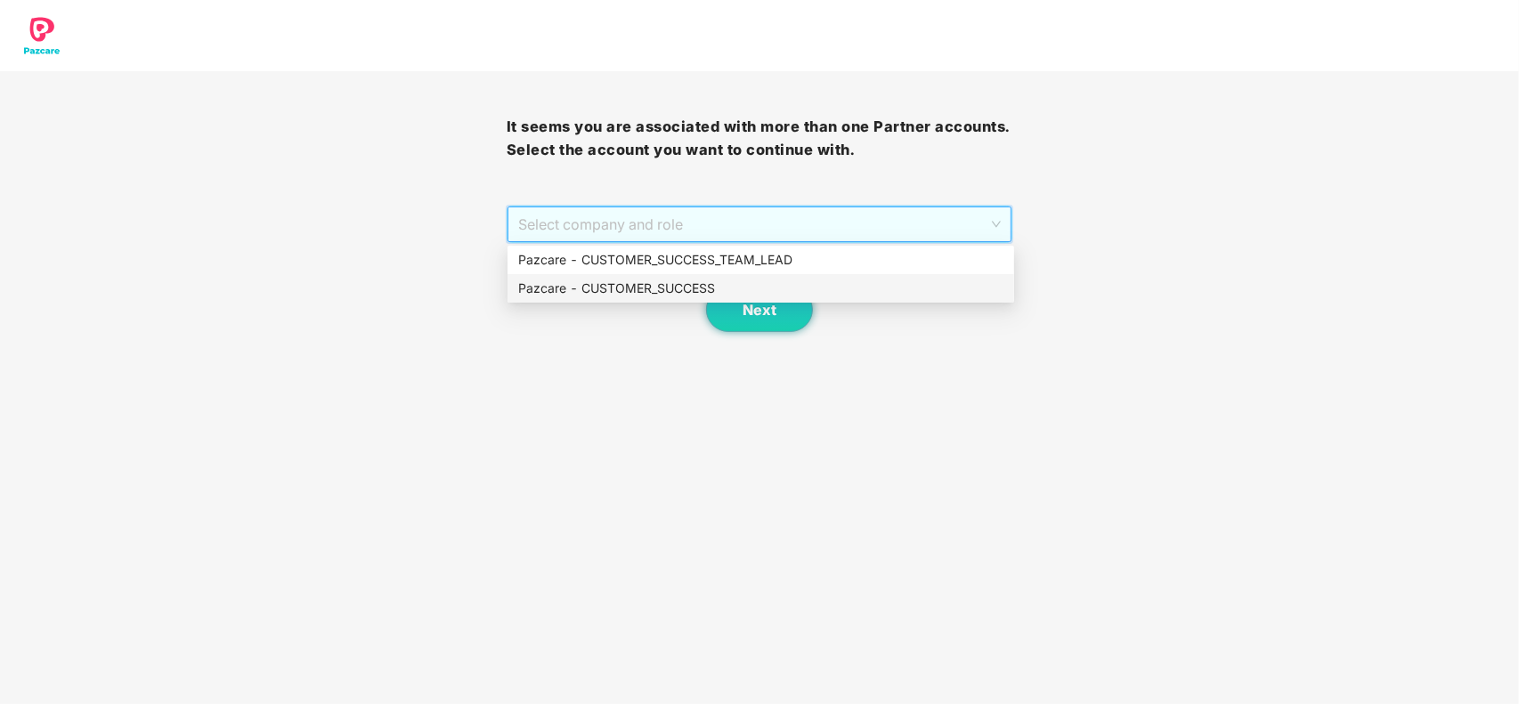
click at [683, 292] on div "Pazcare - CUSTOMER_SUCCESS" at bounding box center [760, 289] width 485 height 20
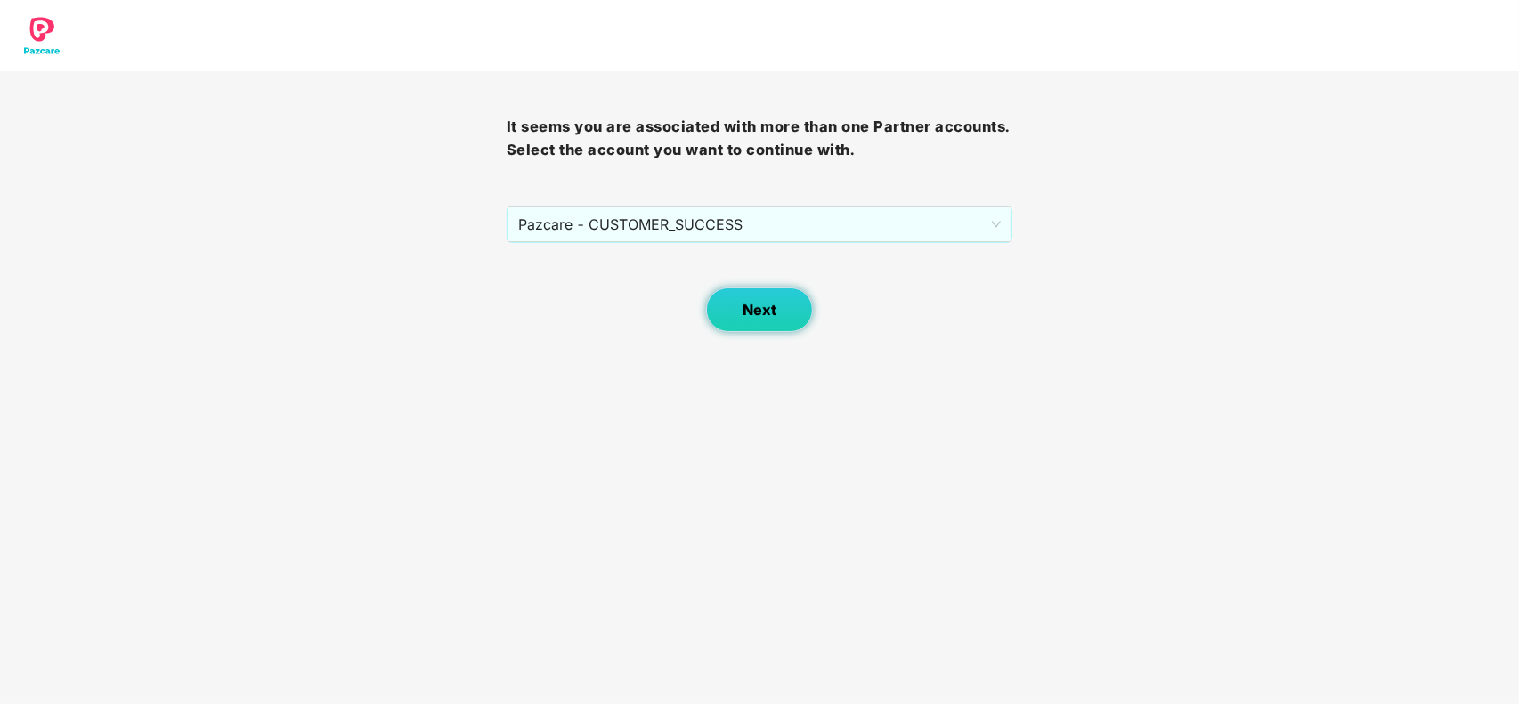
click at [766, 316] on span "Next" at bounding box center [760, 310] width 34 height 17
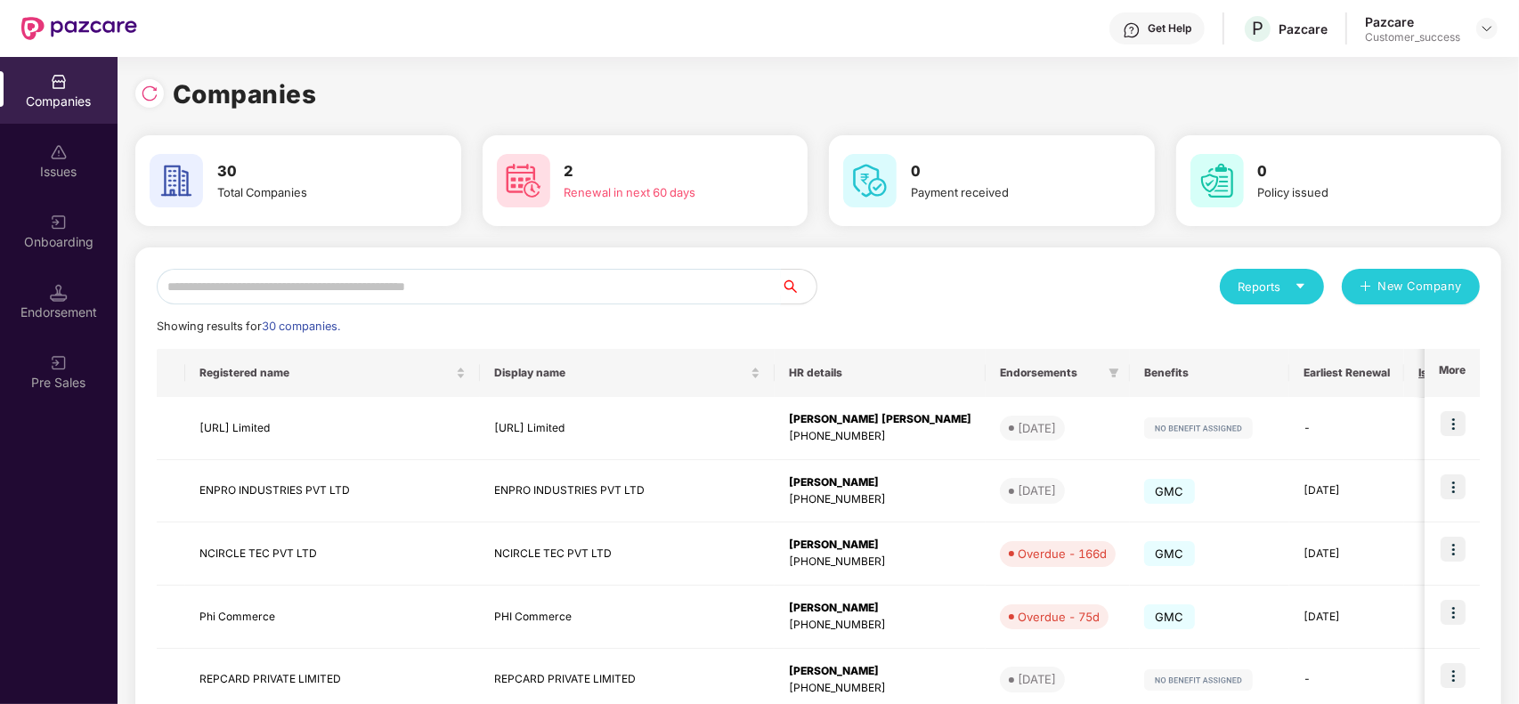
click at [339, 276] on input "text" at bounding box center [469, 287] width 624 height 36
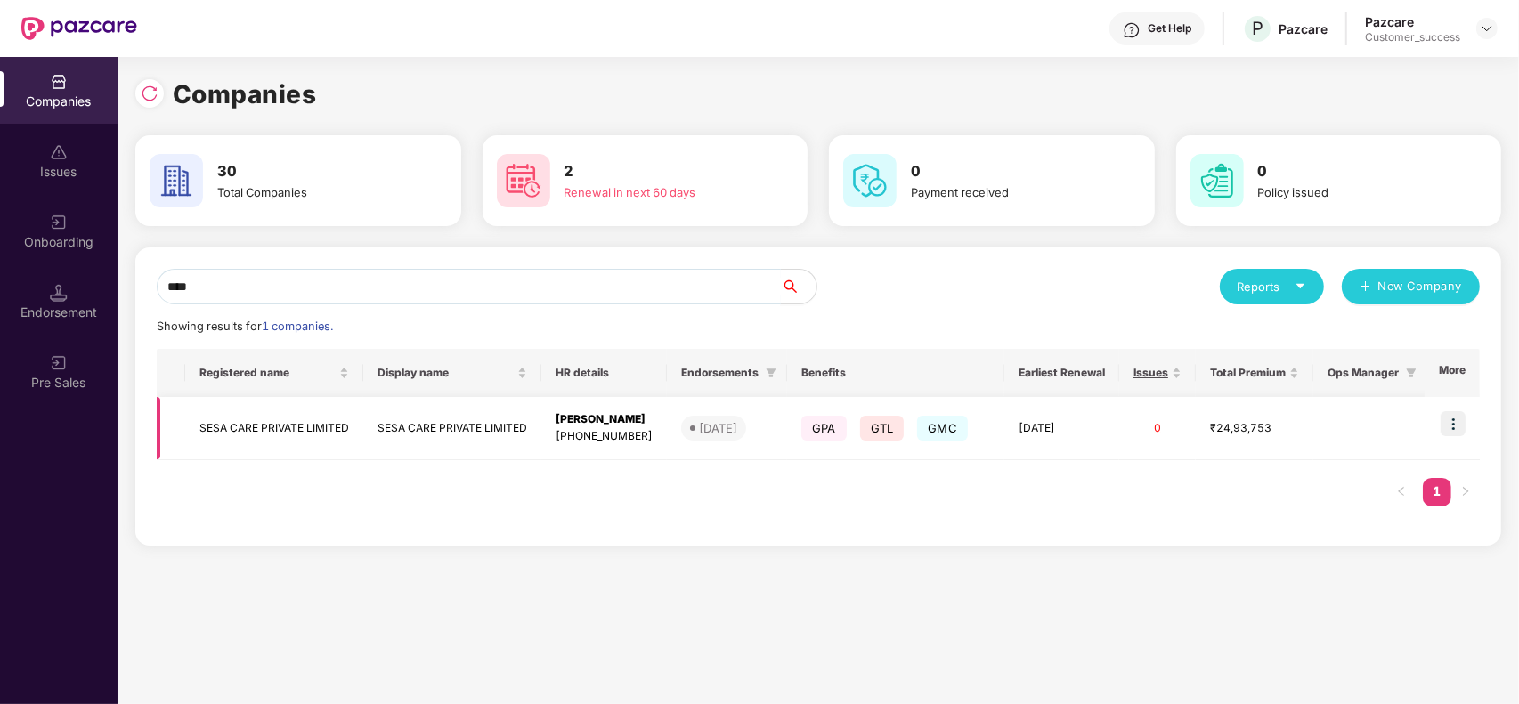
type input "****"
click at [1467, 425] on td at bounding box center [1452, 428] width 55 height 63
click at [1454, 425] on img at bounding box center [1453, 423] width 25 height 25
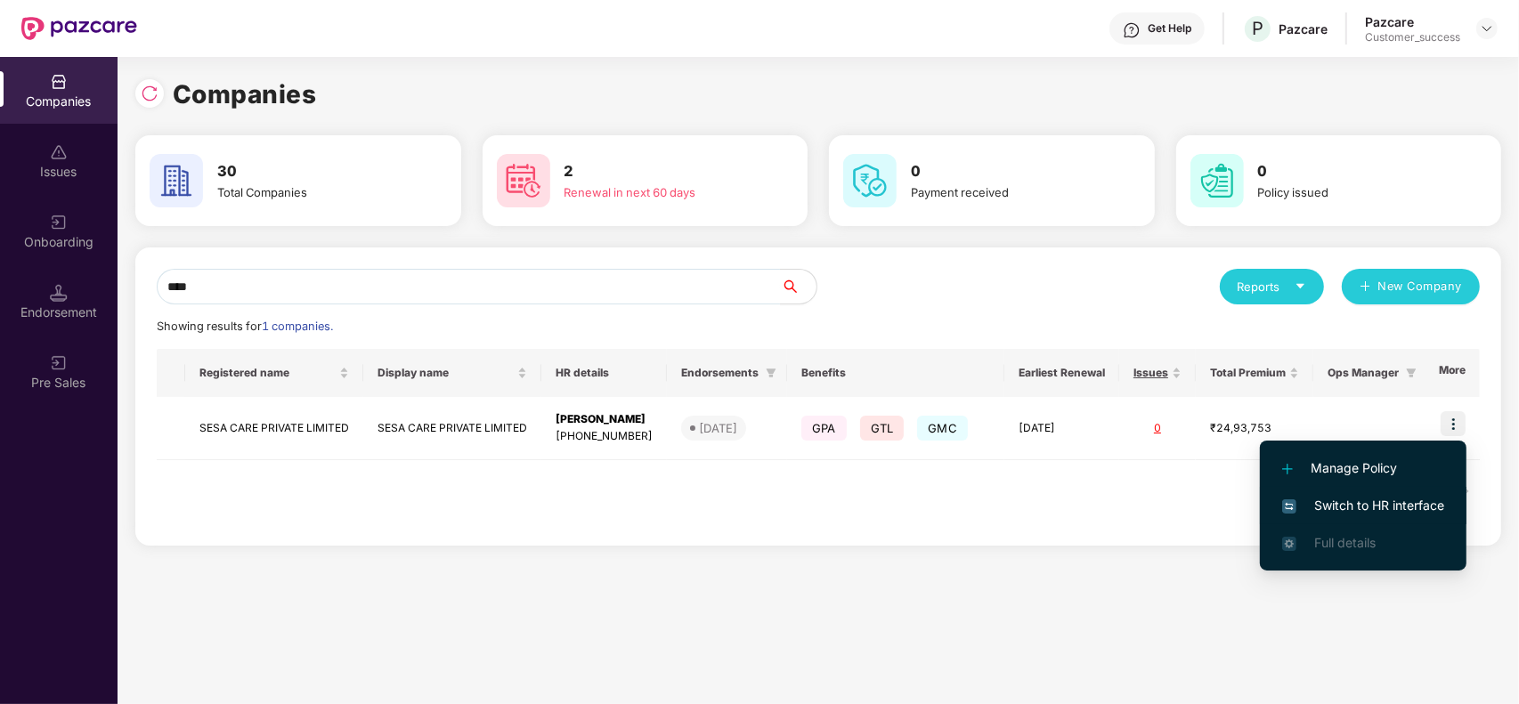
click at [1331, 496] on span "Switch to HR interface" at bounding box center [1363, 506] width 162 height 20
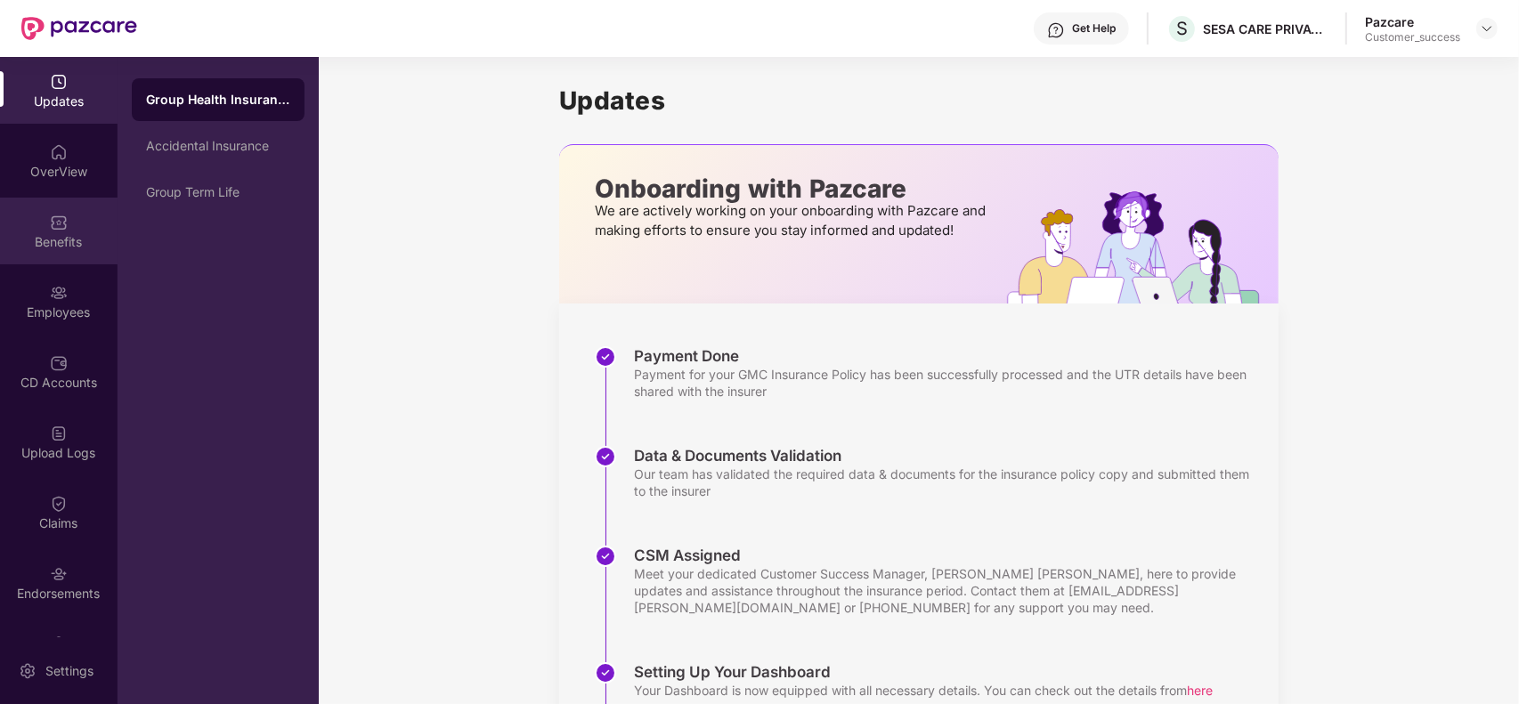
click at [69, 239] on div "Benefits" at bounding box center [59, 242] width 118 height 18
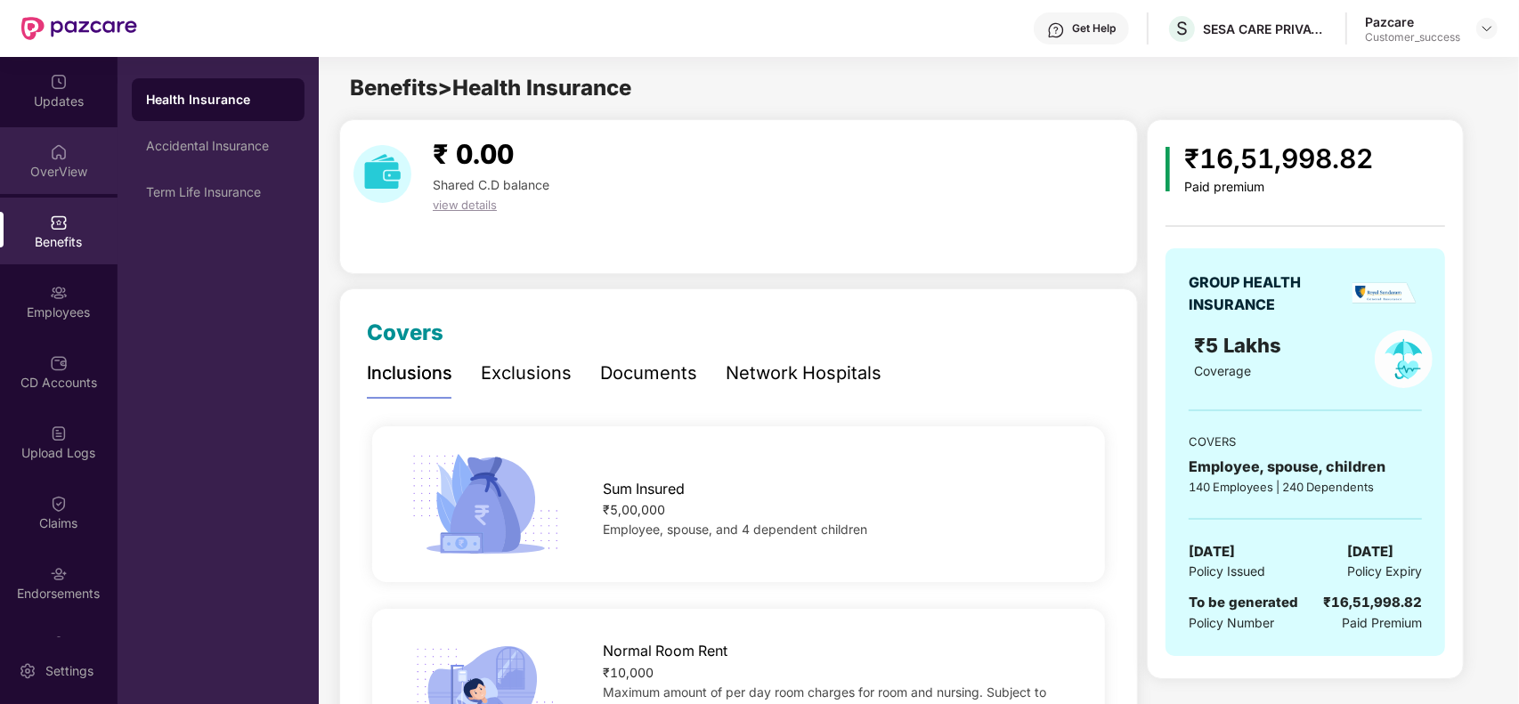
click at [72, 174] on div "OverView" at bounding box center [59, 172] width 118 height 18
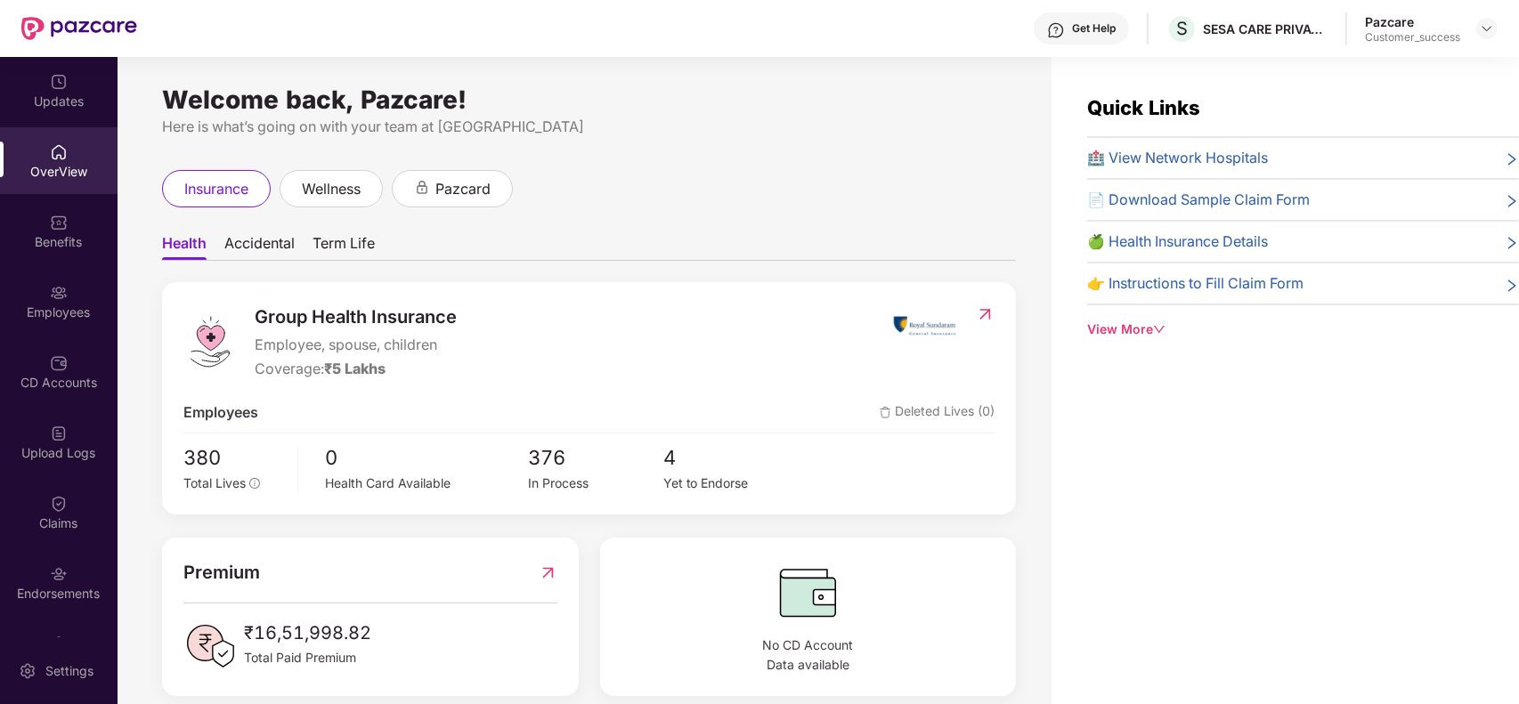
click at [74, 223] on div "Benefits" at bounding box center [59, 231] width 118 height 67
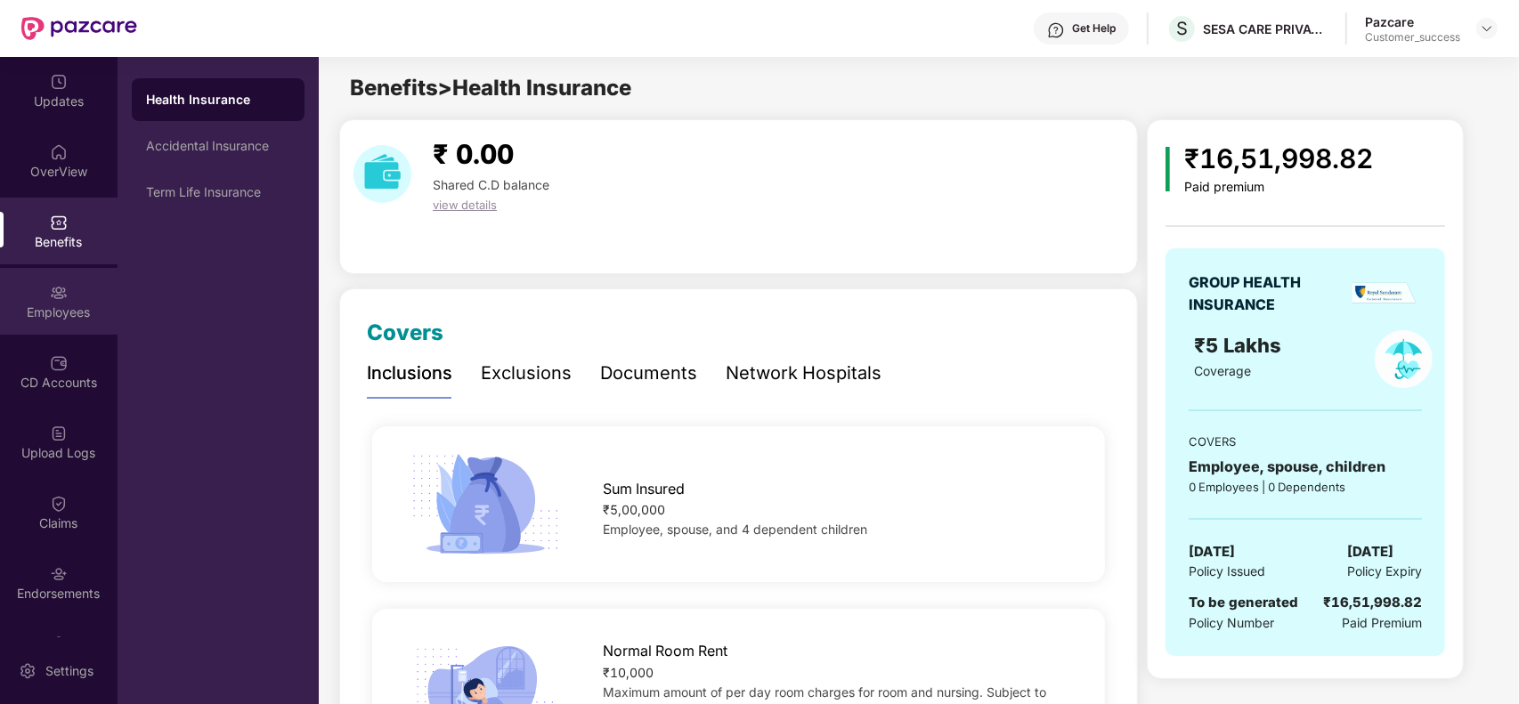
click at [83, 297] on div "Employees" at bounding box center [59, 301] width 118 height 67
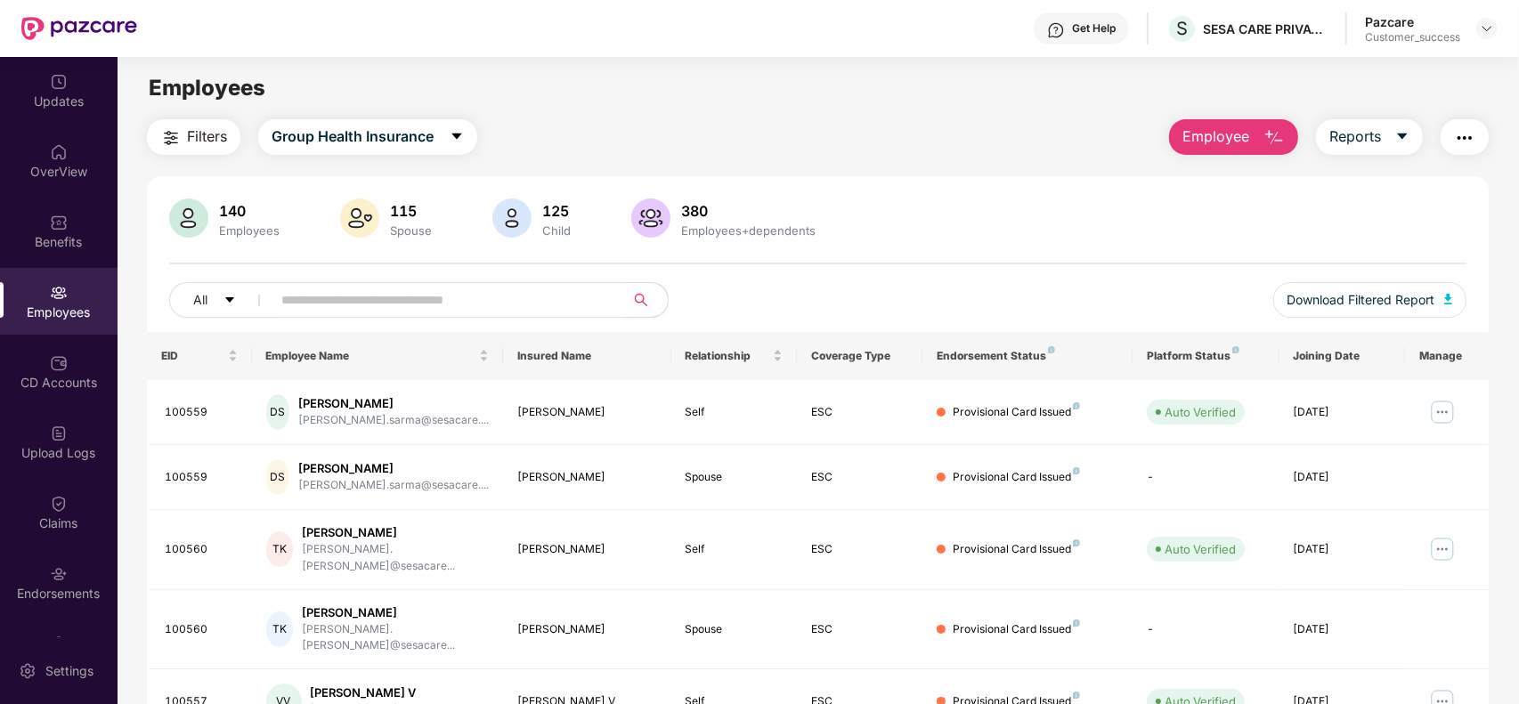
click at [1232, 142] on span "Employee" at bounding box center [1216, 137] width 67 height 22
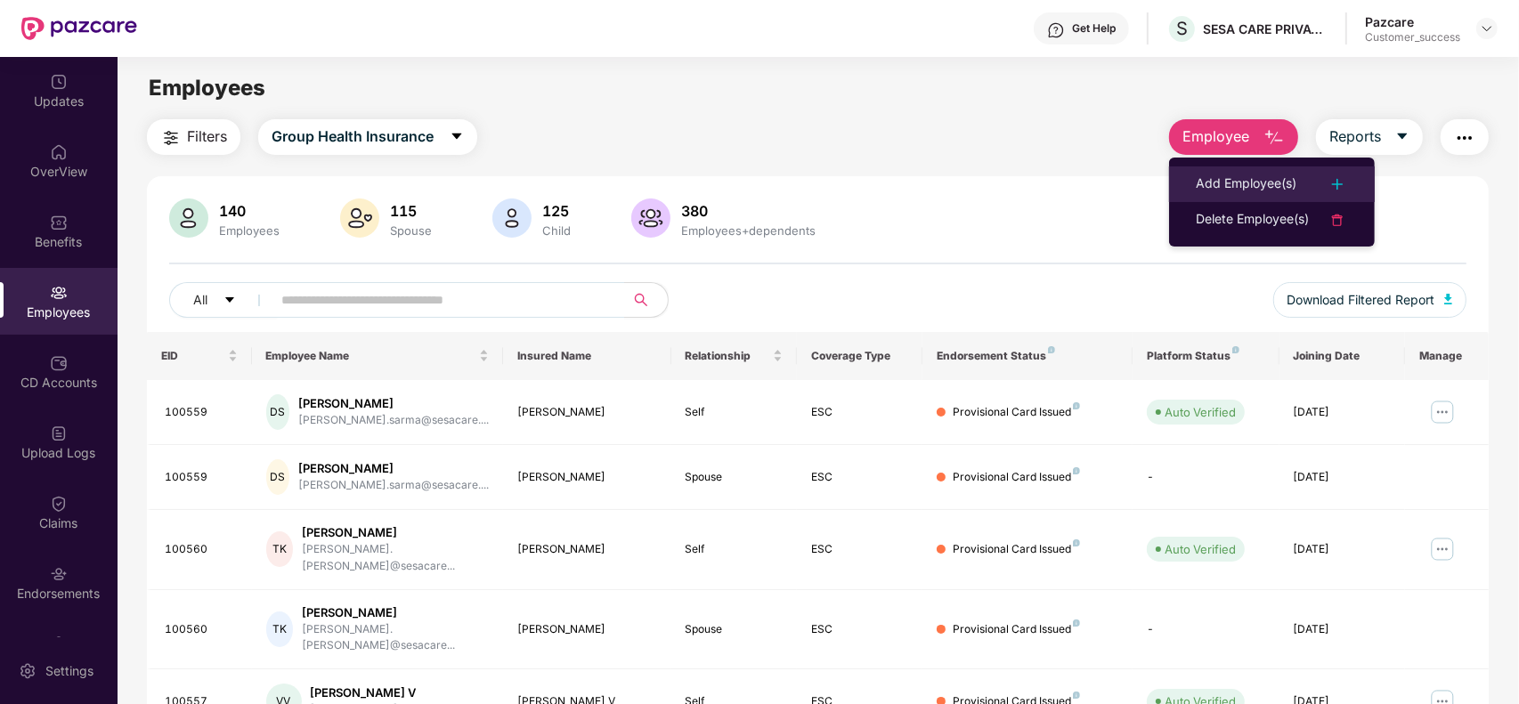
click at [1232, 167] on li "Add Employee(s)" at bounding box center [1272, 185] width 206 height 36
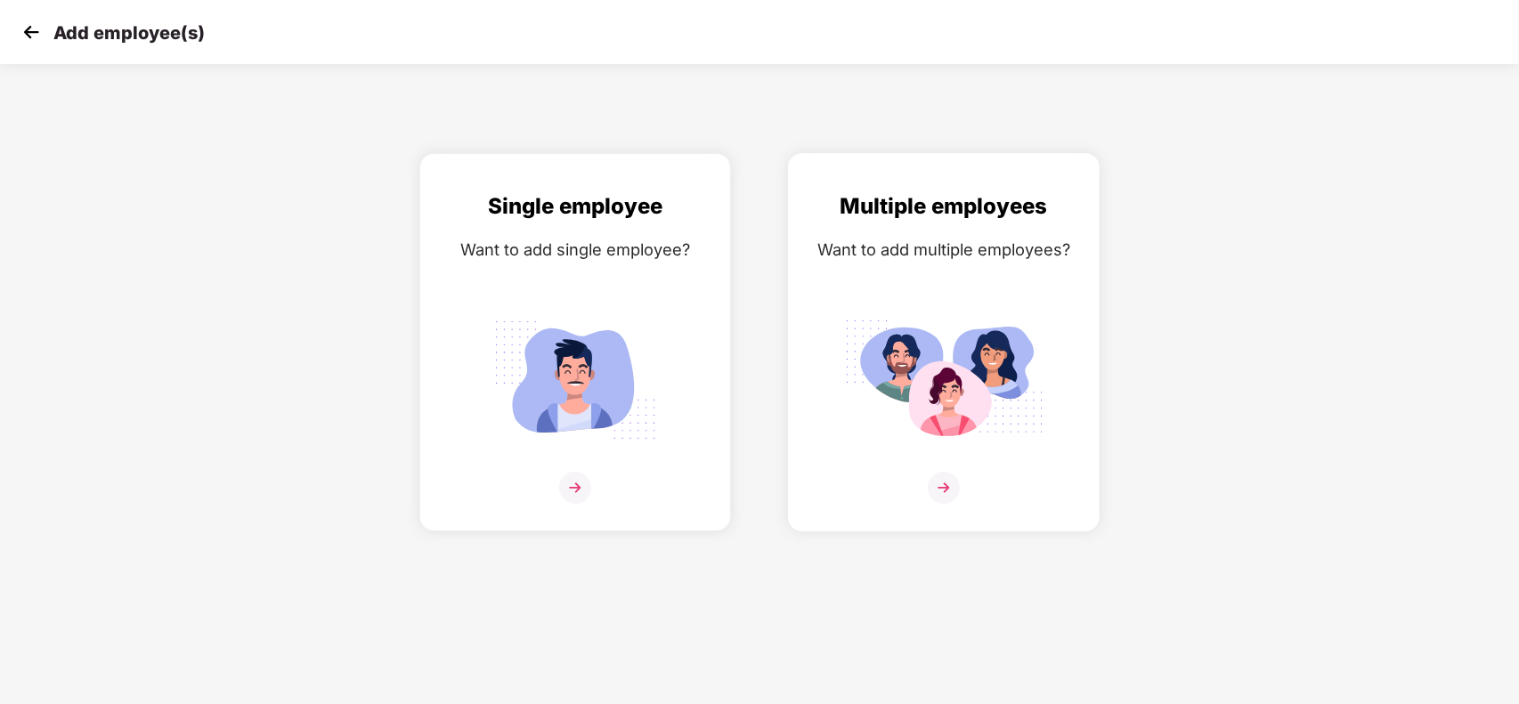
click at [958, 485] on img at bounding box center [944, 488] width 32 height 32
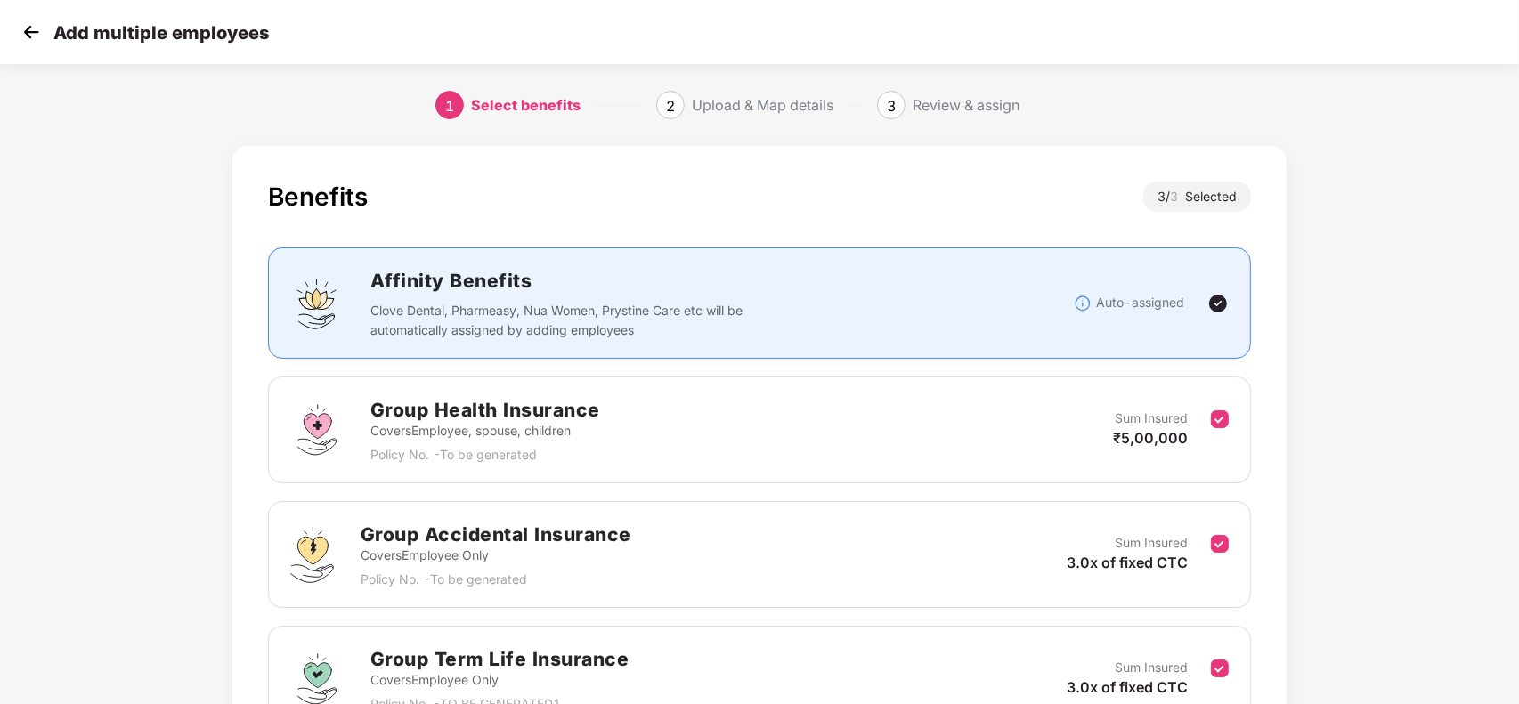
click at [1419, 289] on div "Benefits 3 / 3 Selected Affinity Benefits Clove Dental, Pharmeasy, Nua Women, P…" at bounding box center [759, 512] width 1519 height 751
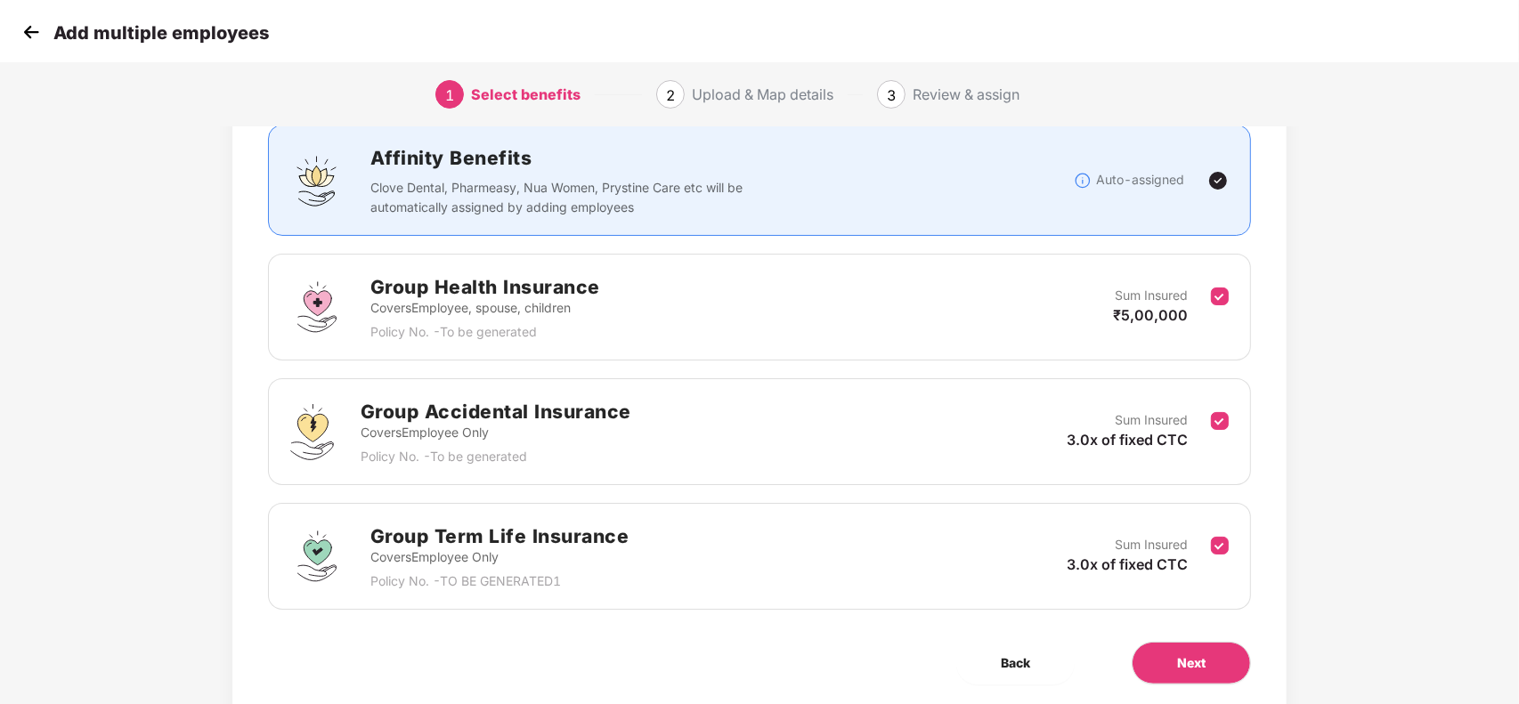
scroll to position [184, 0]
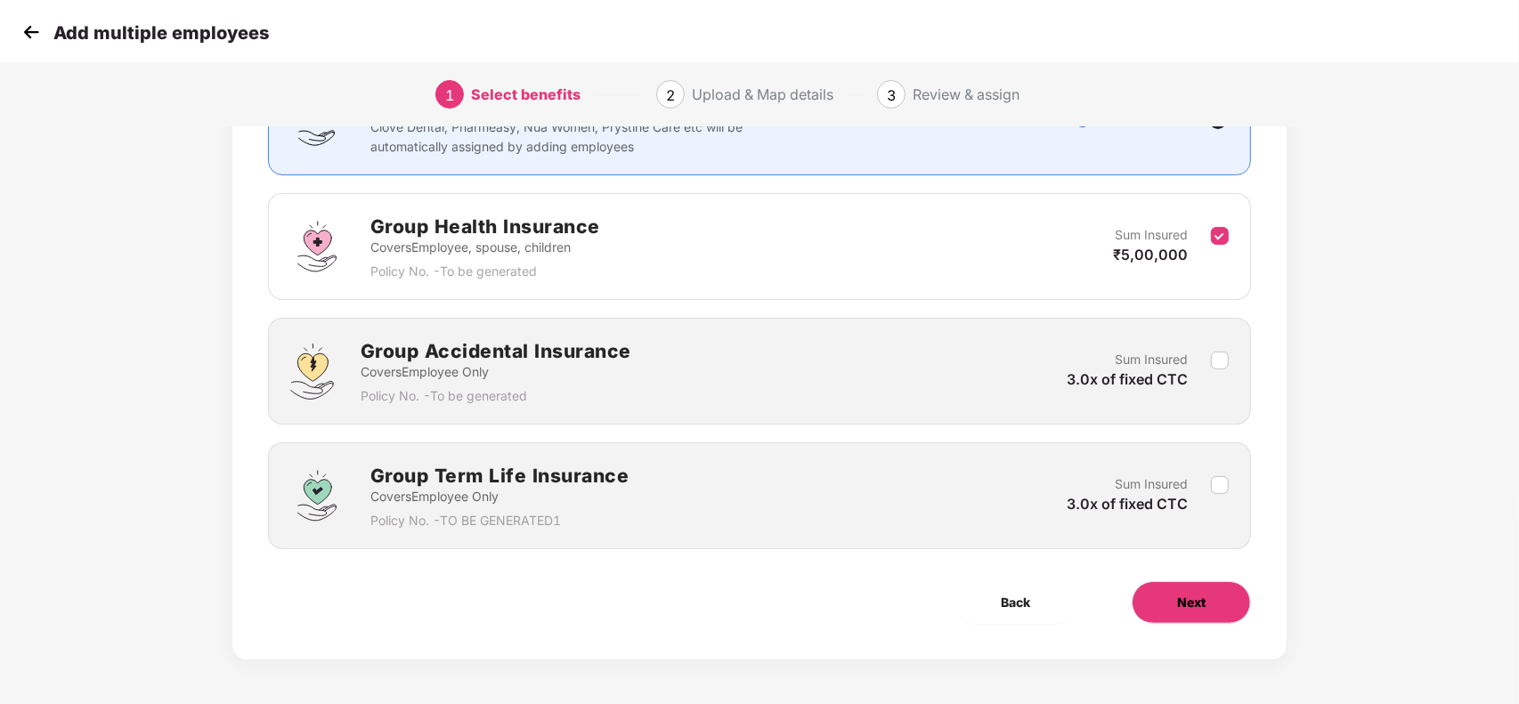
click at [1177, 599] on span "Next" at bounding box center [1191, 603] width 28 height 20
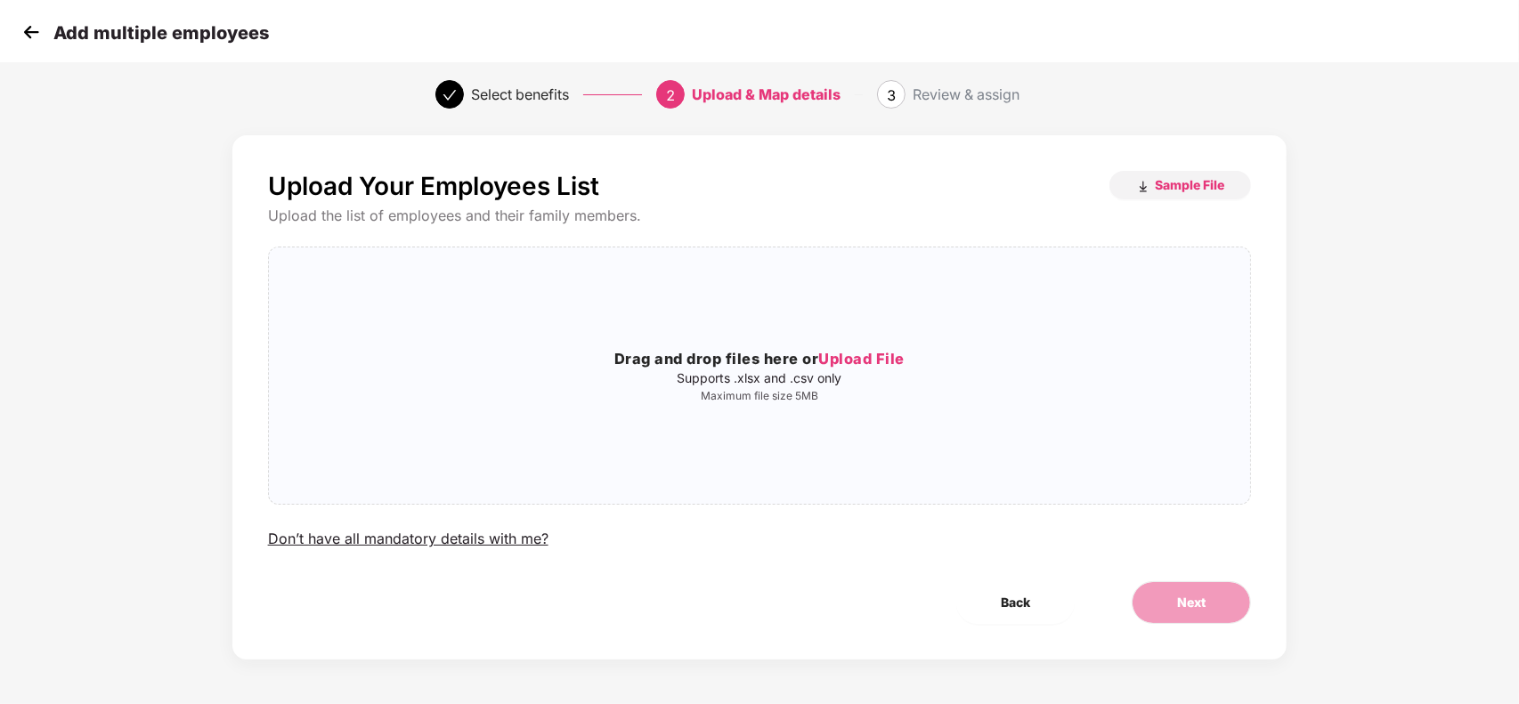
scroll to position [0, 0]
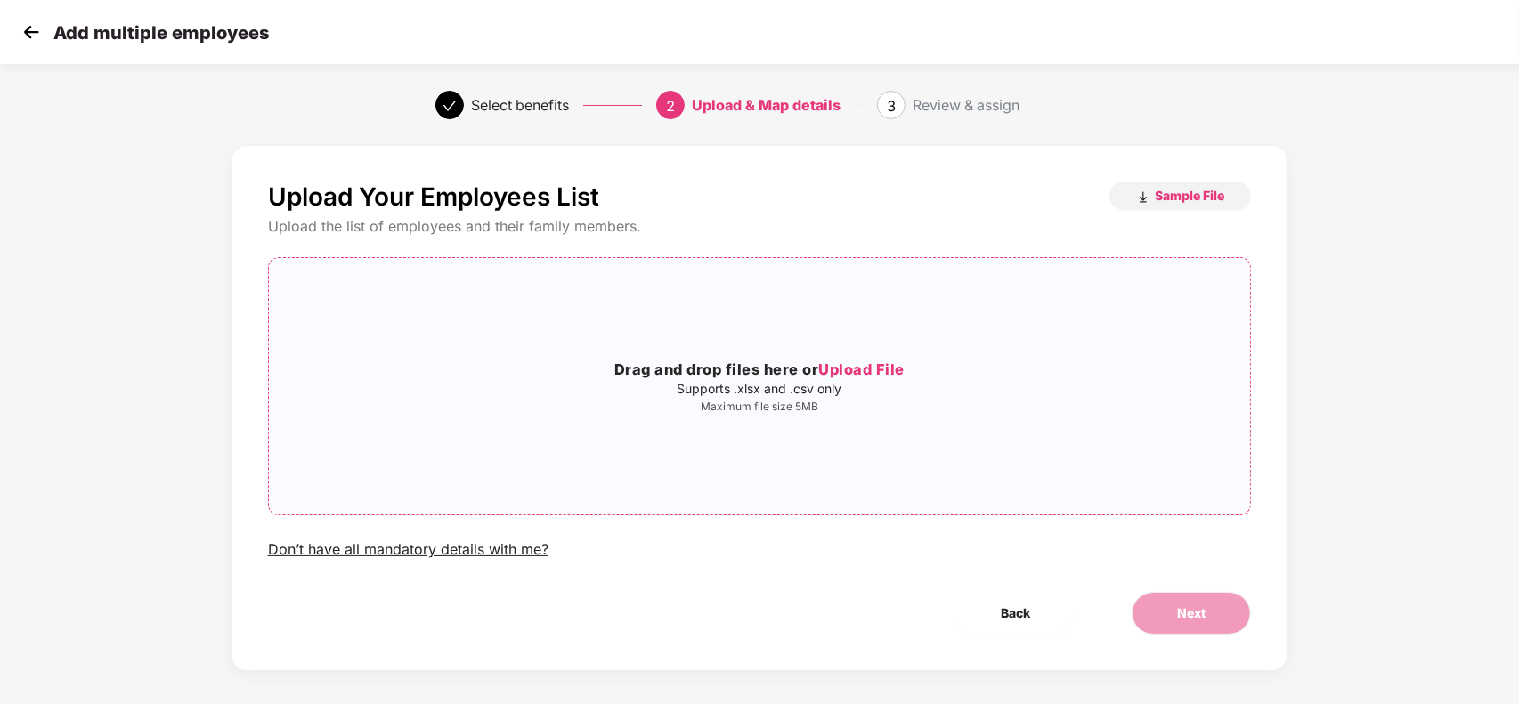
click at [868, 365] on span "Upload File" at bounding box center [861, 370] width 86 height 18
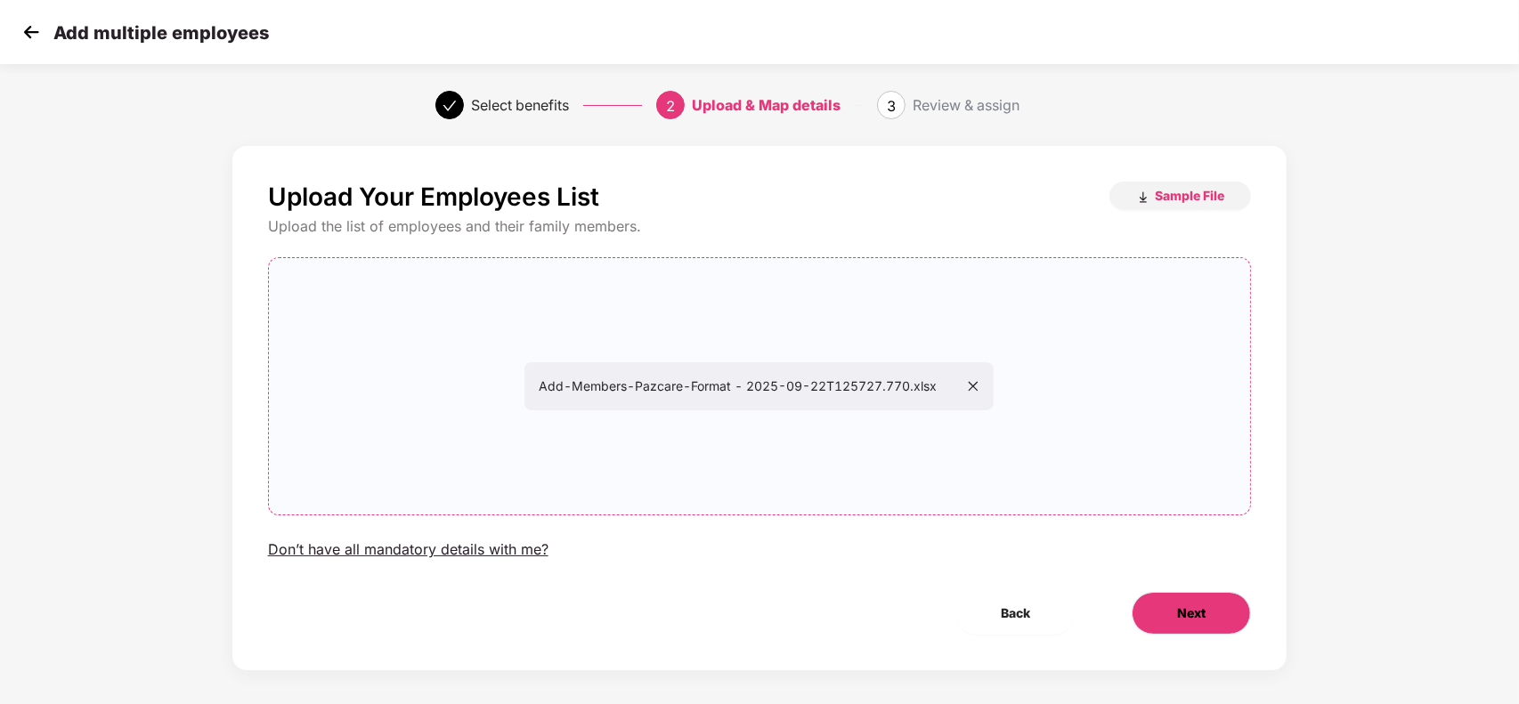
click at [1173, 612] on button "Next" at bounding box center [1191, 613] width 119 height 43
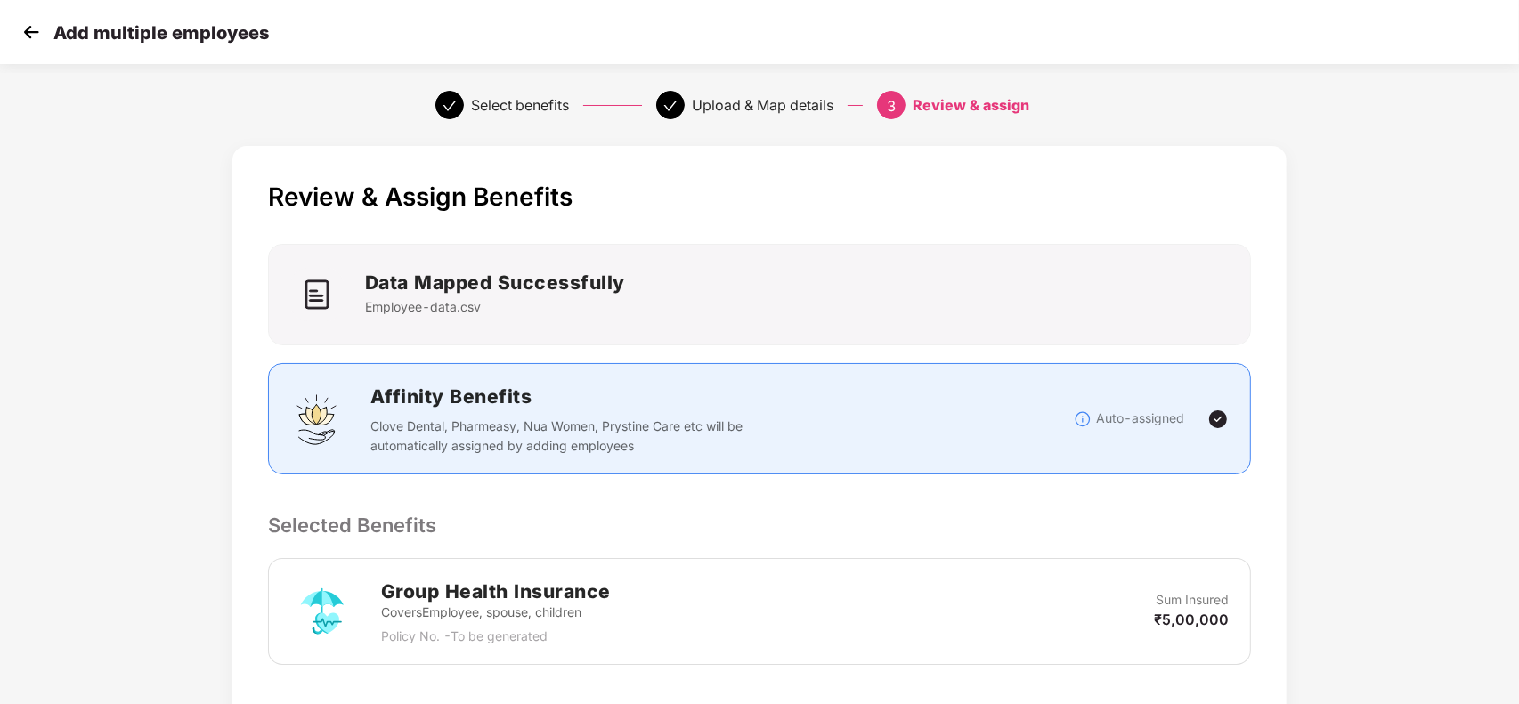
click at [1043, 530] on p "Selected Benefits" at bounding box center [760, 525] width 984 height 30
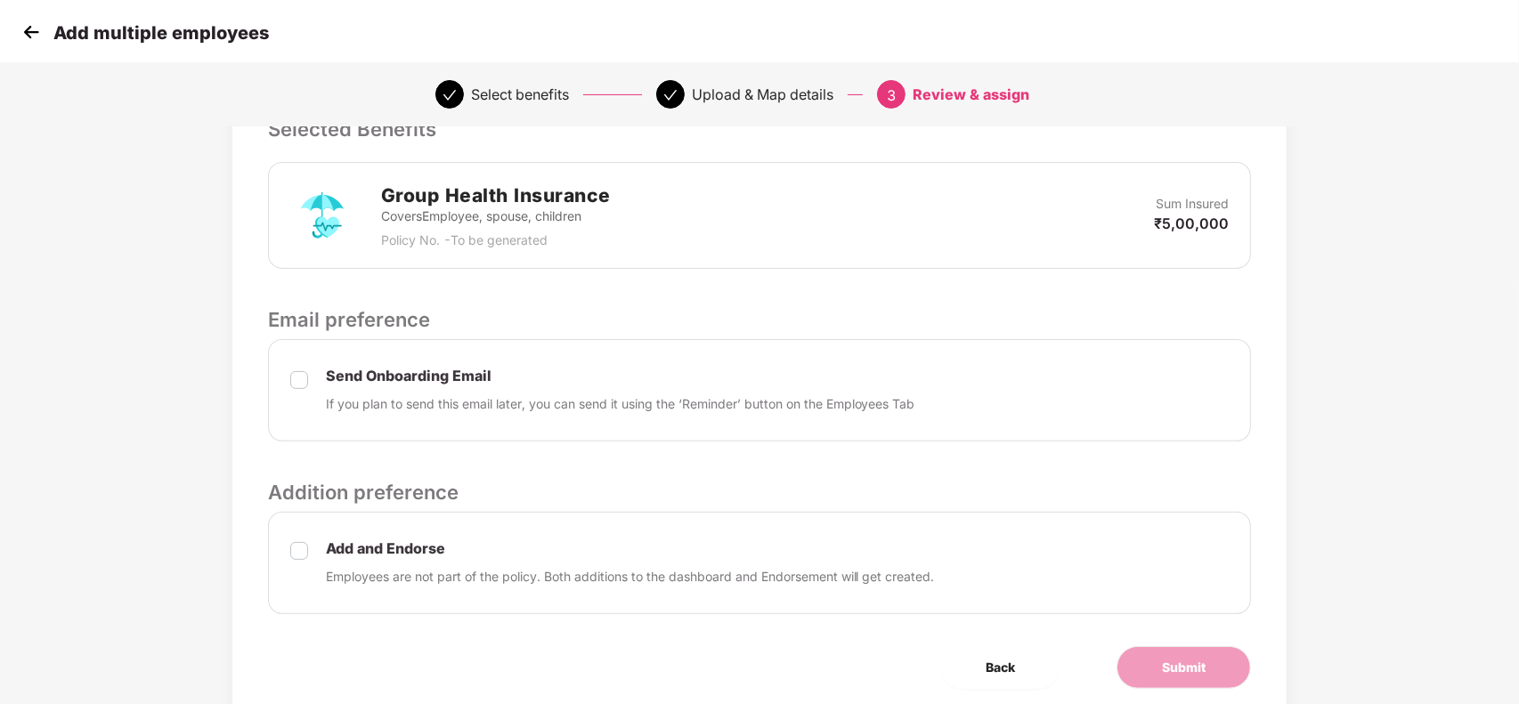
scroll to position [463, 0]
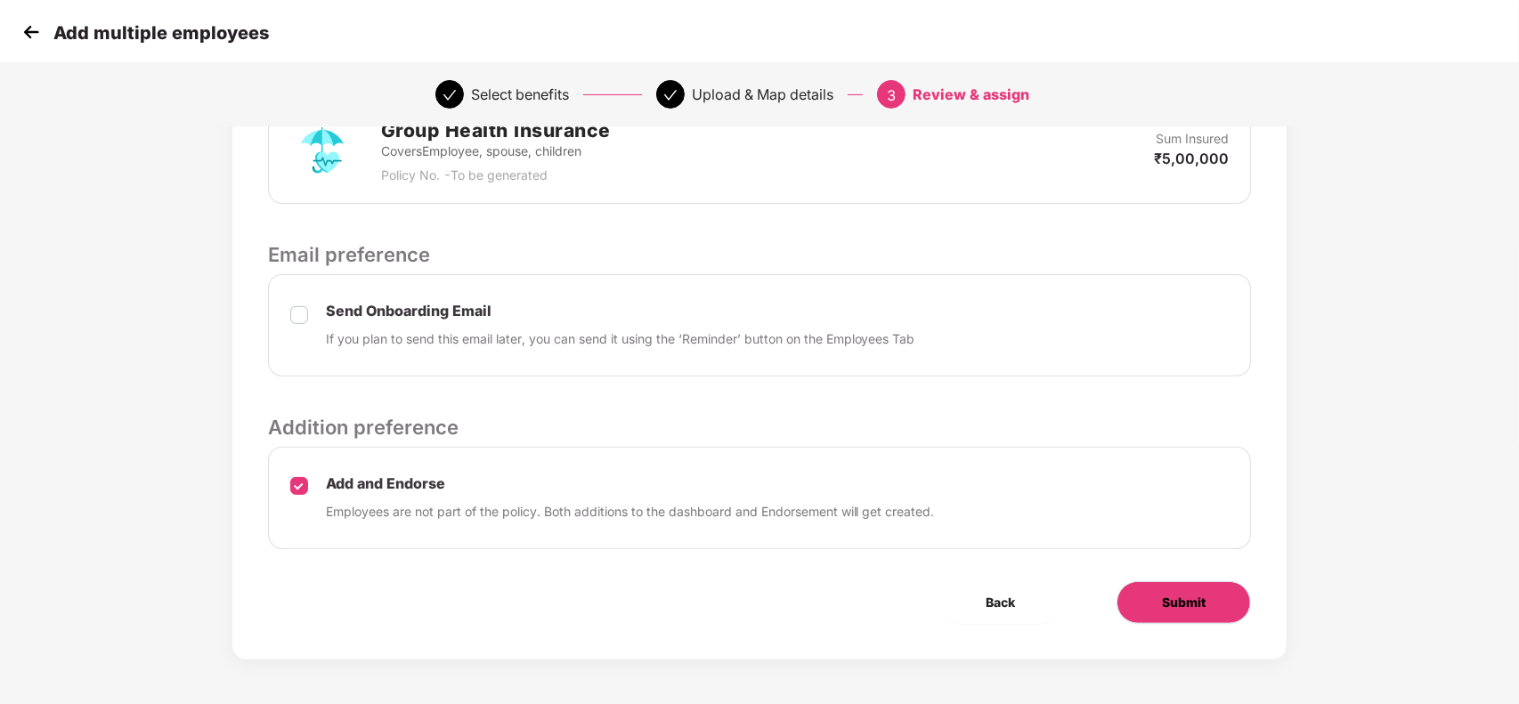
click at [1174, 604] on span "Submit" at bounding box center [1184, 603] width 44 height 20
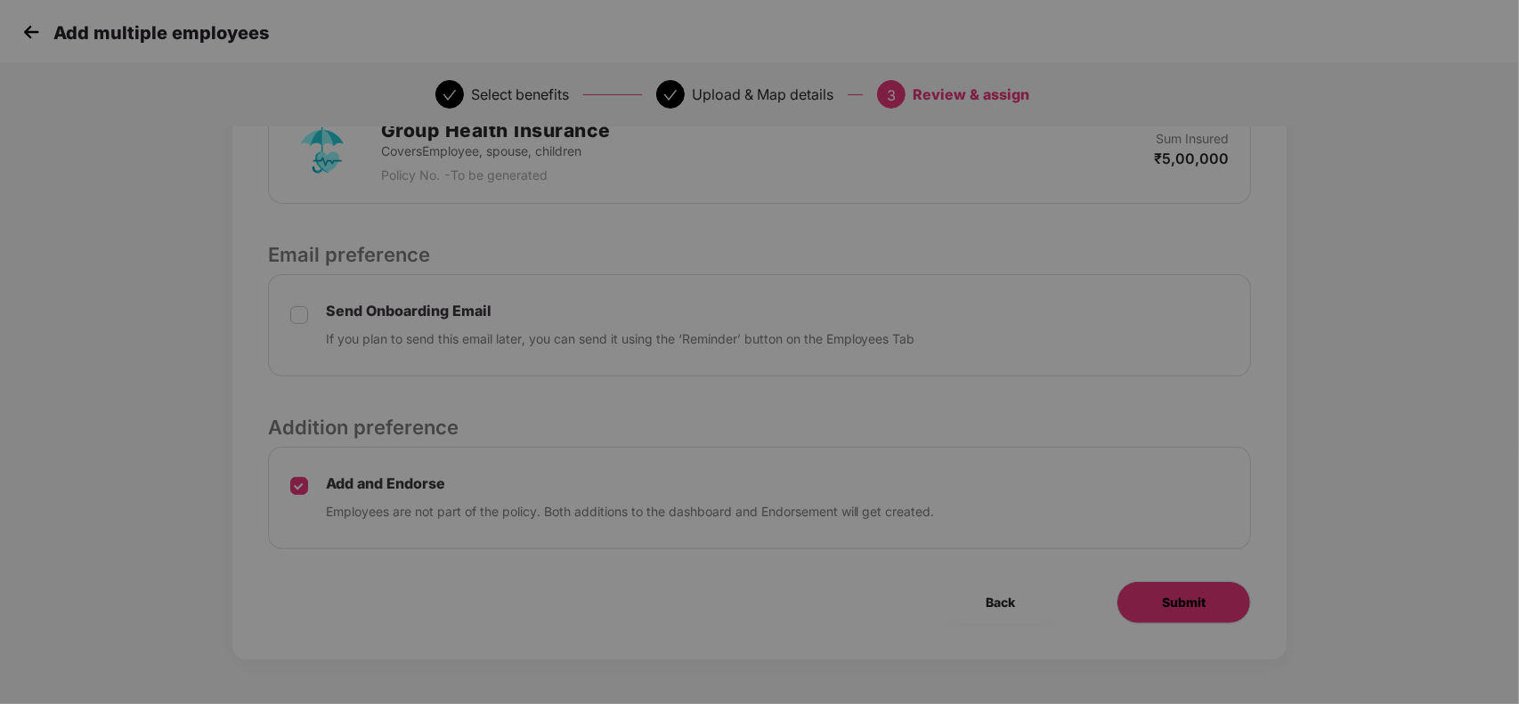
scroll to position [0, 0]
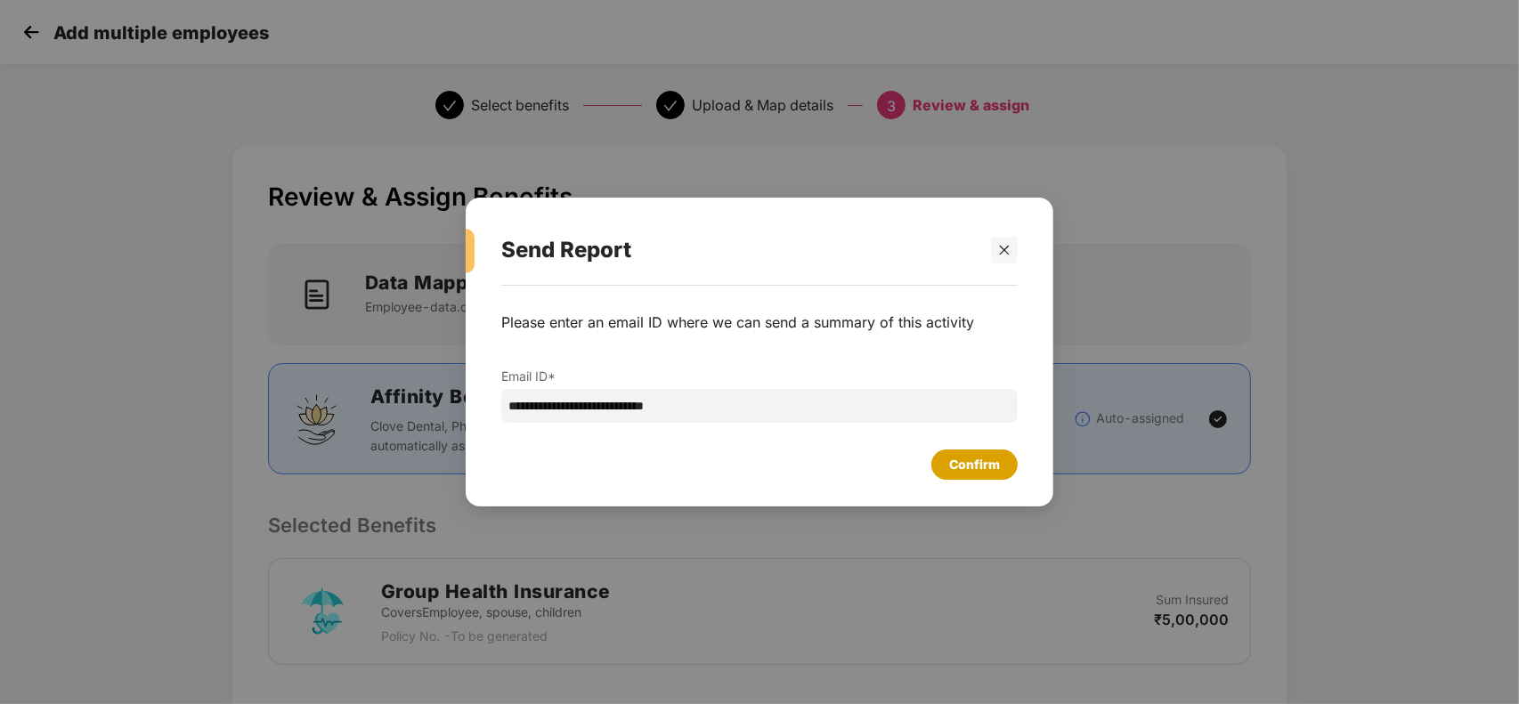
click at [984, 465] on div "Confirm" at bounding box center [974, 465] width 51 height 20
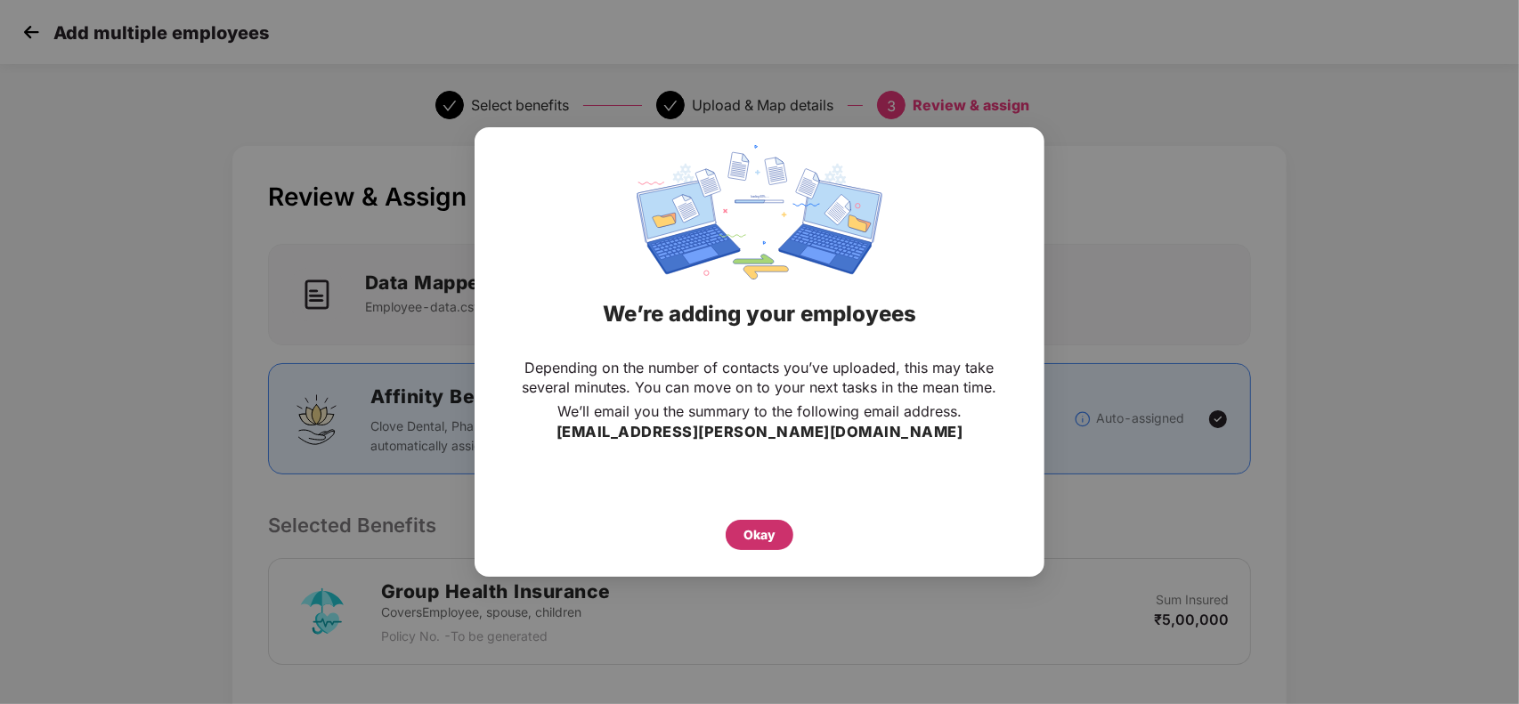
click at [770, 536] on div "Okay" at bounding box center [760, 535] width 32 height 20
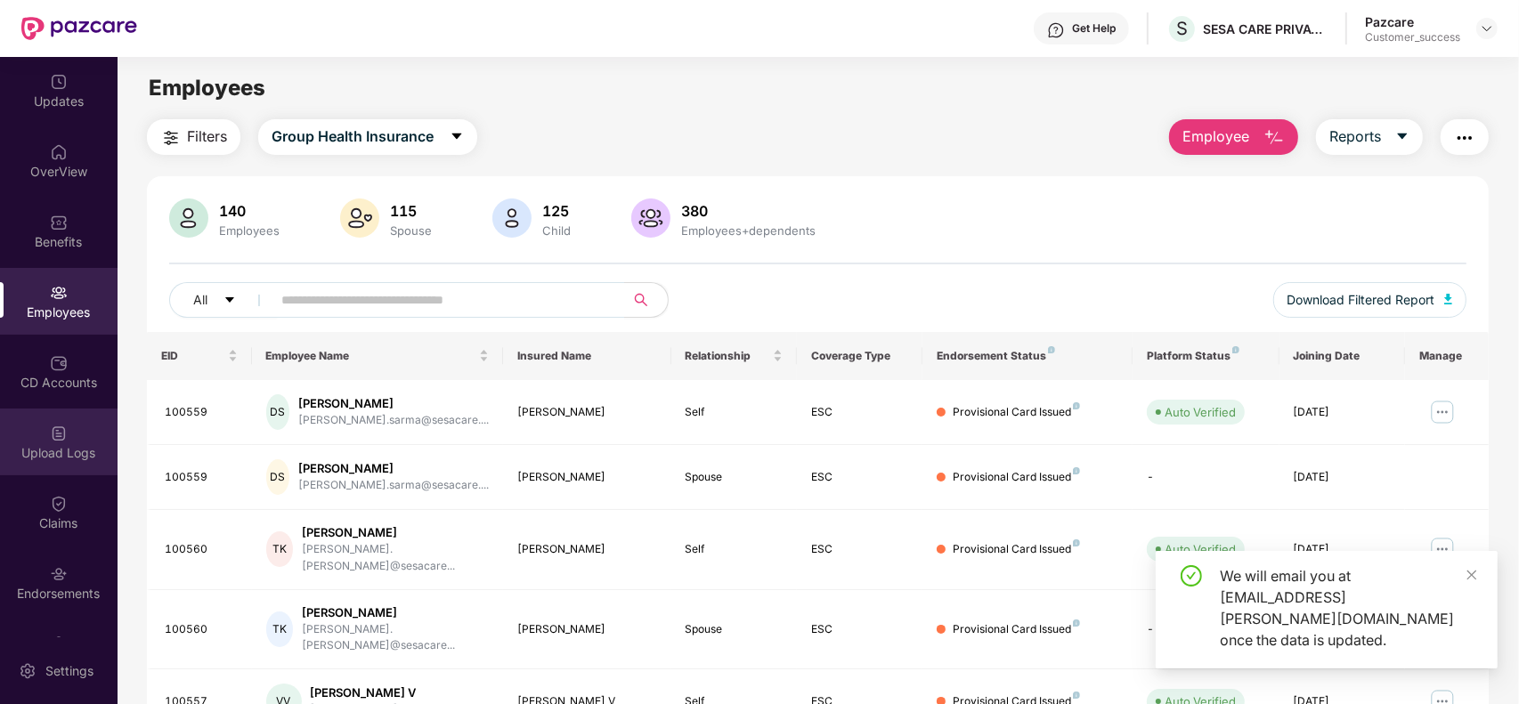
click at [67, 434] on div "Upload Logs" at bounding box center [59, 442] width 118 height 67
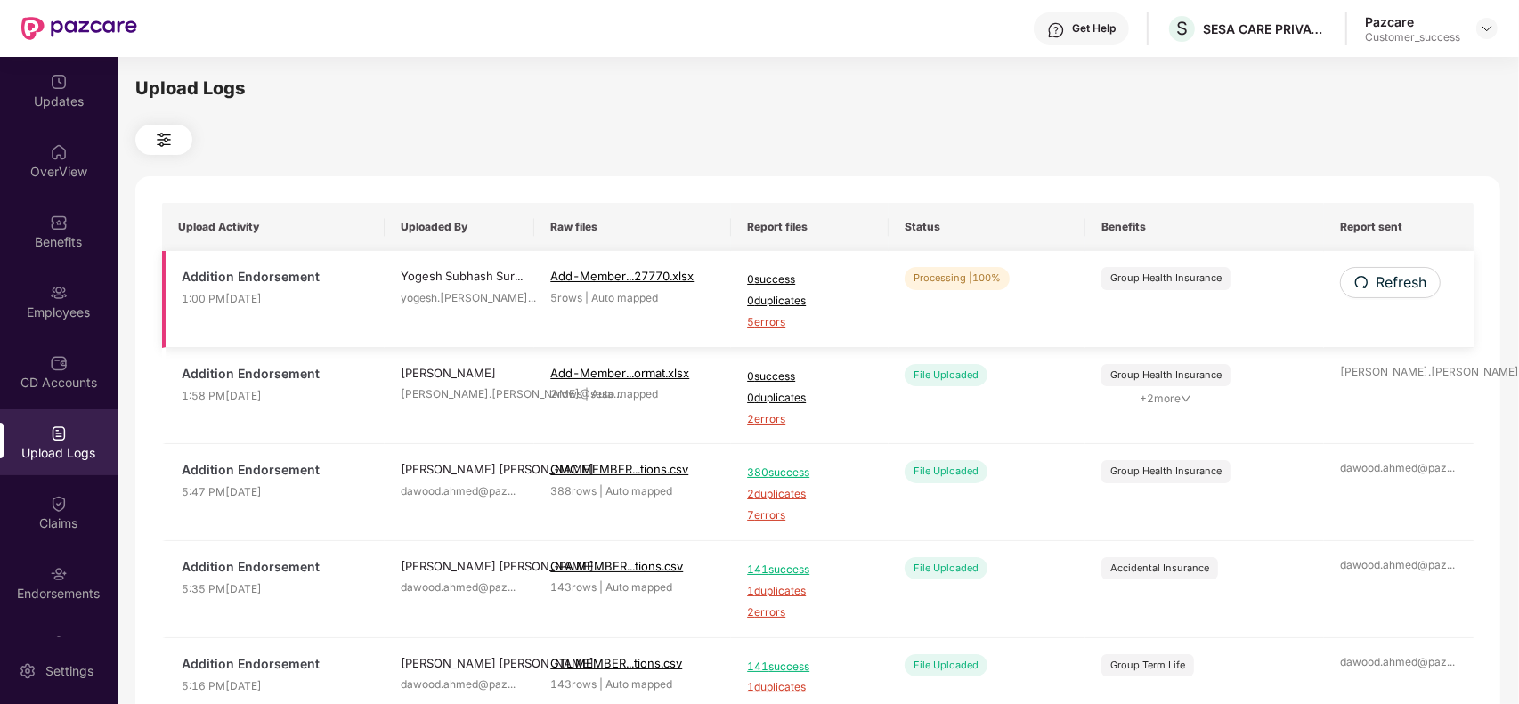
click at [763, 316] on span "5 errors" at bounding box center [810, 322] width 126 height 17
click at [67, 172] on div "OverView" at bounding box center [59, 172] width 118 height 18
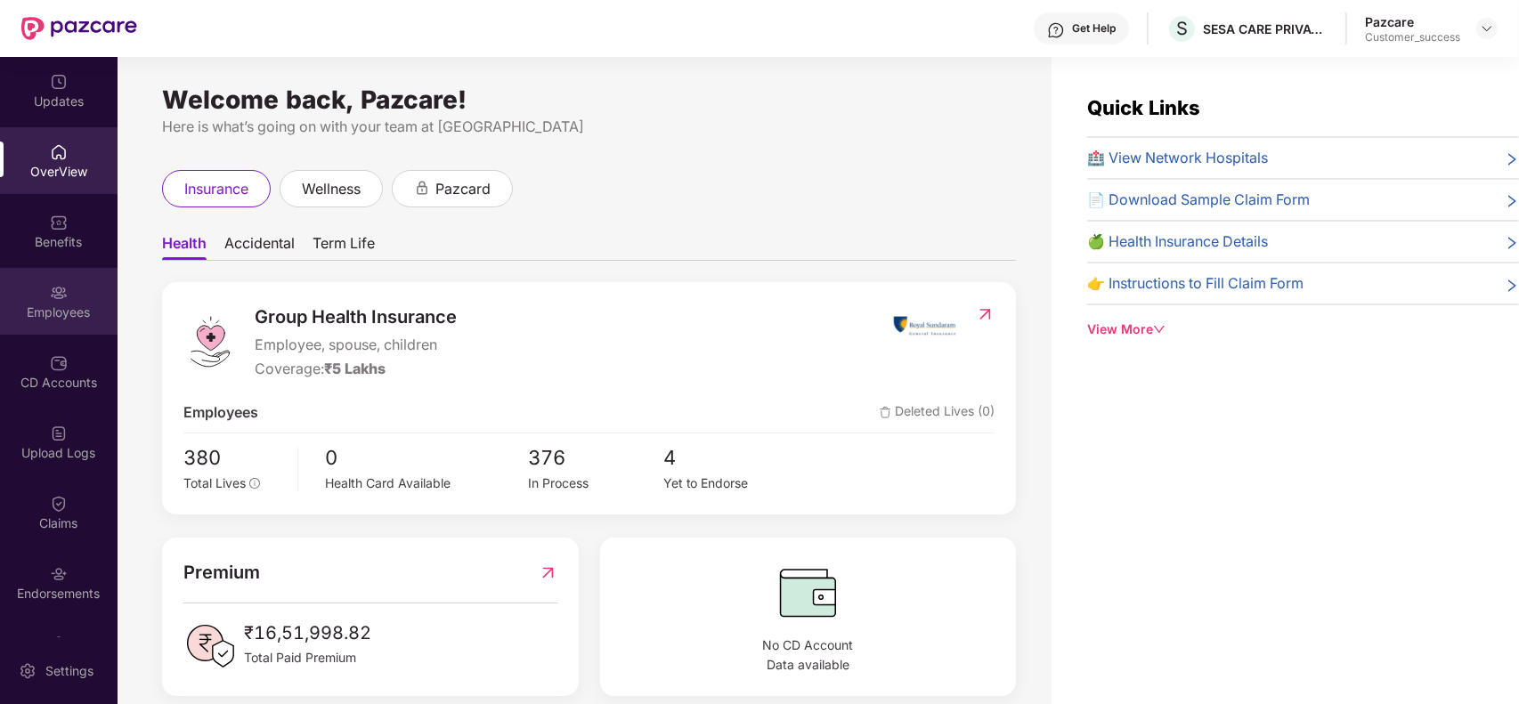
click at [64, 299] on img at bounding box center [59, 293] width 18 height 18
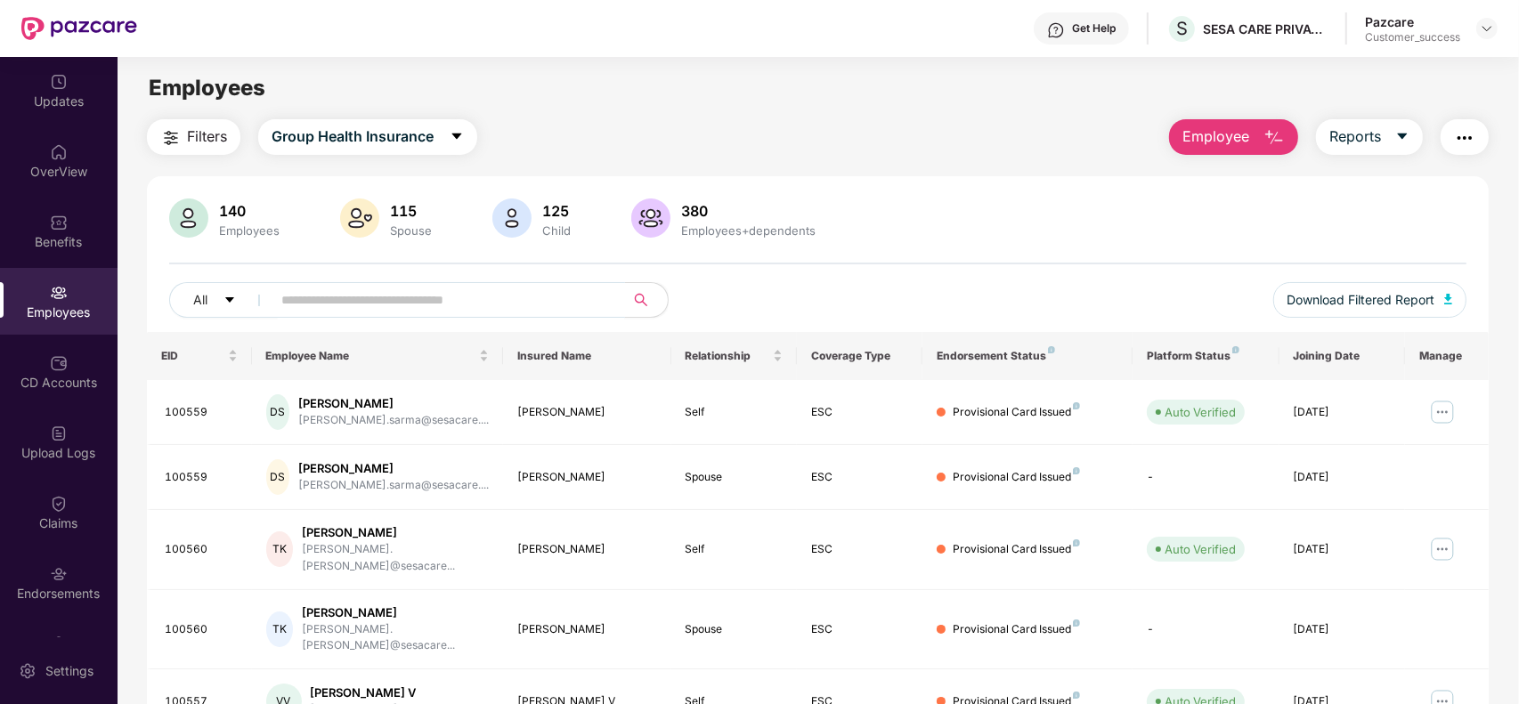
click at [362, 313] on input "text" at bounding box center [441, 300] width 320 height 27
paste input "******"
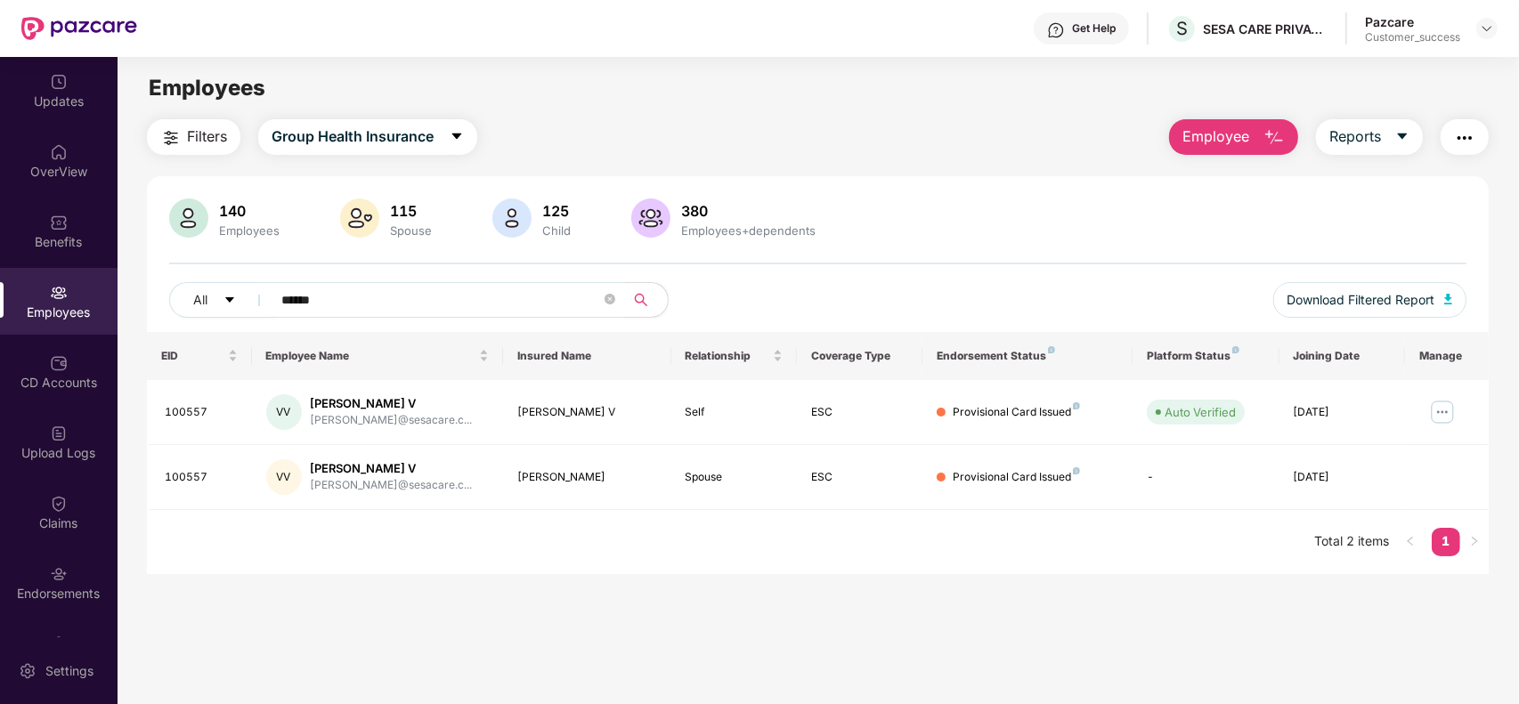
type input "******"
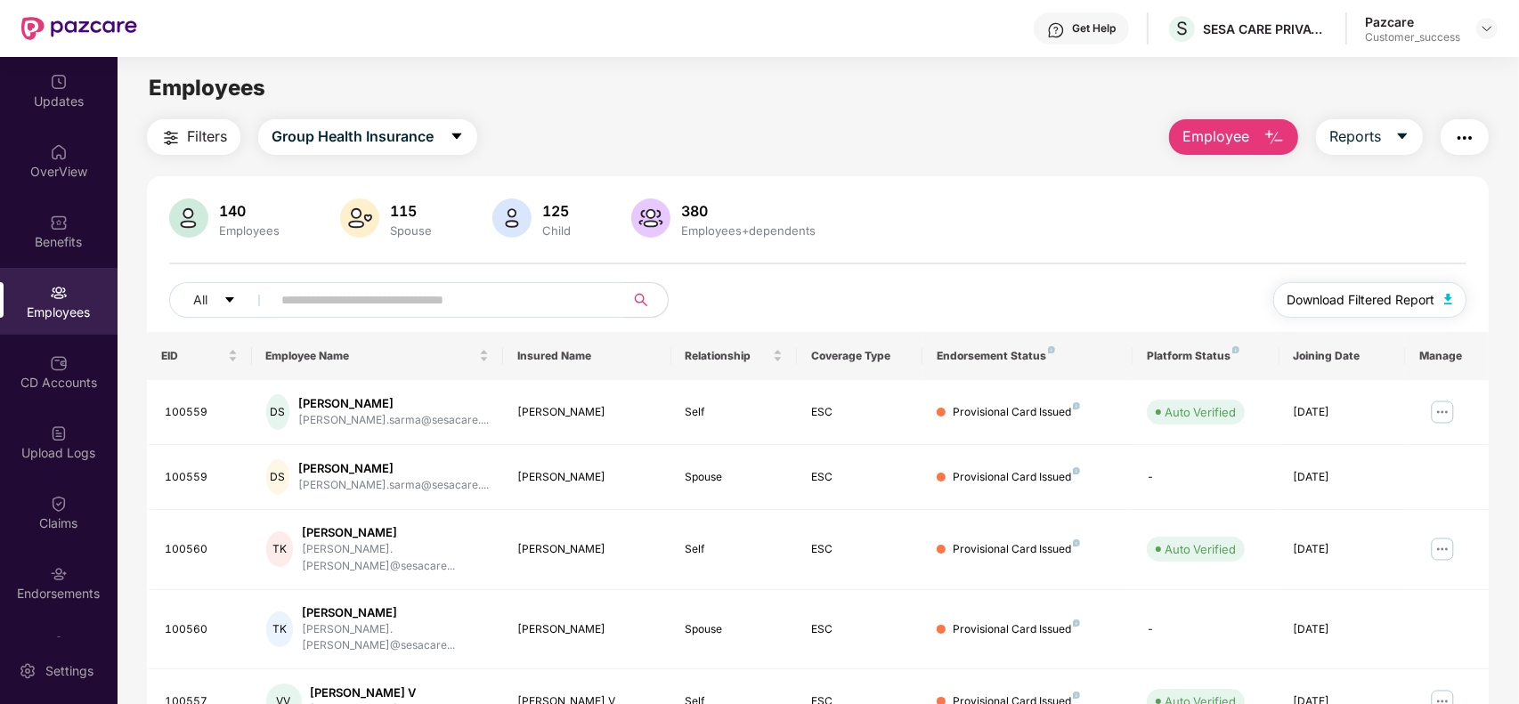
click at [1312, 312] on button "Download Filtered Report" at bounding box center [1370, 300] width 194 height 36
drag, startPoint x: 1282, startPoint y: 23, endPoint x: 1322, endPoint y: 51, distance: 48.7
click at [1322, 51] on div "SESA CARE PRIVATE LIMITED" at bounding box center [1253, 62] width 175 height 28
drag, startPoint x: 1331, startPoint y: 58, endPoint x: 1172, endPoint y: 58, distance: 159.4
click at [1172, 58] on div "SESA CARE PRIVATE LIMITED" at bounding box center [1253, 62] width 175 height 28
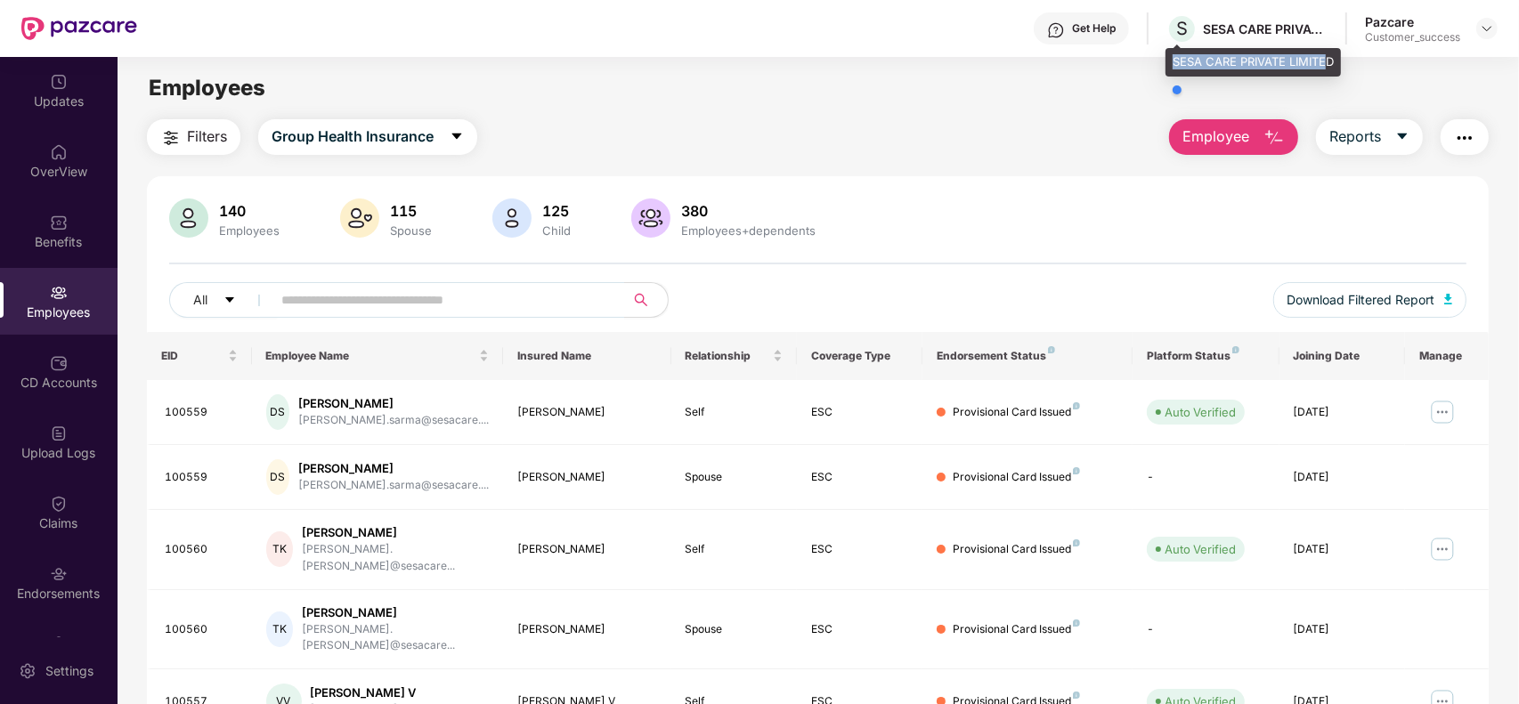
copy div "SESA CARE PRIVATE LIMITE"
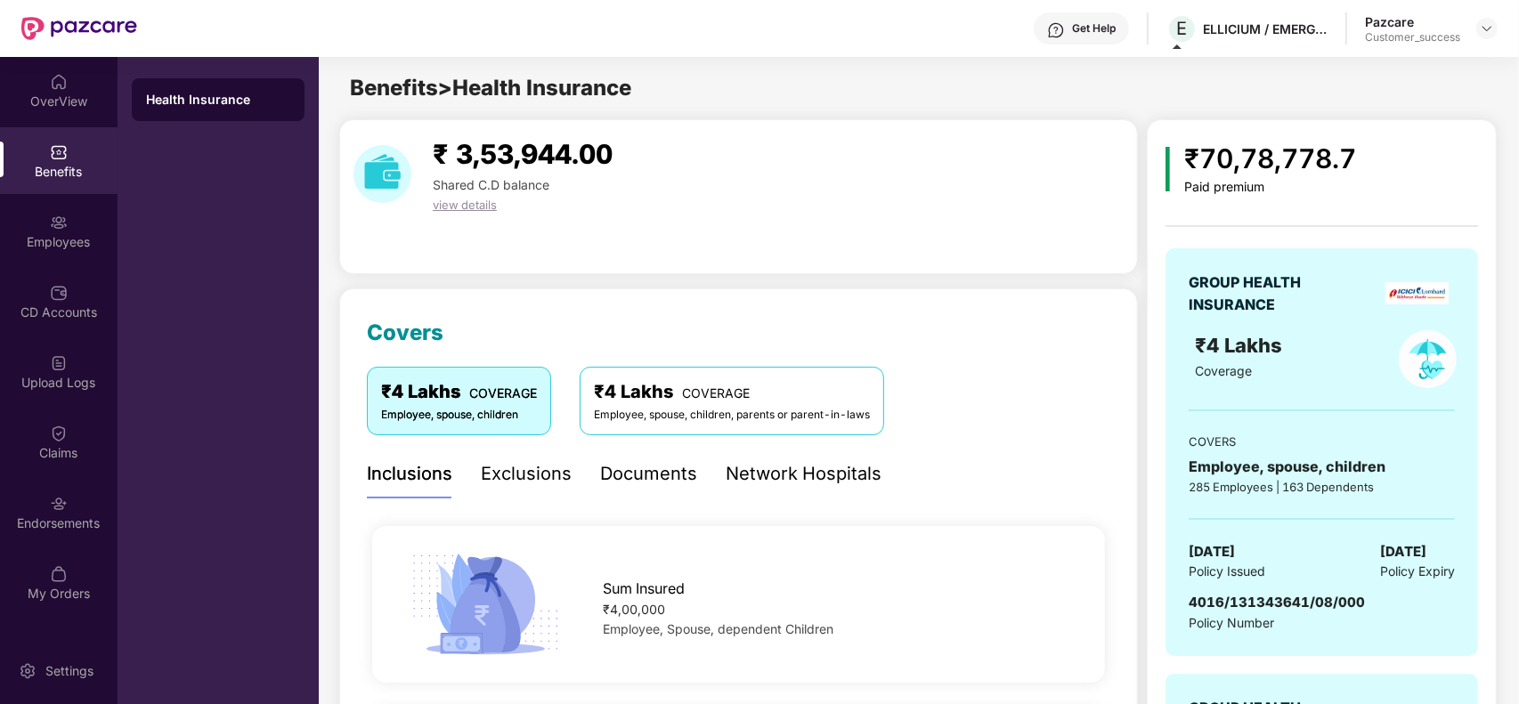
scroll to position [579, 0]
